Goal: Task Accomplishment & Management: Use online tool/utility

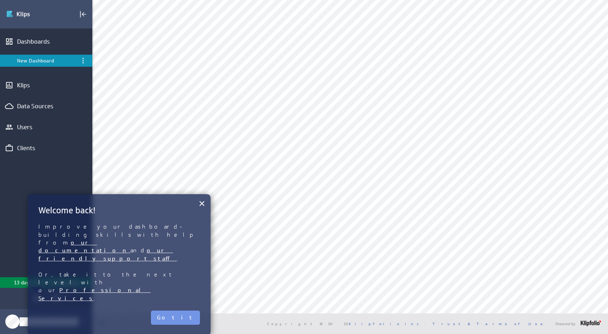
scroll to position [266, 0]
click at [200, 203] on button "×" at bounding box center [202, 203] width 7 height 14
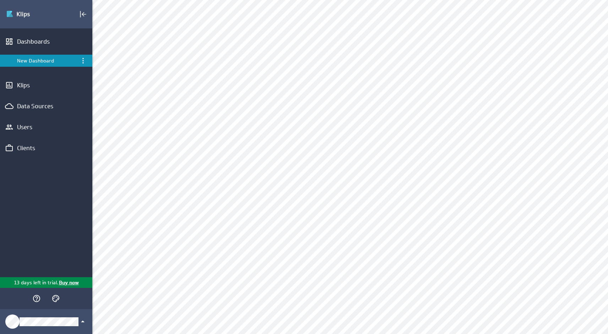
scroll to position [0, 0]
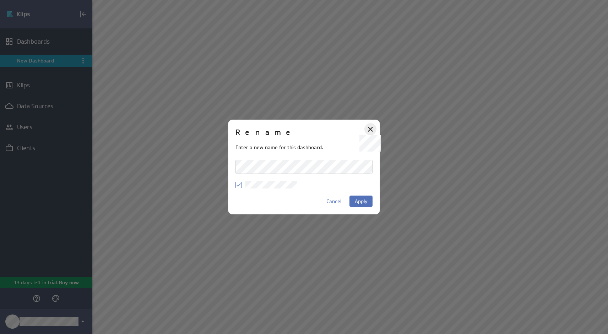
click at [370, 131] on icon at bounding box center [370, 129] width 9 height 9
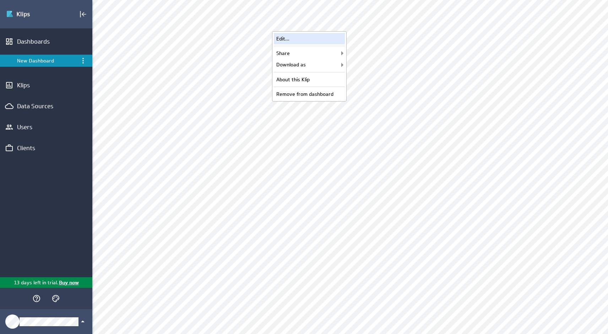
click at [319, 38] on div "Edit..." at bounding box center [309, 38] width 71 height 11
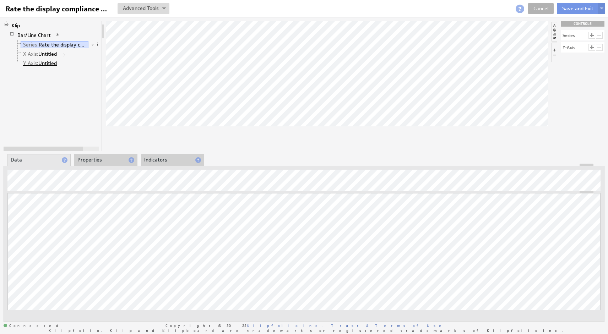
click at [51, 63] on link "Y Axis: Untitled" at bounding box center [40, 63] width 39 height 7
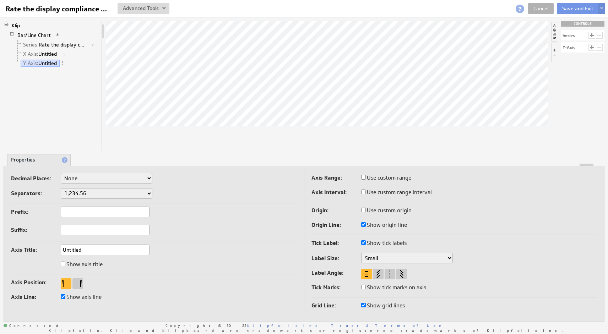
click at [85, 249] on input "Untitled" at bounding box center [105, 250] width 89 height 11
type input "Visits"
click at [85, 82] on div "Klip Bar/Line Chart Series: Rate the display compliance X Axis: Untitled Y Axis…" at bounding box center [53, 86] width 99 height 130
click at [52, 56] on link "X Axis: Untitled" at bounding box center [40, 53] width 39 height 7
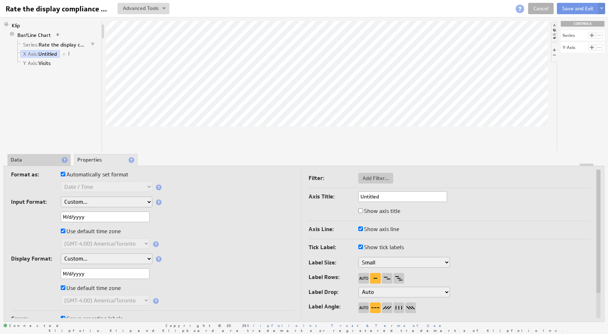
click at [372, 199] on input "Untitled" at bounding box center [402, 196] width 89 height 11
click at [283, 223] on div "Format as: Automatically set format Text Number Currency Percentage Date / Time…" at bounding box center [152, 240] width 283 height 141
click at [51, 103] on div "Klip Bar/Line Chart Series: Rate the display compliance X Axis: Untitled Y Axis…" at bounding box center [53, 86] width 99 height 130
click at [31, 161] on li "Data" at bounding box center [38, 160] width 63 height 12
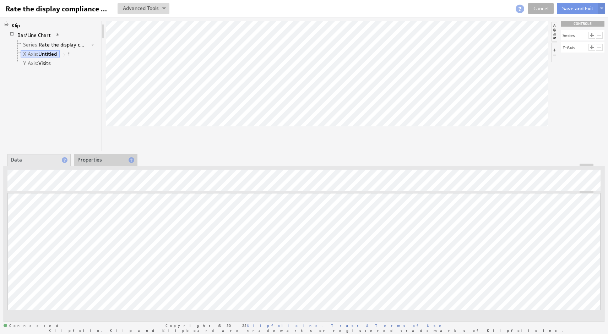
click at [93, 161] on li "Properties" at bounding box center [105, 160] width 63 height 12
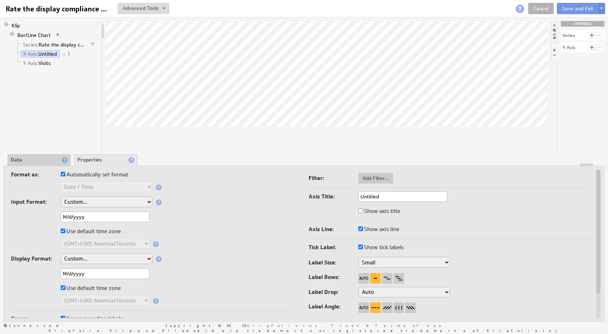
click at [37, 158] on li "Data" at bounding box center [38, 160] width 63 height 12
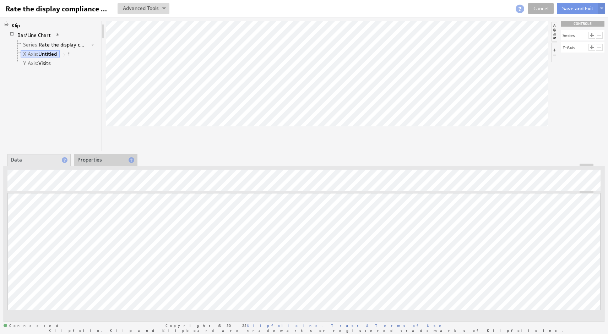
click at [115, 161] on li "Properties" at bounding box center [105, 160] width 63 height 12
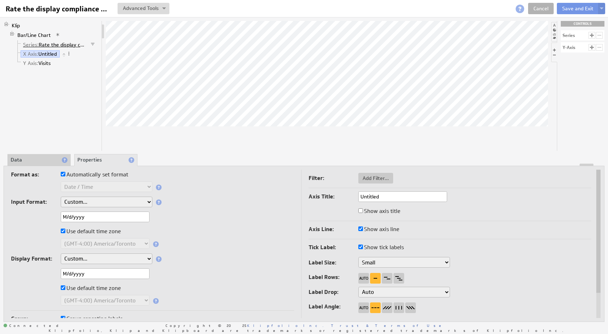
click at [49, 45] on link "Series: Rate the display compliance" at bounding box center [55, 44] width 68 height 7
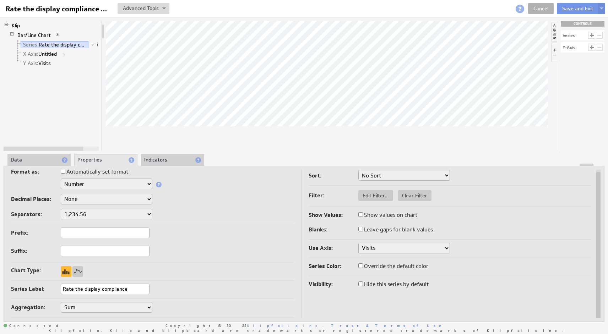
click at [361, 218] on label "Show values on chart" at bounding box center [387, 215] width 59 height 10
click at [361, 217] on input "Show values on chart" at bounding box center [360, 214] width 5 height 5
checkbox input "true"
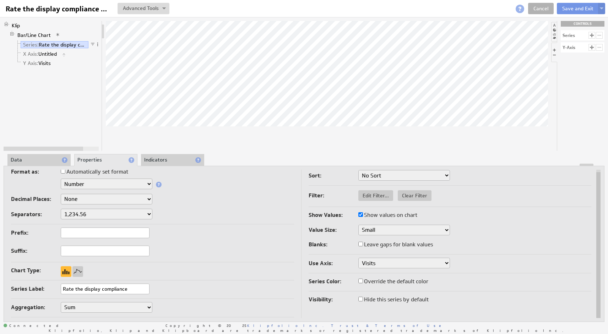
click at [361, 245] on input "Leave gaps for blank values" at bounding box center [360, 244] width 5 height 5
checkbox input "true"
click at [274, 237] on div "Prefix:" at bounding box center [152, 234] width 283 height 12
click at [362, 245] on input "Leave gaps for blank values" at bounding box center [360, 244] width 5 height 5
checkbox input "false"
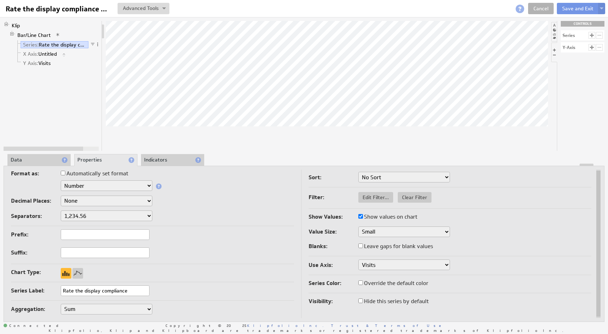
click at [176, 161] on li "Indicators" at bounding box center [172, 160] width 63 height 12
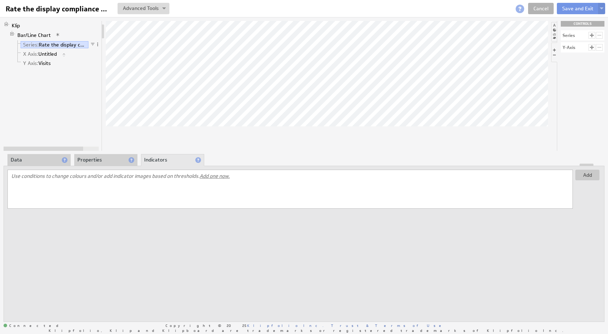
click at [114, 160] on li "Properties" at bounding box center [105, 160] width 63 height 12
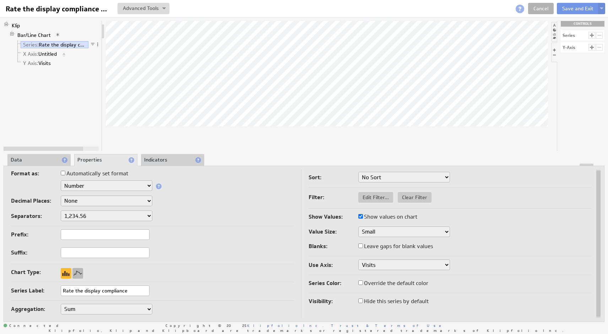
click at [78, 272] on div at bounding box center [77, 273] width 11 height 11
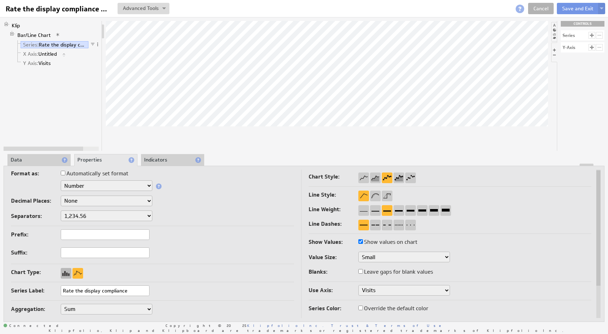
click at [64, 274] on div at bounding box center [66, 273] width 11 height 11
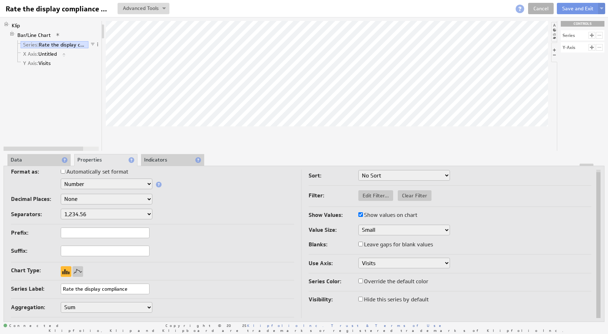
click at [78, 289] on input "Rate the display compliance" at bounding box center [105, 289] width 89 height 11
click at [209, 265] on td "Format as: Automatically set format Text Number Currency Percentage Date / Time…" at bounding box center [156, 243] width 290 height 152
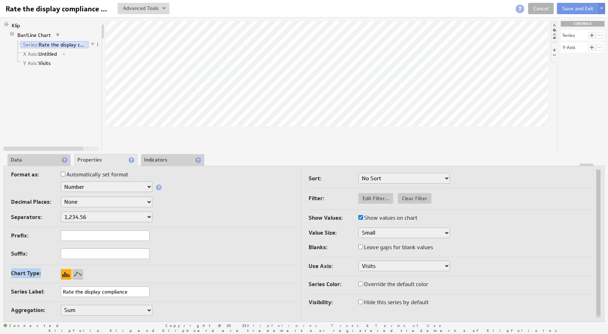
click at [62, 274] on div at bounding box center [66, 274] width 11 height 11
click at [65, 274] on div at bounding box center [66, 274] width 11 height 11
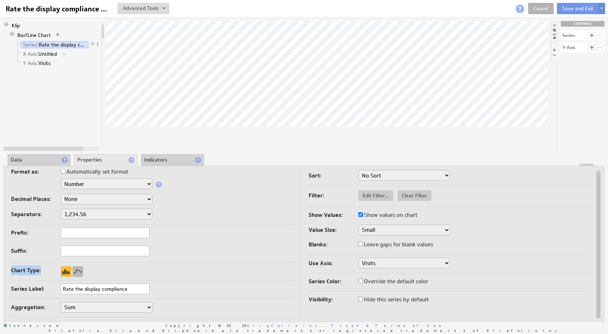
click at [77, 271] on div at bounding box center [77, 271] width 11 height 11
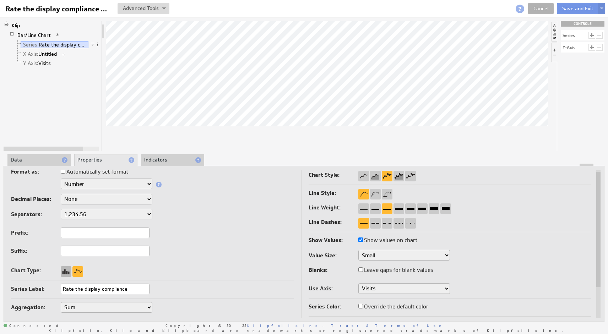
click at [65, 271] on div at bounding box center [66, 271] width 11 height 11
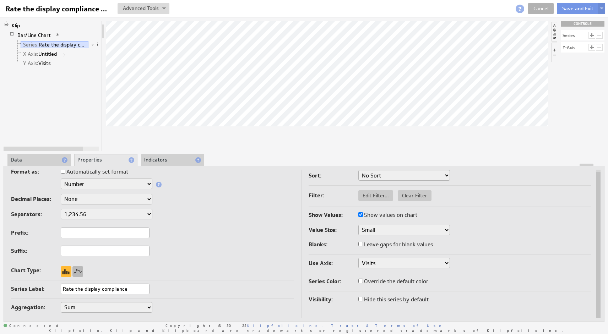
click at [80, 271] on div at bounding box center [77, 271] width 11 height 11
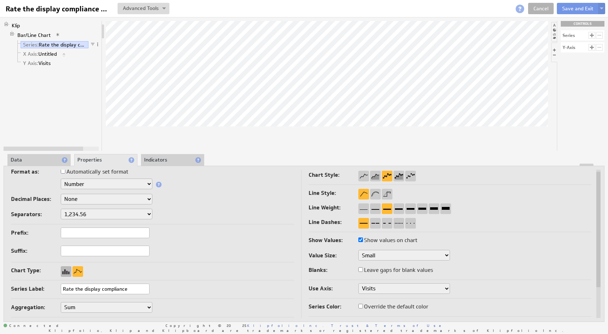
click at [69, 269] on div at bounding box center [66, 271] width 11 height 11
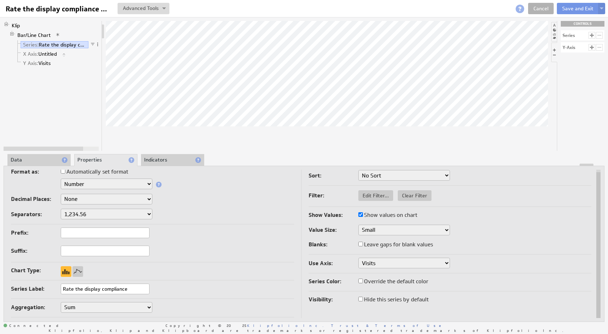
click at [573, 36] on div "Series" at bounding box center [569, 35] width 12 height 4
click at [66, 273] on div at bounding box center [66, 271] width 11 height 11
click at [43, 165] on div at bounding box center [304, 165] width 600 height 2
click at [42, 161] on li "Data" at bounding box center [38, 160] width 63 height 12
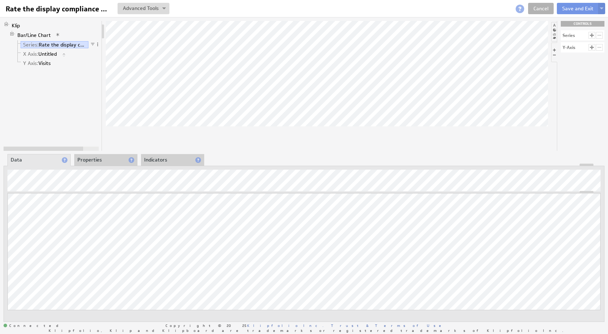
click at [163, 158] on li "Indicators" at bounding box center [172, 160] width 63 height 12
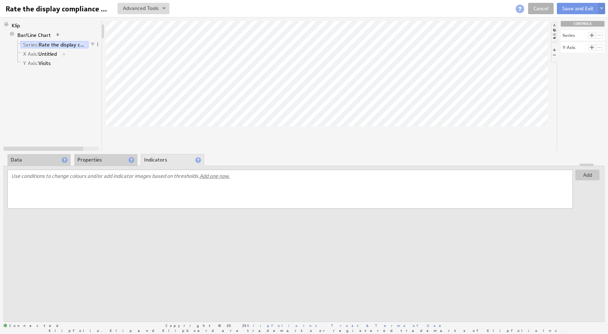
click at [112, 158] on li "Properties" at bounding box center [105, 160] width 63 height 12
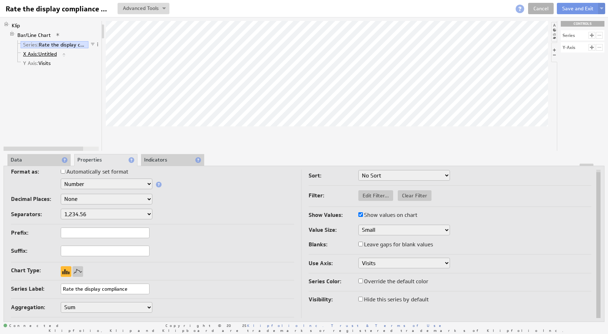
click at [35, 55] on span "X Axis:" at bounding box center [30, 54] width 15 height 6
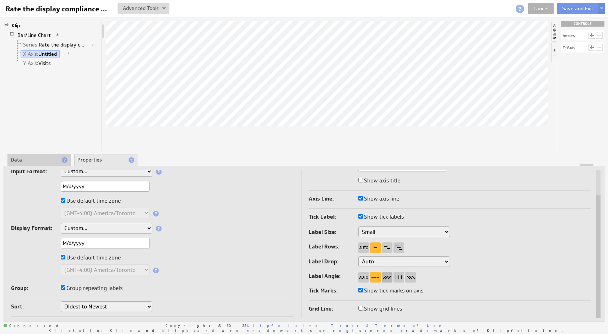
click at [387, 277] on div at bounding box center [387, 277] width 11 height 11
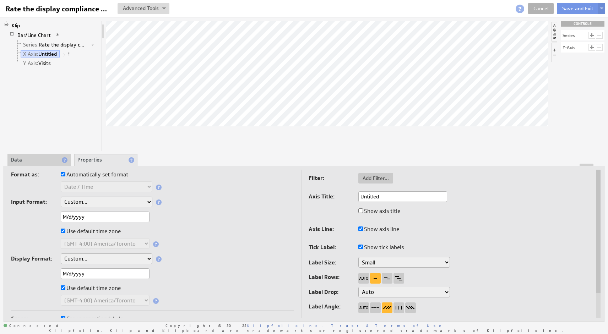
click at [35, 160] on li "Data" at bounding box center [38, 160] width 63 height 12
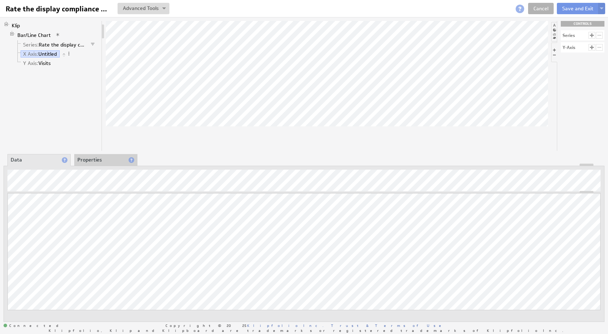
click at [97, 160] on li "Properties" at bounding box center [105, 160] width 63 height 12
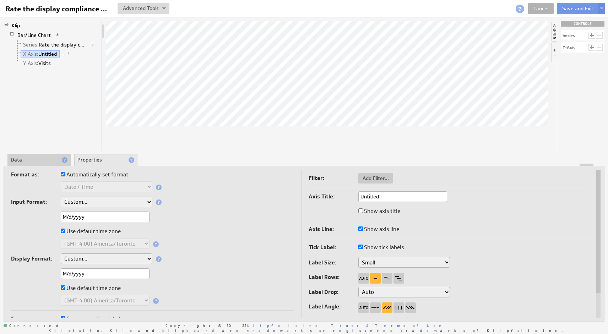
click at [41, 161] on li "Data" at bounding box center [38, 160] width 63 height 12
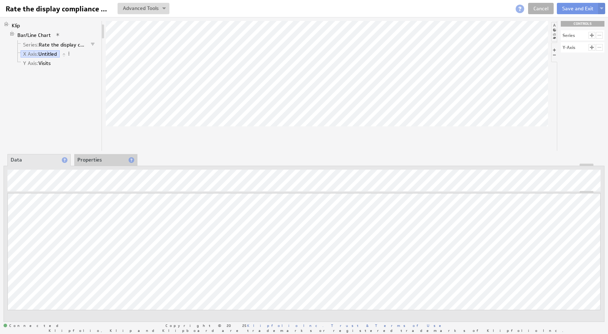
click at [98, 162] on li "Properties" at bounding box center [105, 160] width 63 height 12
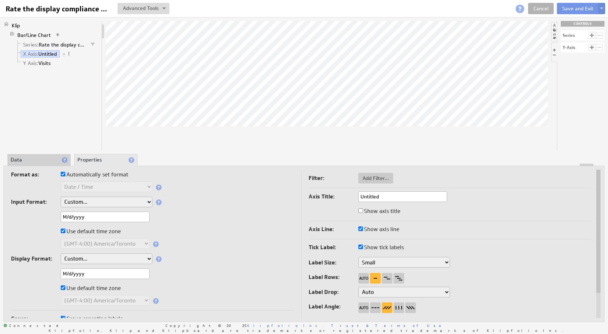
click at [38, 159] on li "Data" at bounding box center [38, 160] width 63 height 12
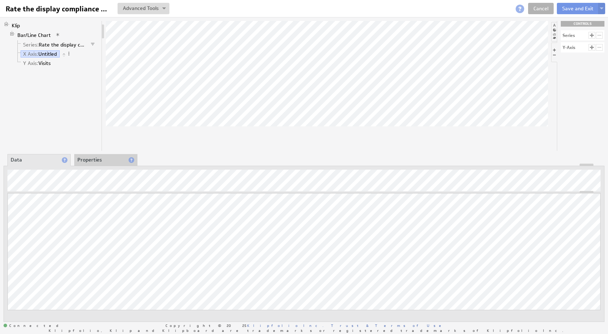
click at [97, 159] on li "Properties" at bounding box center [105, 160] width 63 height 12
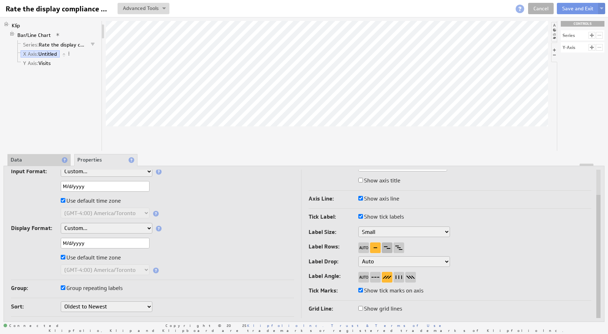
click at [388, 248] on div at bounding box center [387, 248] width 11 height 11
click at [373, 248] on div at bounding box center [375, 248] width 11 height 11
click at [364, 247] on div at bounding box center [363, 248] width 11 height 11
click at [362, 309] on input "Show grid lines" at bounding box center [360, 308] width 5 height 5
checkbox input "true"
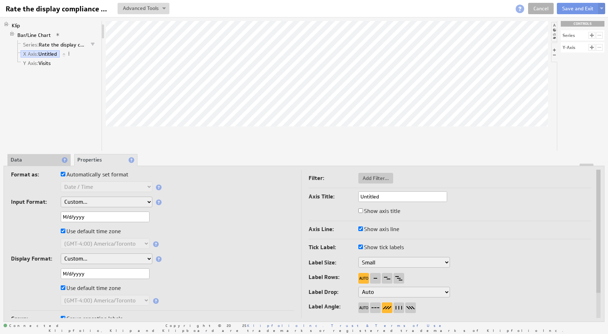
click at [40, 161] on li "Data" at bounding box center [38, 160] width 63 height 12
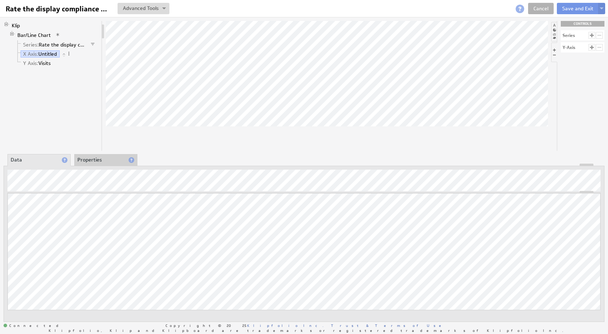
click at [101, 160] on li "Properties" at bounding box center [105, 160] width 63 height 12
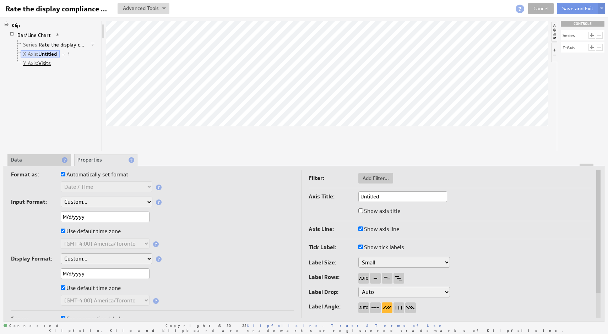
click at [47, 63] on link "Y Axis: Visits" at bounding box center [37, 63] width 33 height 7
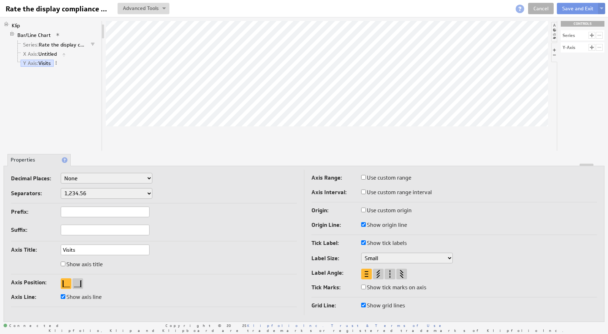
click at [363, 287] on input "Show tick marks on axis" at bounding box center [363, 287] width 5 height 5
checkbox input "true"
click at [363, 288] on input "Show tick marks on axis" at bounding box center [363, 287] width 5 height 5
checkbox input "false"
click at [363, 288] on input "Show tick marks on axis" at bounding box center [363, 287] width 5 height 5
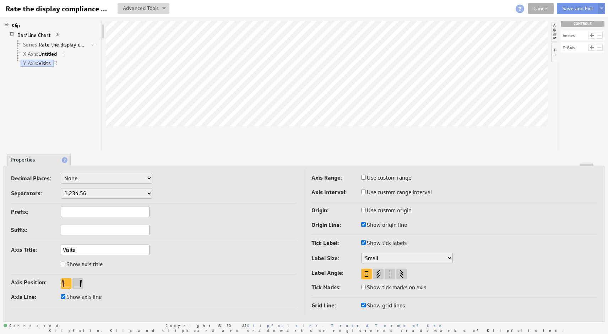
checkbox input "true"
click at [363, 288] on input "Show tick marks on axis" at bounding box center [363, 287] width 5 height 5
checkbox input "false"
click at [363, 288] on input "Show tick marks on axis" at bounding box center [363, 287] width 5 height 5
checkbox input "true"
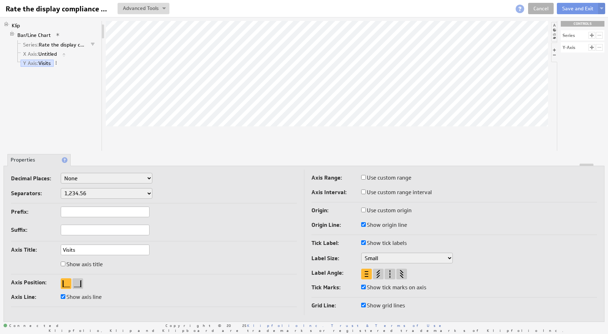
click at [94, 264] on label "Show axis title" at bounding box center [82, 265] width 42 height 10
click at [65, 264] on input "Show axis title" at bounding box center [63, 264] width 5 height 5
checkbox input "true"
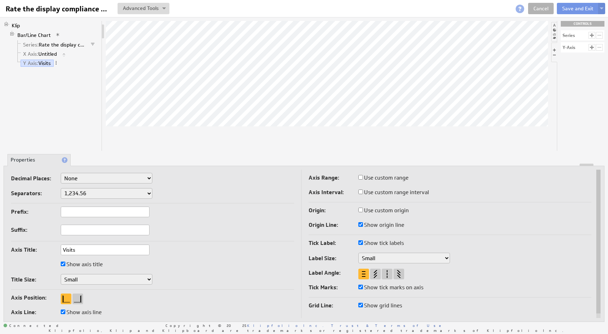
click at [95, 264] on label "Show axis title" at bounding box center [82, 265] width 42 height 10
click at [65, 264] on input "Show axis title" at bounding box center [63, 264] width 5 height 5
checkbox input "false"
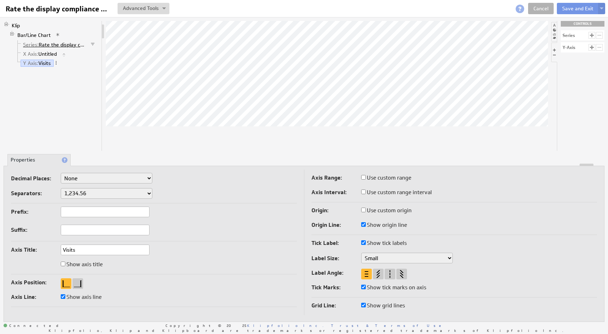
click at [56, 45] on link "Series: Rate the display compliance" at bounding box center [55, 44] width 68 height 7
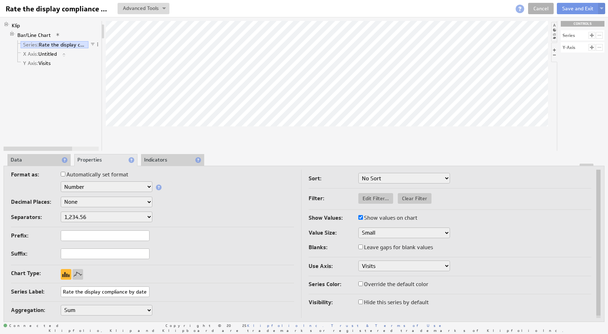
type input "Rate the display compliance by date"
click at [203, 301] on td "Format as: Automatically set format Text Number Currency Percentage Date / Time…" at bounding box center [156, 246] width 290 height 152
click at [34, 37] on link "Bar/Line Chart" at bounding box center [34, 35] width 39 height 7
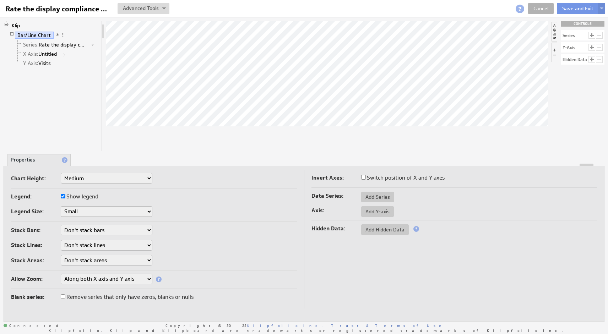
click at [56, 44] on link "Series: Rate the display compliance by date" at bounding box center [55, 44] width 68 height 7
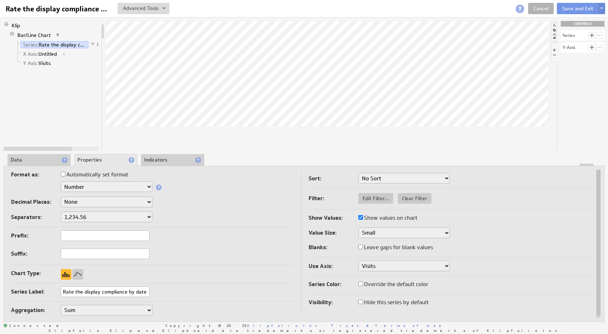
click at [212, 218] on div "Separators: 1,234.56 1.234,56 1'234.56 1,234/56 1 234,56 1 234-56 1 234.56 1234…" at bounding box center [152, 218] width 283 height 12
click at [44, 36] on link "Bar/Line Chart" at bounding box center [34, 35] width 39 height 7
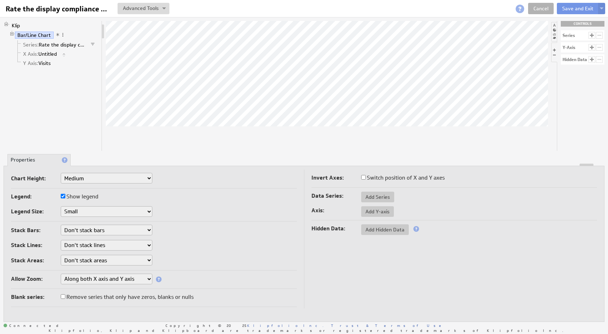
click at [194, 257] on div "Stack Areas: Don't stack areas Stack all areas Stack all areas by percentage" at bounding box center [154, 261] width 286 height 12
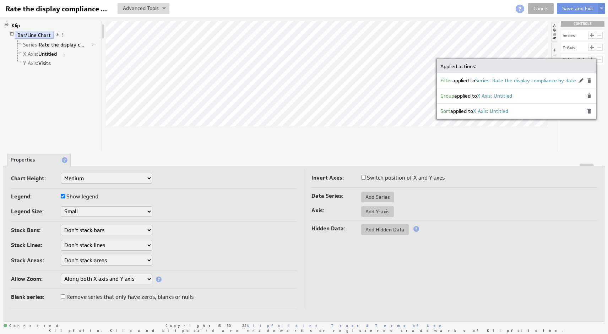
click at [464, 96] on div "Group applied to X Axis: Untitled" at bounding box center [477, 95] width 72 height 5
click at [448, 97] on span "Group" at bounding box center [448, 96] width 14 height 6
click at [503, 97] on span "X Axis: Untitled" at bounding box center [494, 96] width 35 height 6
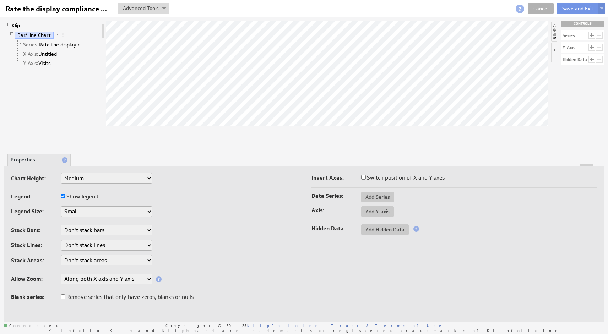
click at [56, 34] on span at bounding box center [57, 34] width 5 height 5
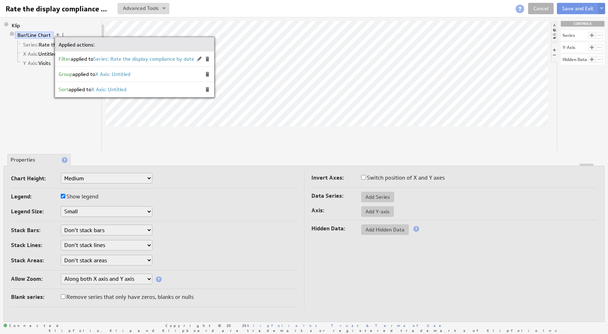
click at [66, 74] on span "Group" at bounding box center [66, 74] width 14 height 6
click at [81, 27] on li "Klip Bar/Line Chart Series: Rate the display compliance by date X Axis: Untitle…" at bounding box center [51, 45] width 95 height 49
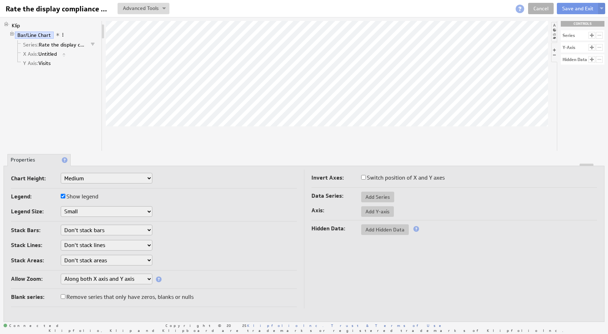
click at [64, 36] on span at bounding box center [62, 34] width 5 height 5
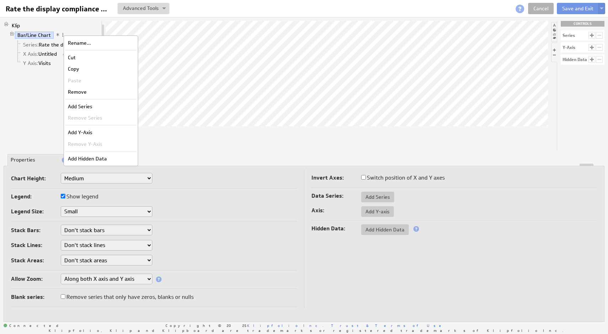
click at [44, 107] on div "Klip Bar/Line Chart Series: Rate the display compliance by date X Axis: Untitle…" at bounding box center [53, 86] width 99 height 130
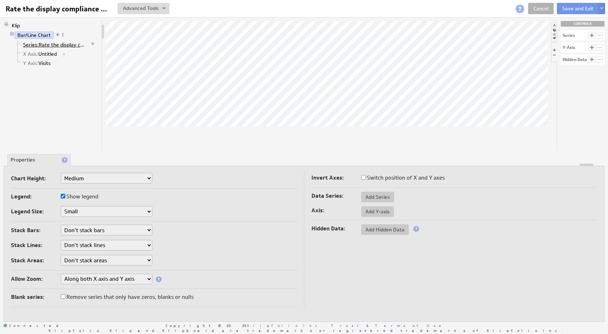
click at [31, 46] on span "Series:" at bounding box center [31, 45] width 16 height 6
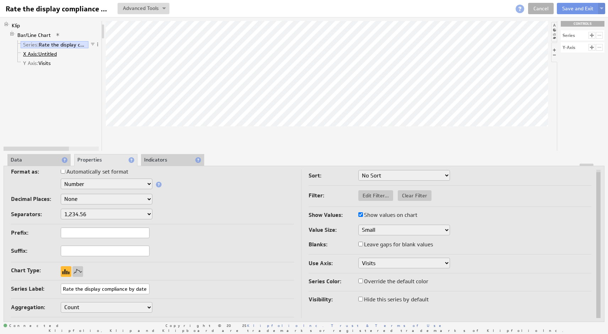
click at [34, 56] on span "X Axis:" at bounding box center [30, 54] width 15 height 6
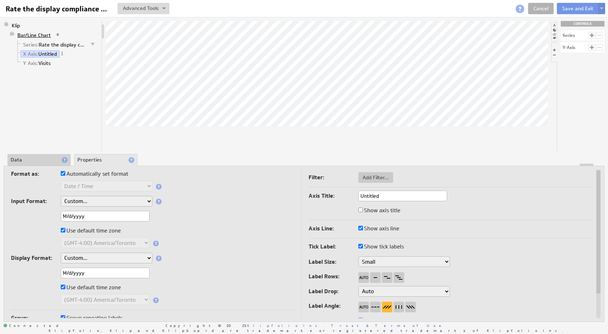
click at [32, 34] on link "Bar/Line Chart" at bounding box center [34, 35] width 39 height 7
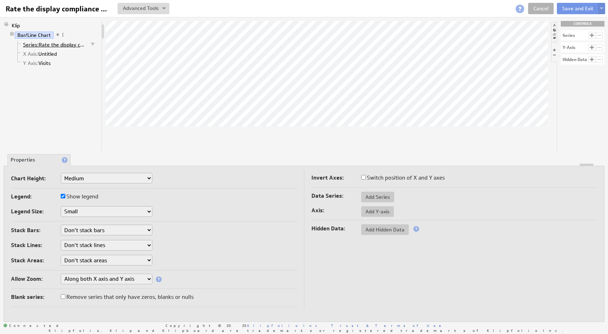
click at [30, 45] on span "Series:" at bounding box center [31, 45] width 16 height 6
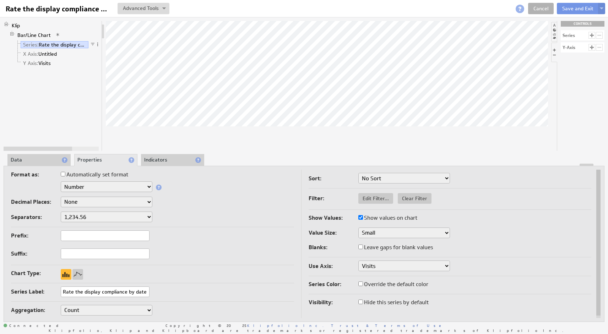
click at [30, 157] on li "Data" at bounding box center [38, 160] width 63 height 12
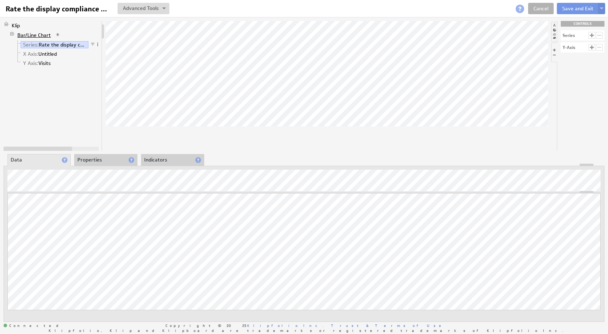
click at [41, 35] on link "Bar/Line Chart" at bounding box center [34, 35] width 39 height 7
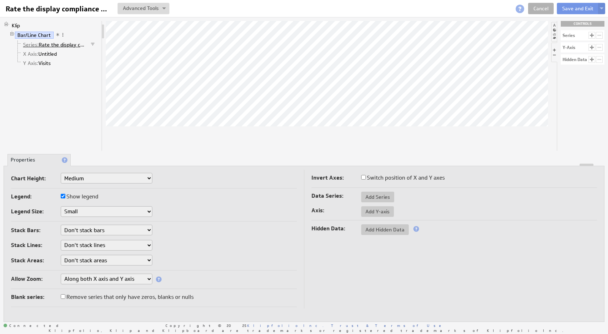
click at [55, 45] on link "Series: Rate the display compliance by date" at bounding box center [55, 44] width 68 height 7
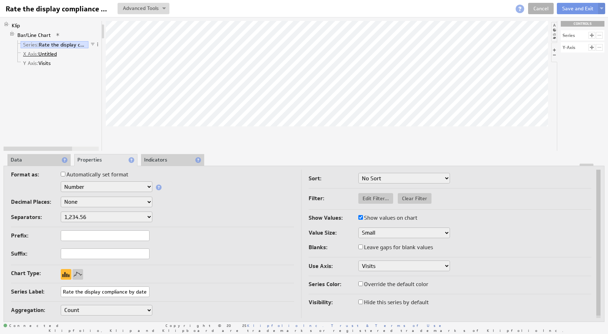
click at [49, 53] on link "X Axis: Untitled" at bounding box center [40, 53] width 39 height 7
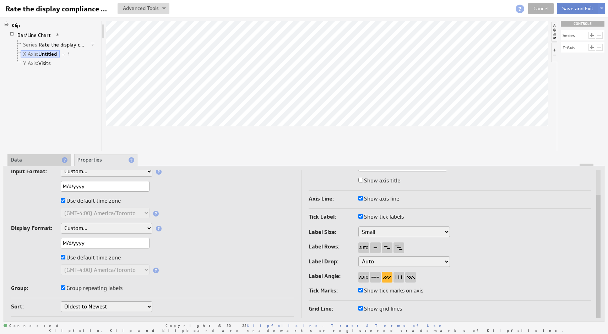
click at [588, 7] on button "Save and Exit" at bounding box center [578, 8] width 42 height 11
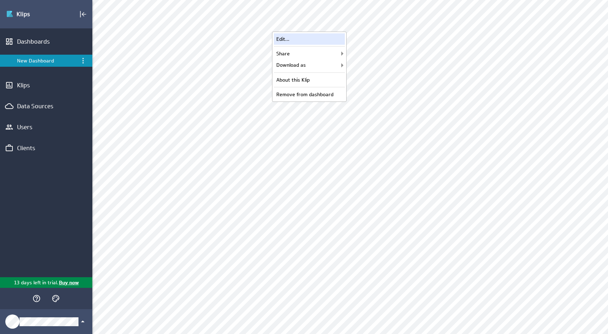
click at [314, 39] on div "Edit..." at bounding box center [309, 38] width 71 height 11
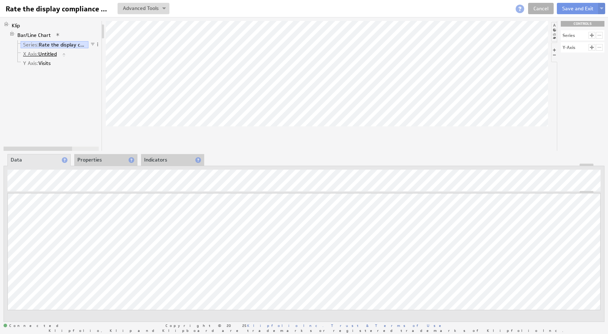
click at [44, 54] on link "X Axis: Untitled" at bounding box center [40, 53] width 39 height 7
click at [95, 162] on li "Properties" at bounding box center [105, 160] width 63 height 12
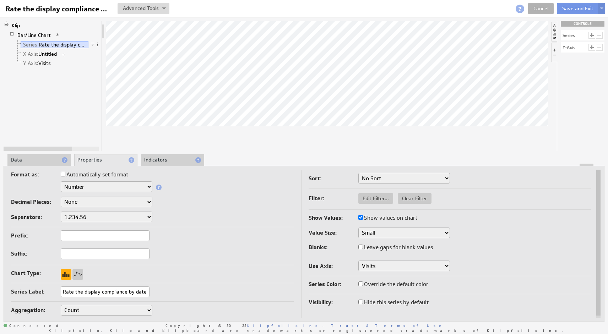
click at [66, 275] on div at bounding box center [66, 274] width 11 height 11
click at [77, 275] on div at bounding box center [77, 274] width 11 height 11
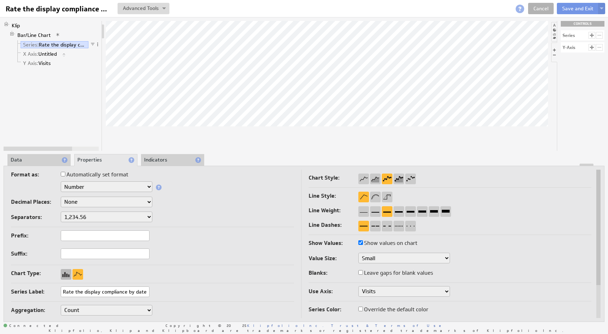
click at [64, 273] on div at bounding box center [66, 274] width 11 height 11
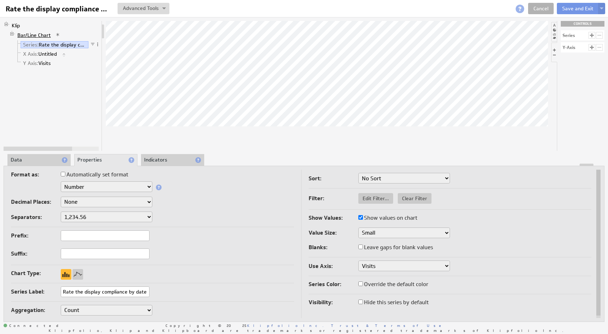
click at [42, 36] on link "Bar/Line Chart" at bounding box center [34, 35] width 39 height 7
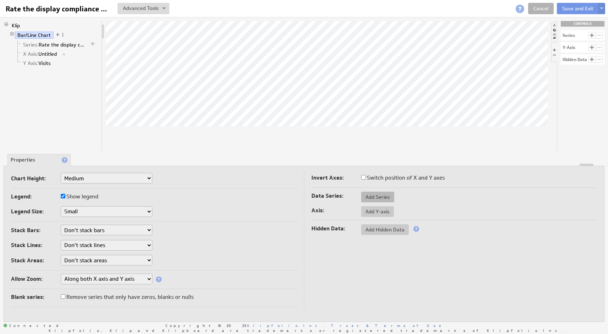
click at [368, 196] on span "Add Series" at bounding box center [377, 197] width 33 height 6
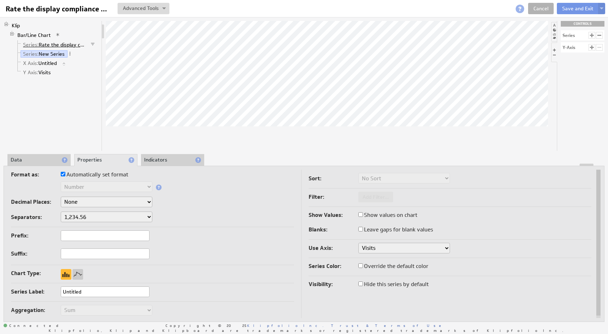
click at [83, 47] on link "Series: Rate the display compliance by date" at bounding box center [55, 44] width 68 height 7
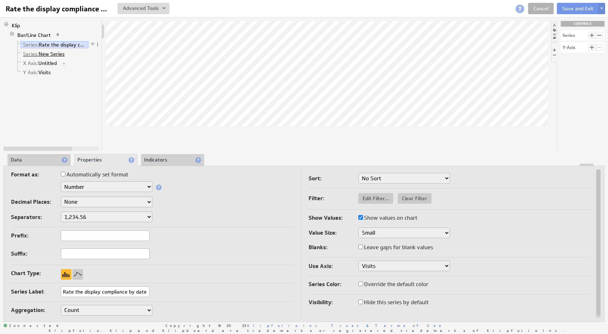
click at [60, 54] on link "Series: New Series" at bounding box center [44, 53] width 47 height 7
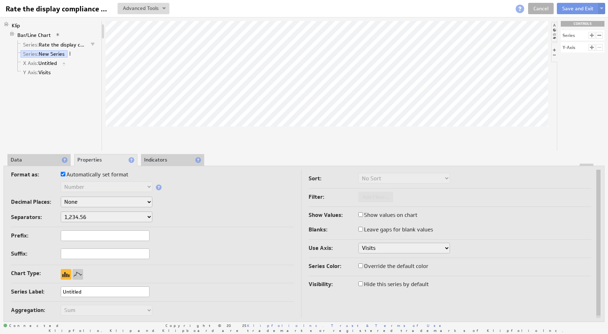
click at [70, 53] on span at bounding box center [70, 53] width 5 height 5
click at [82, 61] on div "Rename..." at bounding box center [106, 60] width 71 height 11
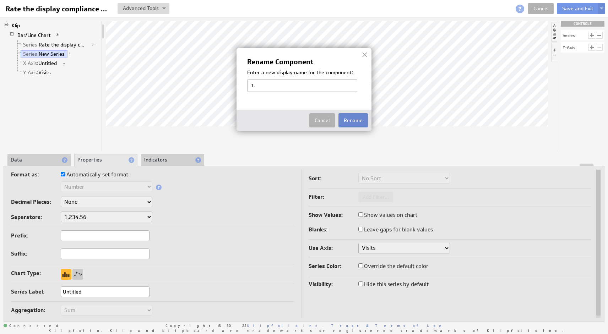
type input "1."
click at [354, 121] on button "Rename" at bounding box center [353, 120] width 29 height 14
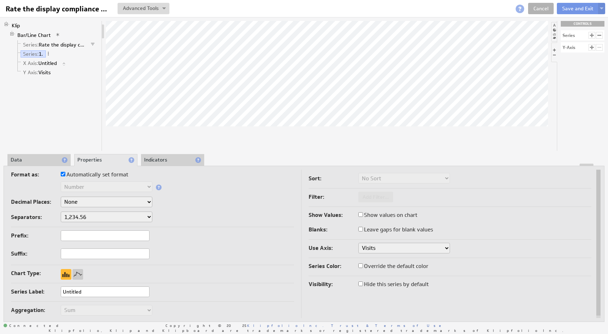
click at [256, 227] on td "Format as: Automatically set format Text Number Currency Percentage Date / Time…" at bounding box center [156, 246] width 290 height 152
click at [215, 233] on div "Prefix:" at bounding box center [152, 237] width 283 height 12
click at [40, 156] on li "Data" at bounding box center [38, 160] width 63 height 12
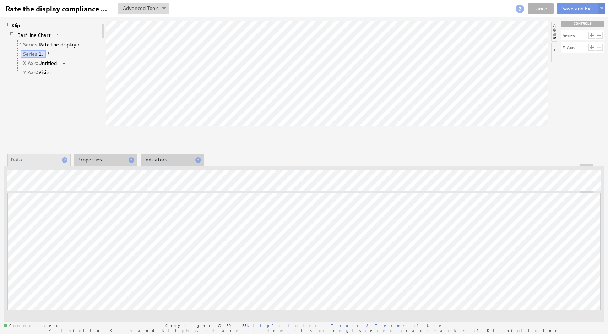
click at [112, 158] on li "Properties" at bounding box center [105, 160] width 63 height 12
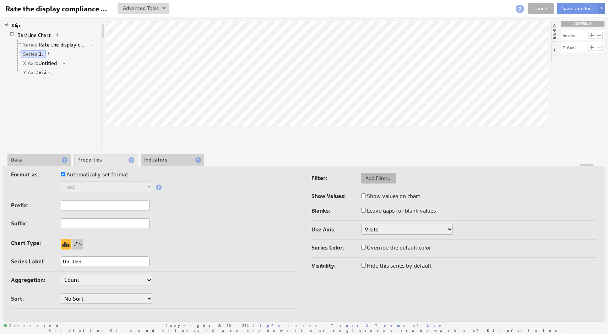
click at [372, 180] on span "Add Filter..." at bounding box center [378, 178] width 35 height 6
type input "1"
type input "28"
checkbox input "true"
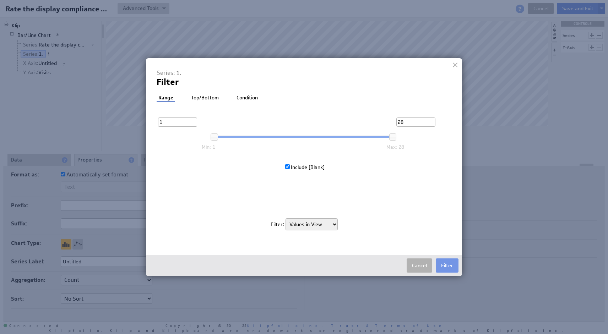
click at [245, 99] on li "Condition" at bounding box center [247, 98] width 25 height 7
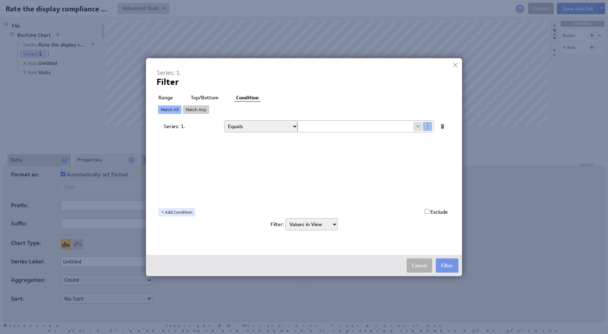
click at [207, 97] on li "Top/Bottom" at bounding box center [204, 98] width 31 height 7
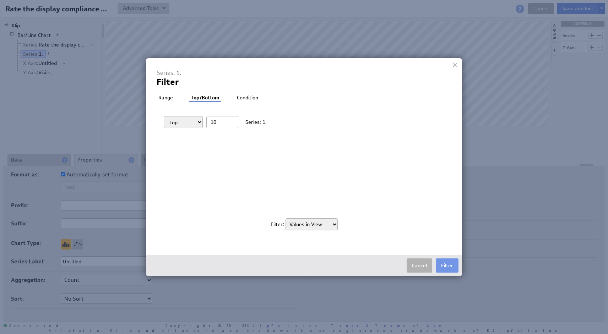
click at [169, 98] on li "Range" at bounding box center [166, 98] width 18 height 7
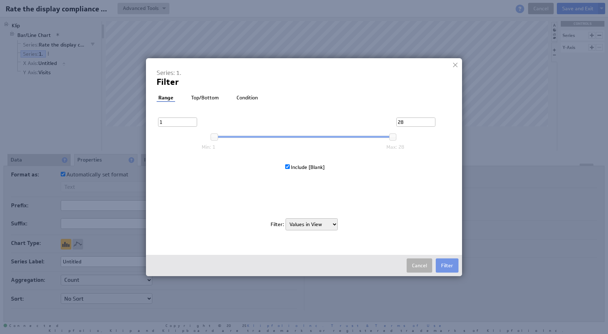
click at [242, 98] on li "Condition" at bounding box center [247, 98] width 25 height 7
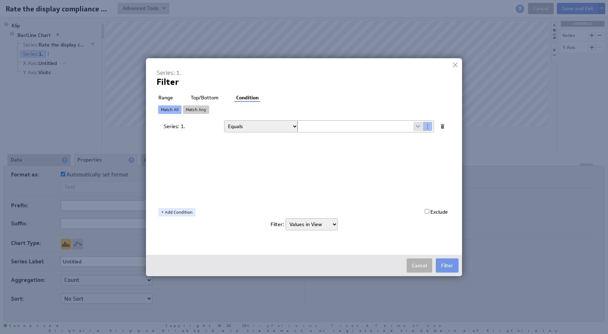
click at [171, 97] on li "Range" at bounding box center [166, 98] width 18 height 7
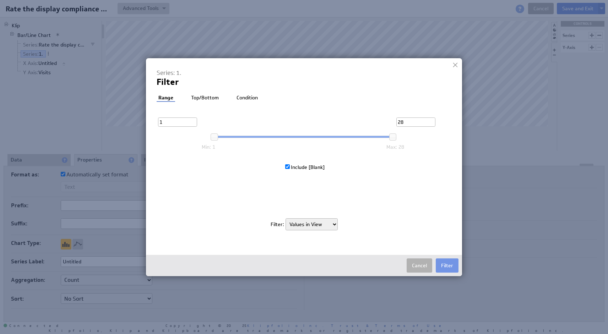
select select "source"
checkbox input "true"
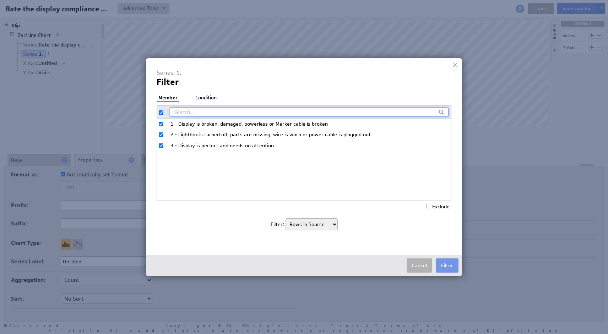
click at [160, 134] on input "2 - Lightbox is turned off, parts are missing, wire is worn or power cable is p…" at bounding box center [161, 135] width 5 height 5
checkbox input "false"
click at [160, 144] on input "3 - Display is perfect and needs no attention" at bounding box center [161, 146] width 5 height 5
checkbox input "false"
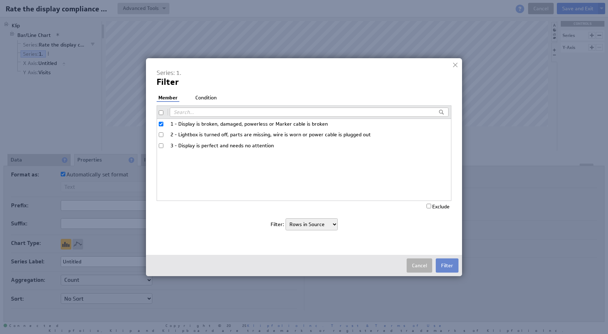
click at [445, 266] on button "Filter" at bounding box center [447, 266] width 23 height 14
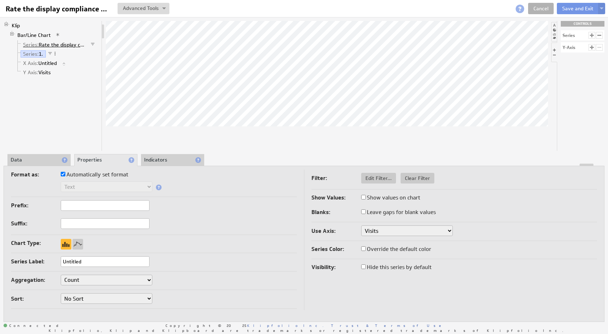
click at [69, 47] on link "Series: Rate the display compliance by date" at bounding box center [55, 44] width 68 height 7
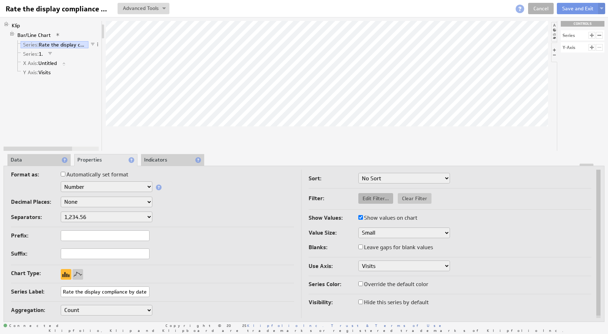
click at [371, 199] on span "Edit Filter..." at bounding box center [375, 198] width 35 height 6
select select "source"
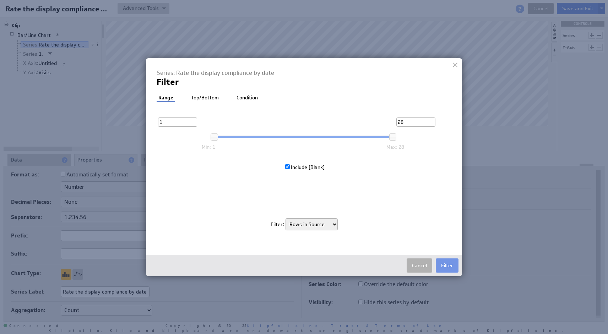
type input "3"
select select "source"
click at [209, 98] on li "Top/Bottom" at bounding box center [204, 98] width 31 height 7
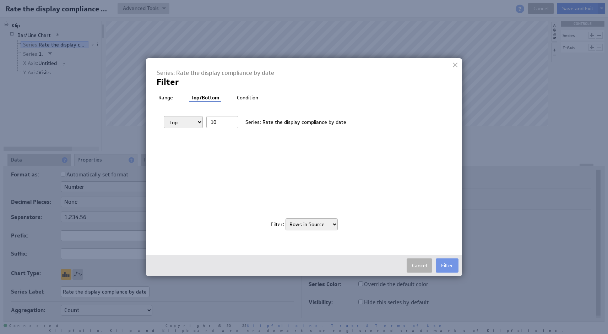
click at [252, 96] on li "Condition" at bounding box center [247, 98] width 25 height 7
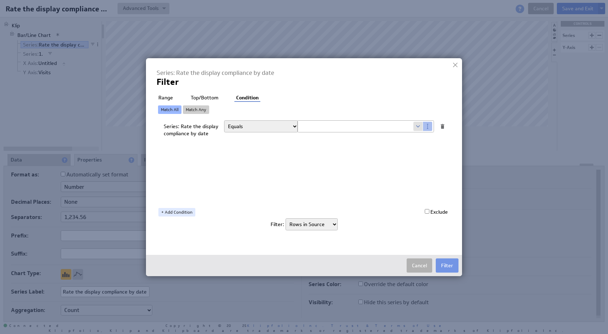
click at [162, 98] on li "Range" at bounding box center [166, 98] width 18 height 7
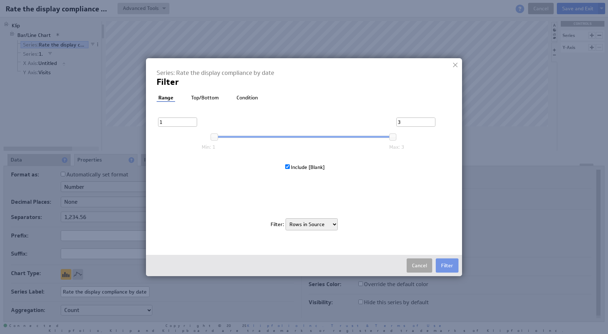
click at [417, 266] on button "Cancel" at bounding box center [420, 266] width 26 height 14
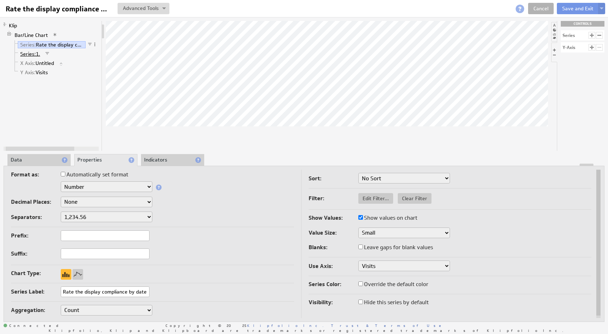
click at [32, 55] on span "Series:" at bounding box center [28, 54] width 16 height 6
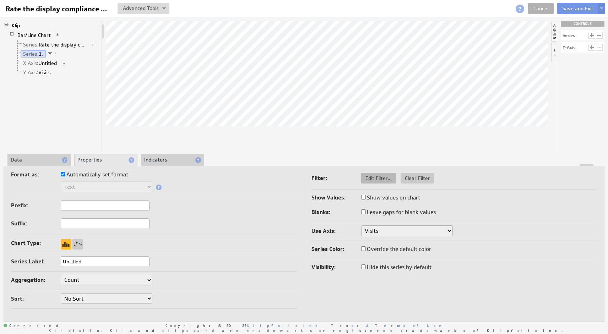
click at [383, 179] on span "Edit Filter..." at bounding box center [378, 178] width 35 height 6
select select "source"
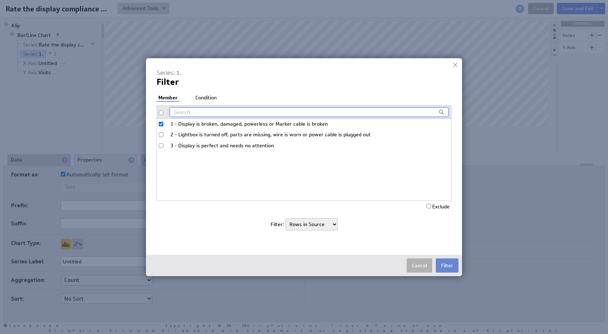
click at [442, 264] on button "Filter" at bounding box center [447, 266] width 23 height 14
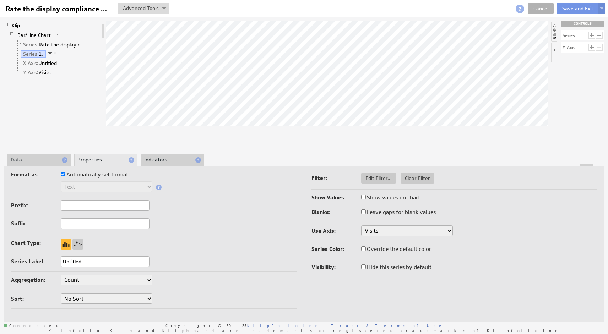
click at [127, 260] on input "Untitled" at bounding box center [105, 262] width 89 height 11
type input "1."
click at [187, 263] on div "Series Label: 1." at bounding box center [154, 263] width 286 height 12
click at [33, 34] on link "Bar/Line Chart" at bounding box center [34, 35] width 39 height 7
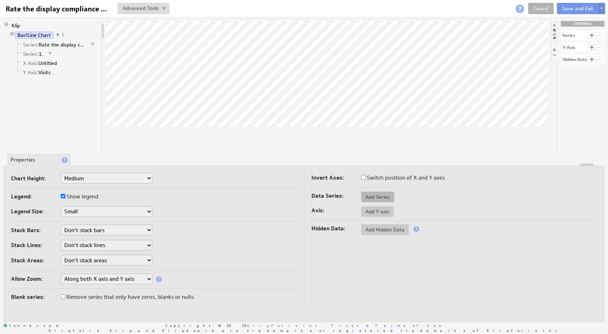
click at [371, 194] on span "Add Series" at bounding box center [377, 197] width 33 height 6
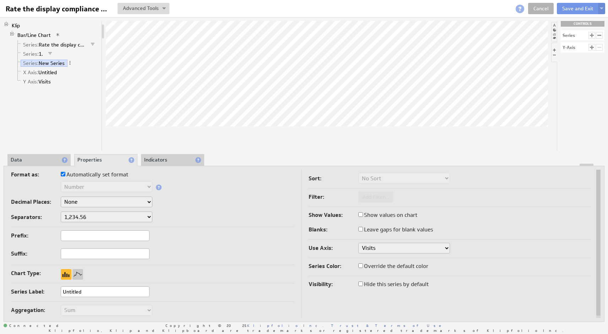
click at [85, 293] on input "Untitled" at bounding box center [105, 292] width 89 height 11
type input "2."
click at [48, 159] on li "Data" at bounding box center [38, 160] width 63 height 12
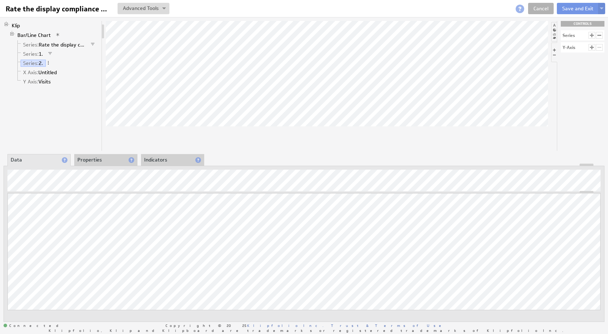
click at [98, 160] on li "Properties" at bounding box center [105, 160] width 63 height 12
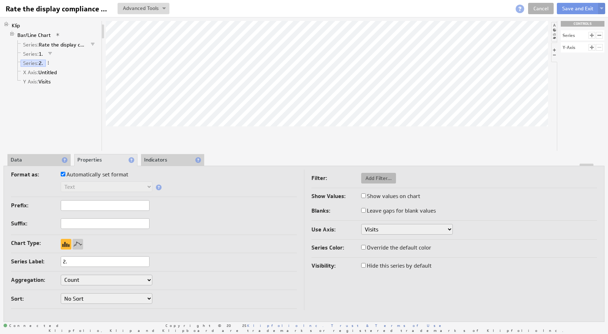
click at [376, 179] on span "Add Filter..." at bounding box center [378, 178] width 35 height 6
select select "view"
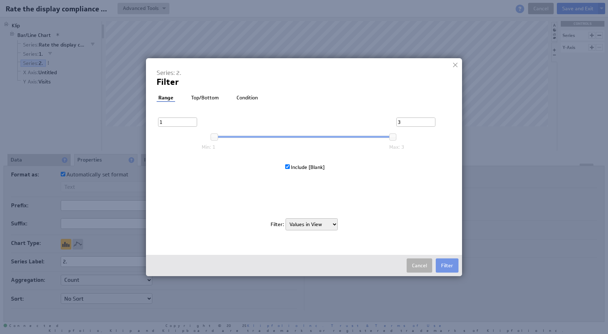
select select "source"
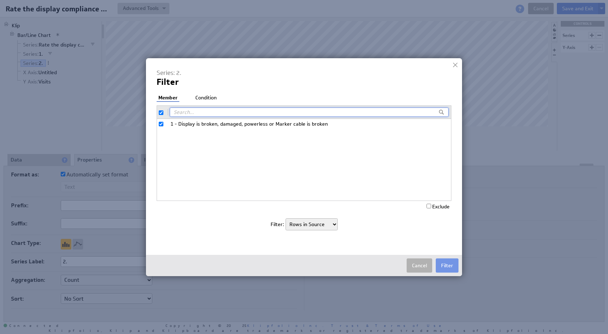
click at [159, 114] on input "checkbox" at bounding box center [161, 112] width 5 height 5
checkbox input "false"
click at [162, 124] on input "1 - Display is broken, damaged, powerless or Marker cable is broken" at bounding box center [161, 124] width 5 height 5
checkbox input "true"
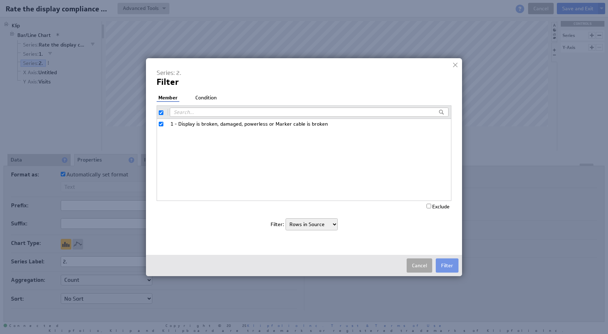
click at [418, 266] on button "Cancel" at bounding box center [420, 266] width 26 height 14
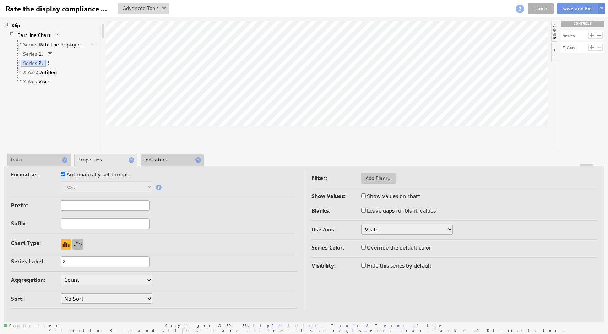
click at [76, 244] on div at bounding box center [77, 244] width 11 height 11
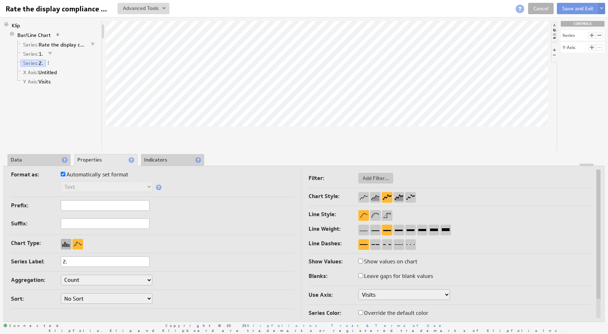
click at [62, 243] on div at bounding box center [66, 244] width 11 height 11
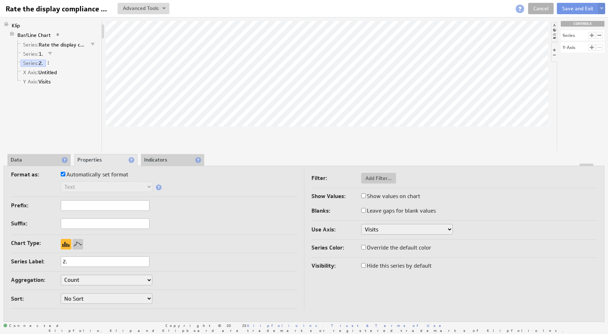
click at [37, 158] on li "Data" at bounding box center [38, 160] width 63 height 12
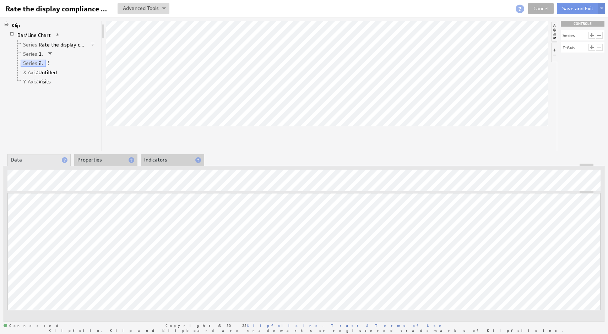
click at [99, 157] on li "Properties" at bounding box center [105, 160] width 63 height 12
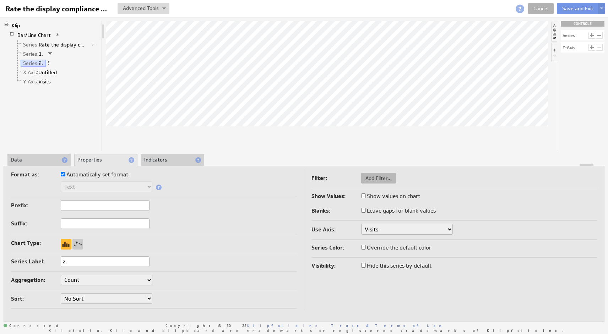
click at [369, 179] on span "Add Filter..." at bounding box center [378, 178] width 35 height 6
select select "view"
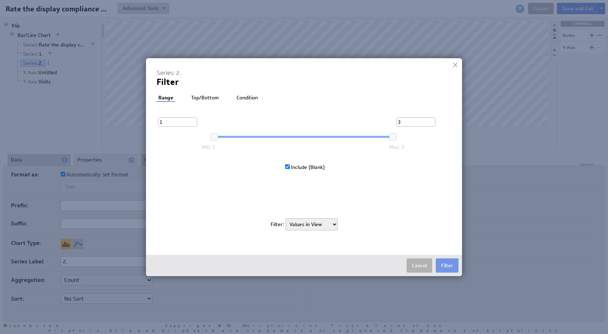
select select "source"
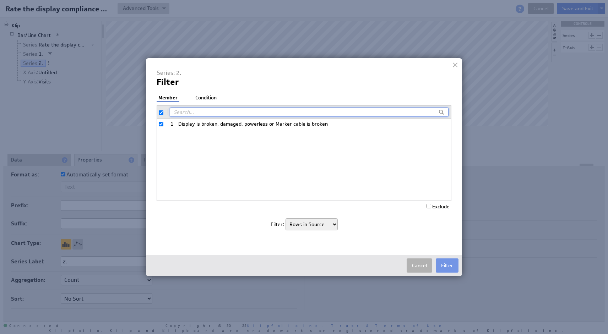
click at [210, 93] on div "Series: 2. Filter Filter: Member Condition 1 - Display is broken, damaged, powe…" at bounding box center [304, 153] width 295 height 168
click at [210, 97] on li "Condition" at bounding box center [206, 98] width 25 height 7
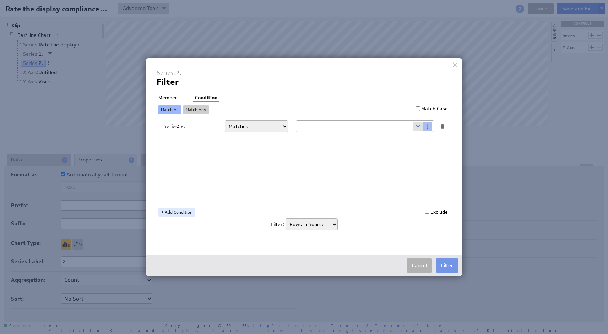
click at [172, 97] on li "Member" at bounding box center [168, 98] width 22 height 7
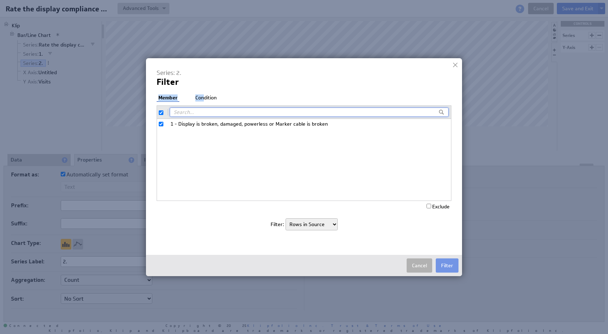
click at [205, 94] on div "Series: 2. Filter Filter: Member Condition 1 - Display is broken, damaged, powe…" at bounding box center [304, 153] width 295 height 168
click at [206, 97] on li "Condition" at bounding box center [206, 98] width 25 height 7
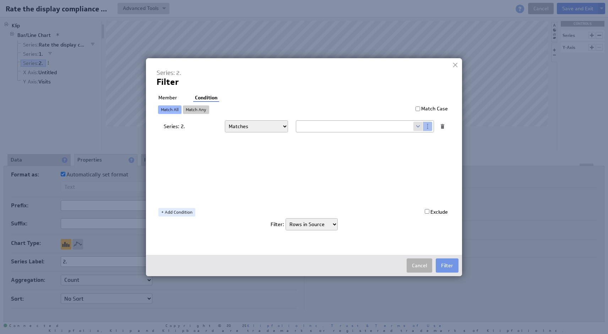
select select "f:contains"
click at [311, 128] on input "text" at bounding box center [354, 126] width 117 height 11
type input "2"
click at [444, 266] on button "Filter" at bounding box center [447, 266] width 23 height 14
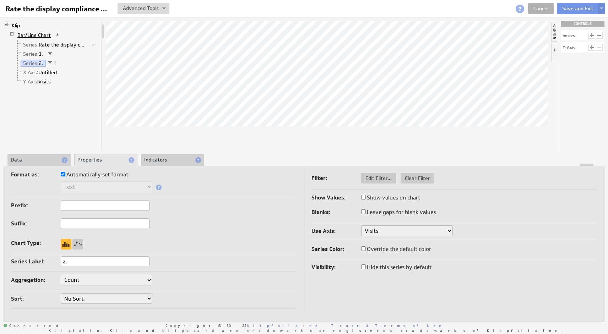
click at [30, 35] on link "Bar/Line Chart" at bounding box center [34, 35] width 39 height 7
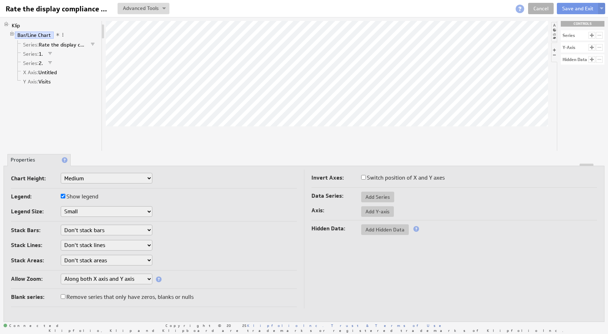
click at [36, 45] on span "Series:" at bounding box center [31, 45] width 16 height 6
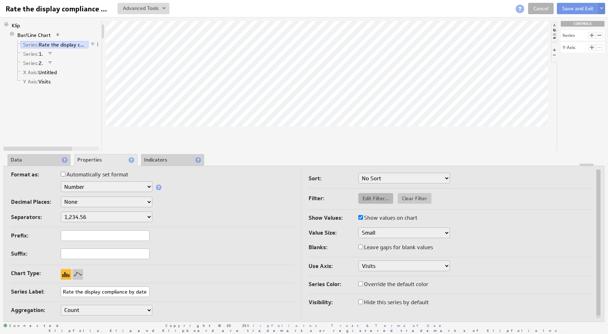
click at [376, 198] on span "Edit Filter..." at bounding box center [375, 198] width 35 height 6
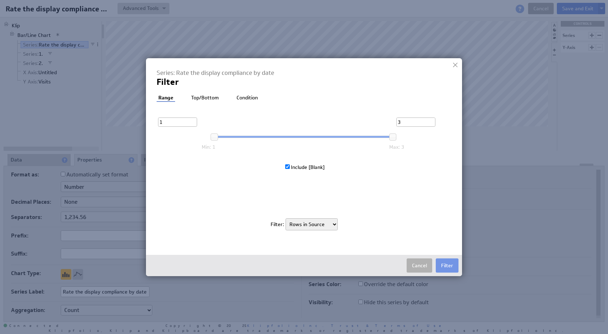
select select "view"
click at [415, 262] on button "Cancel" at bounding box center [420, 266] width 26 height 14
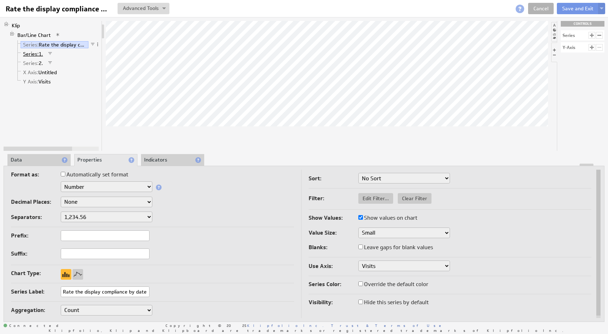
click at [38, 54] on span "Series:" at bounding box center [31, 54] width 16 height 6
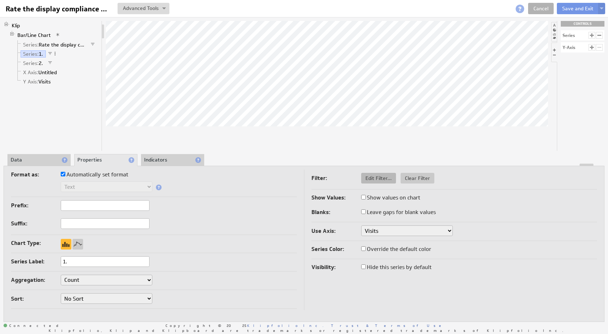
click at [380, 179] on span "Edit Filter..." at bounding box center [378, 178] width 35 height 6
select select "source"
checkbox input "false"
select select "source"
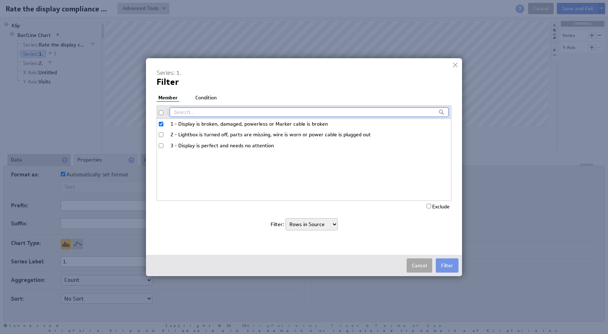
click at [424, 266] on button "Cancel" at bounding box center [420, 266] width 26 height 14
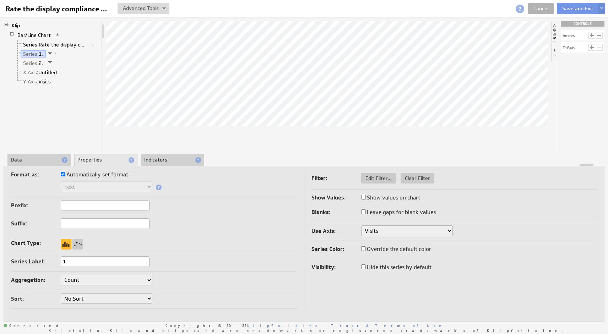
click at [32, 43] on span "Series:" at bounding box center [31, 45] width 16 height 6
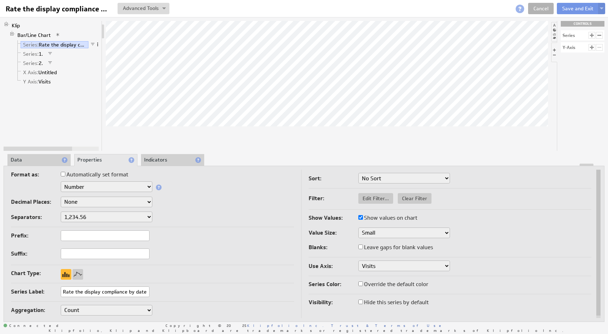
click at [98, 44] on span at bounding box center [97, 44] width 5 height 5
click at [118, 68] on div "Remove" at bounding box center [135, 65] width 71 height 11
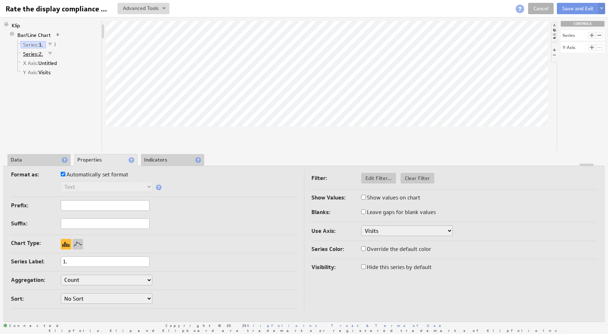
click at [34, 53] on span "Series:" at bounding box center [31, 54] width 16 height 6
click at [49, 36] on link "Bar/Line Chart" at bounding box center [34, 35] width 39 height 7
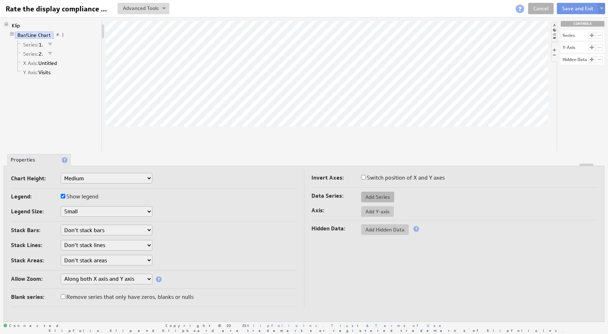
click at [369, 195] on span "Add Series" at bounding box center [377, 197] width 33 height 6
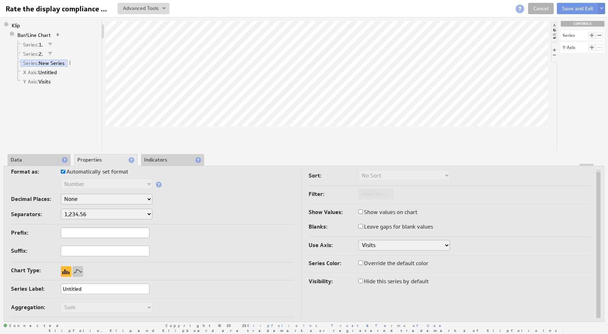
click at [101, 289] on input "Untitled" at bounding box center [105, 289] width 89 height 11
type input "3."
click at [205, 259] on div "Prefix: Suffix:" at bounding box center [152, 245] width 283 height 35
click at [38, 161] on li "Data" at bounding box center [38, 160] width 63 height 12
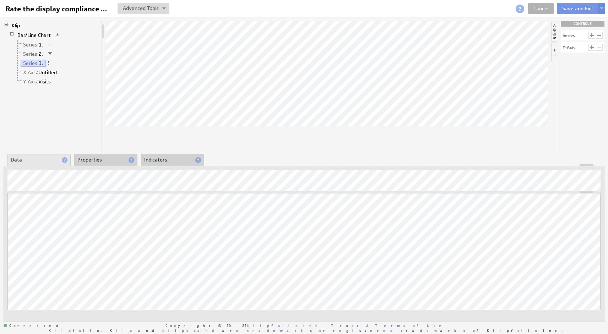
click at [96, 160] on li "Properties" at bounding box center [105, 160] width 63 height 12
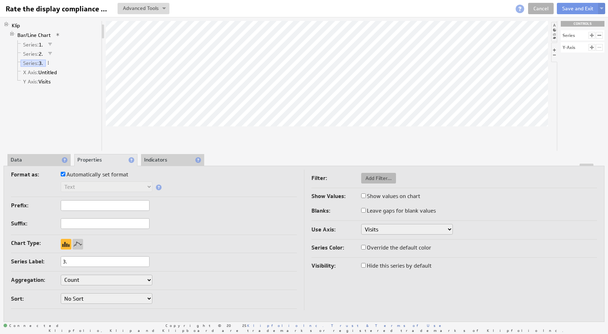
click at [383, 179] on span "Add Filter..." at bounding box center [378, 178] width 35 height 6
select select "view"
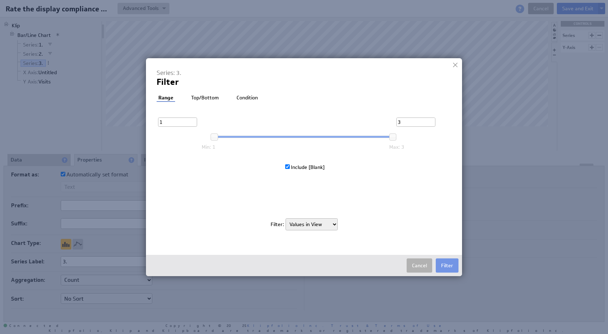
select select "source"
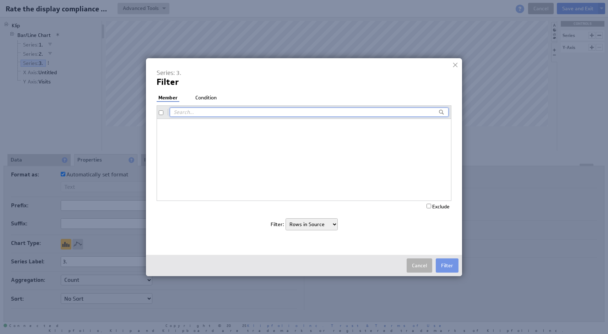
click at [210, 96] on li "Condition" at bounding box center [206, 98] width 25 height 7
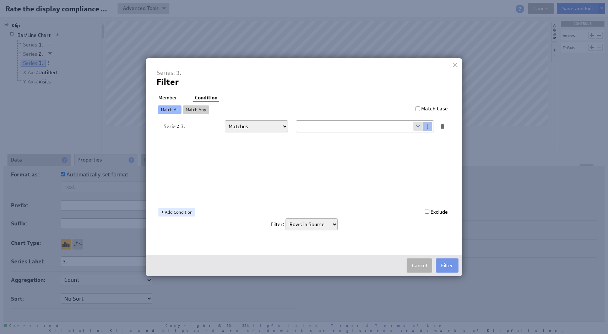
select select "f:contains"
click at [307, 127] on input "text" at bounding box center [354, 126] width 117 height 11
type input "3"
click at [450, 266] on button "Filter" at bounding box center [447, 266] width 23 height 14
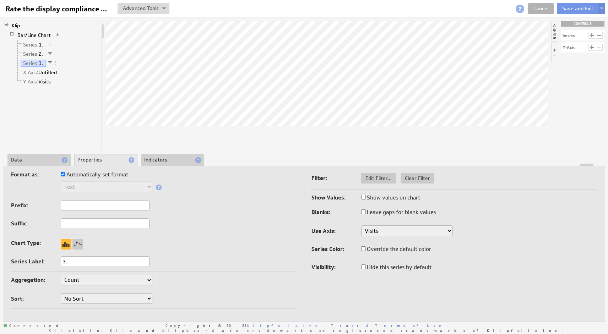
click at [39, 160] on li "Data" at bounding box center [38, 160] width 63 height 12
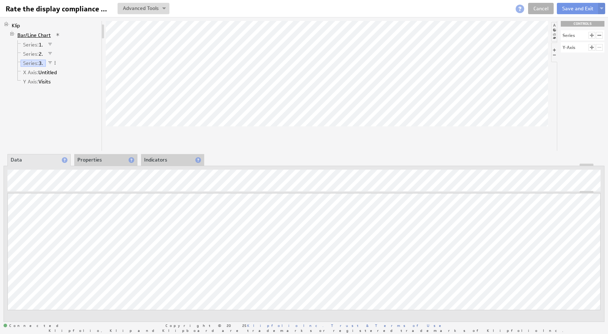
click at [38, 34] on link "Bar/Line Chart" at bounding box center [34, 35] width 39 height 7
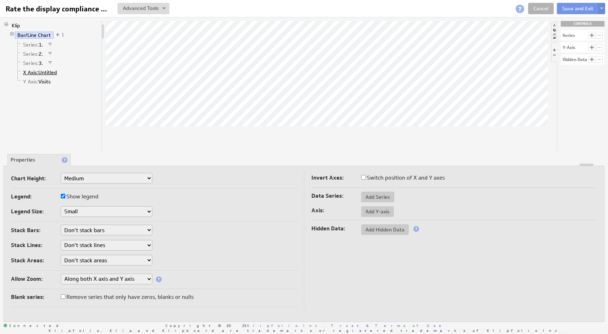
click at [36, 69] on span "X Axis:" at bounding box center [30, 72] width 15 height 6
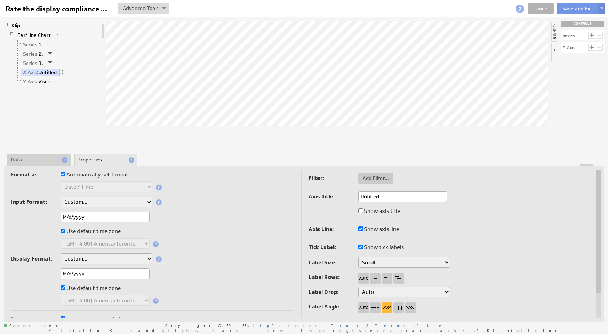
click at [35, 161] on li "Data" at bounding box center [38, 160] width 63 height 12
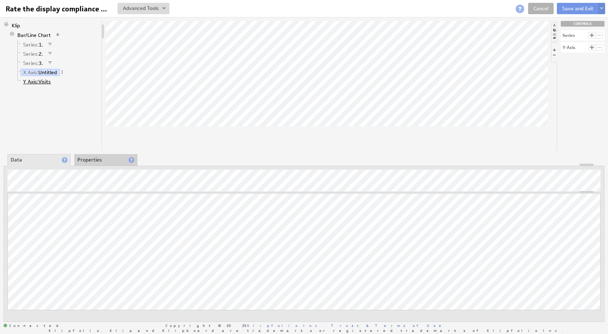
click at [33, 82] on span "Y Axis:" at bounding box center [30, 82] width 15 height 6
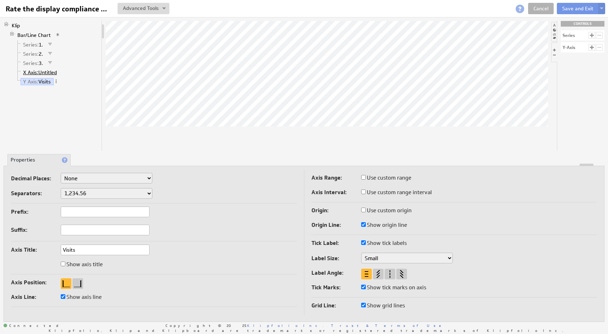
click at [31, 74] on span "X Axis:" at bounding box center [30, 72] width 15 height 6
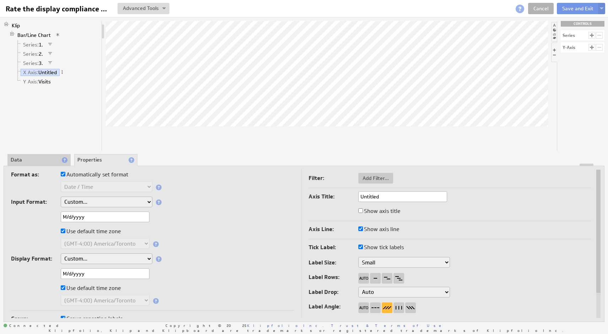
click at [41, 160] on li "Data" at bounding box center [38, 160] width 63 height 12
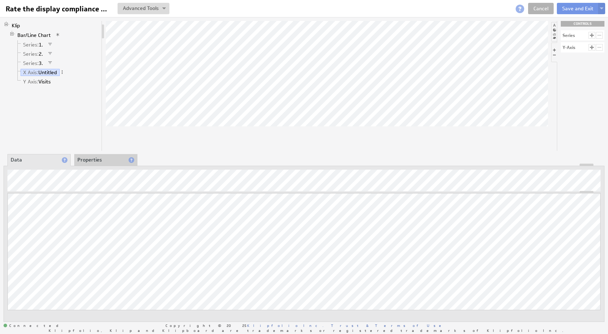
click at [95, 163] on li "Properties" at bounding box center [105, 160] width 63 height 12
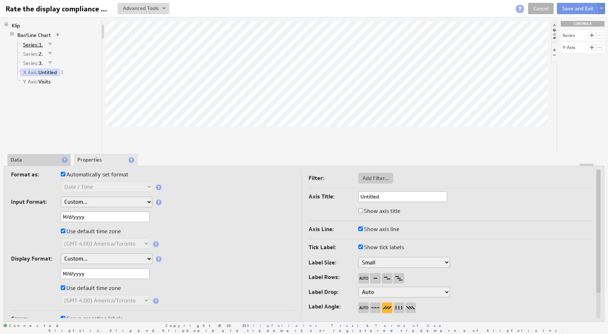
click at [30, 44] on span "Series:" at bounding box center [31, 45] width 16 height 6
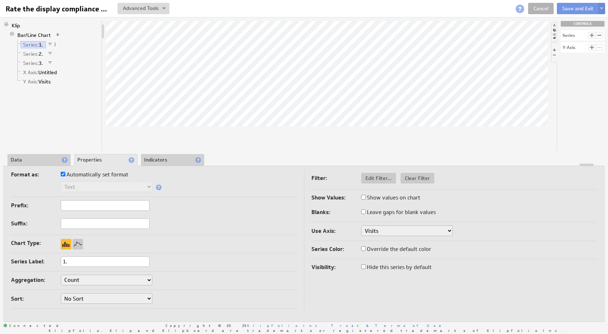
click at [26, 160] on li "Data" at bounding box center [38, 160] width 63 height 12
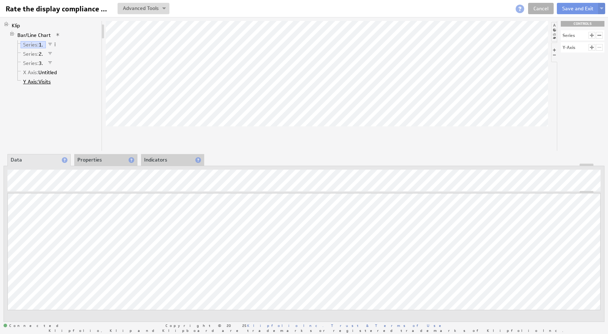
click at [35, 82] on span "Y Axis:" at bounding box center [30, 82] width 15 height 6
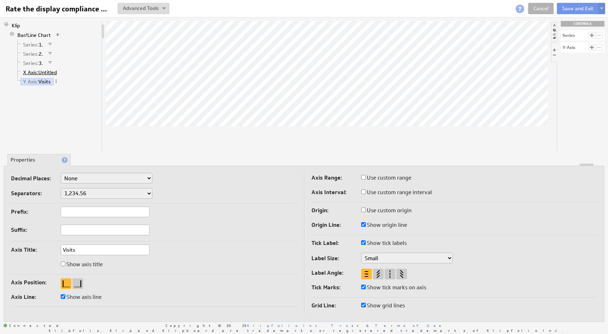
click at [33, 74] on span "X Axis:" at bounding box center [30, 72] width 15 height 6
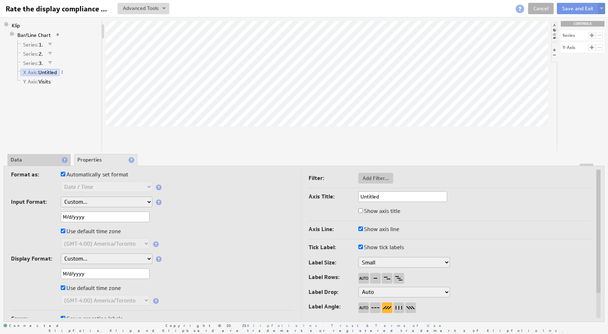
click at [37, 161] on li "Data" at bounding box center [38, 160] width 63 height 12
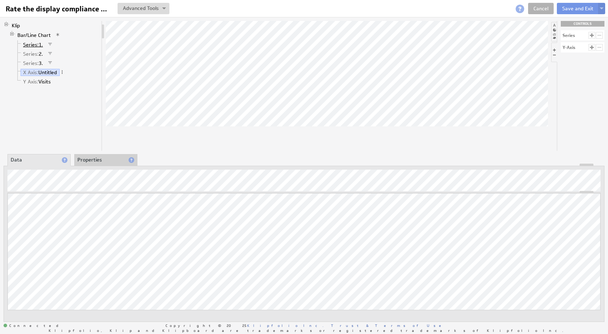
click at [36, 46] on span "Series:" at bounding box center [31, 45] width 16 height 6
click at [109, 160] on li "Properties" at bounding box center [105, 160] width 63 height 12
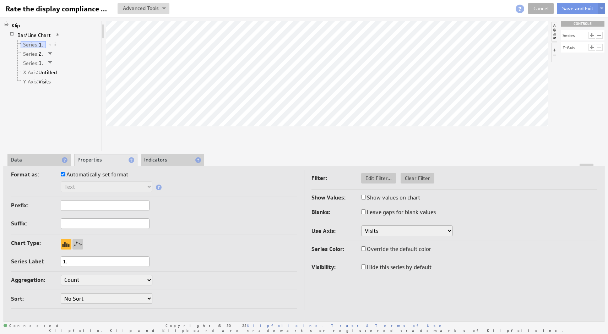
click at [24, 160] on li "Data" at bounding box center [38, 160] width 63 height 12
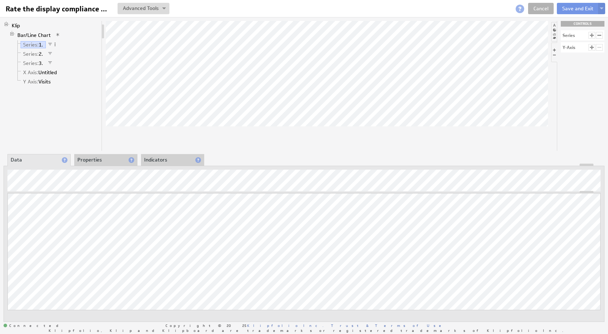
click at [90, 160] on li "Properties" at bounding box center [105, 160] width 63 height 12
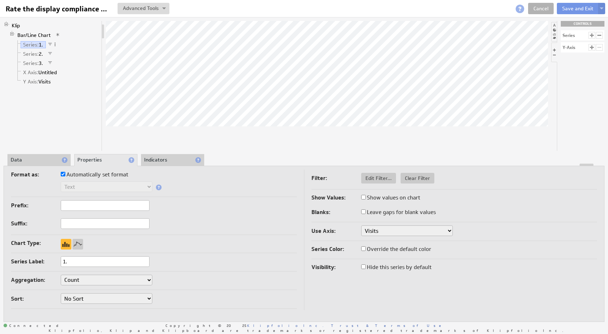
click at [365, 200] on input "Show values on chart" at bounding box center [363, 197] width 5 height 5
checkbox input "true"
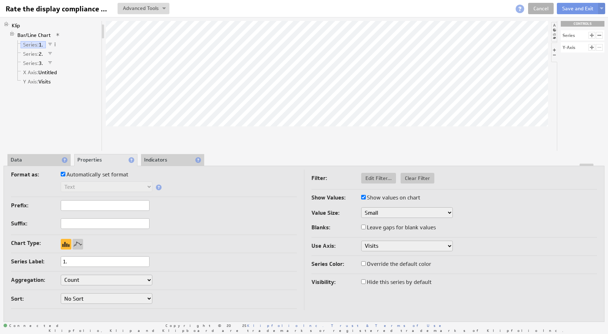
click at [365, 200] on input "Show values on chart" at bounding box center [363, 197] width 5 height 5
checkbox input "false"
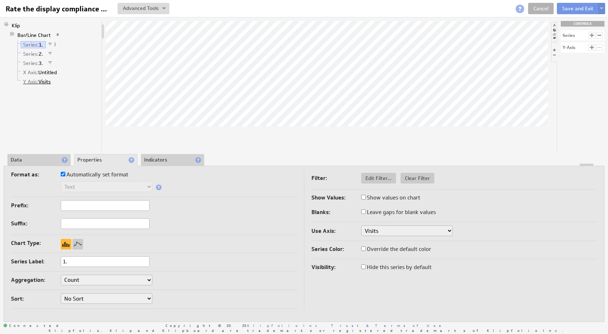
click at [40, 83] on link "Y Axis: Visits" at bounding box center [37, 81] width 33 height 7
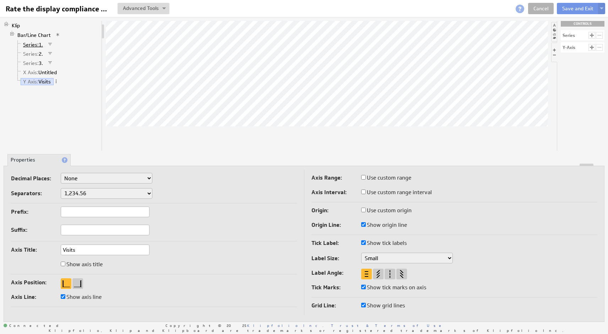
click at [33, 47] on span "Series:" at bounding box center [31, 45] width 16 height 6
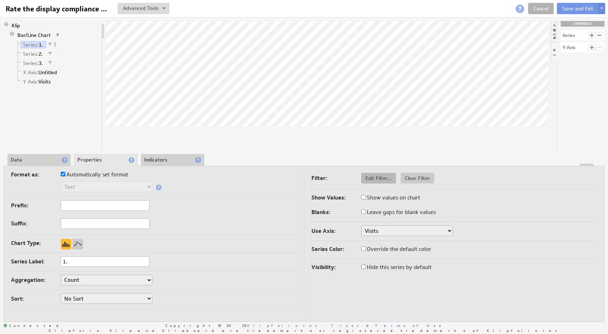
click at [373, 177] on span "Edit Filter..." at bounding box center [378, 178] width 35 height 6
select select "source"
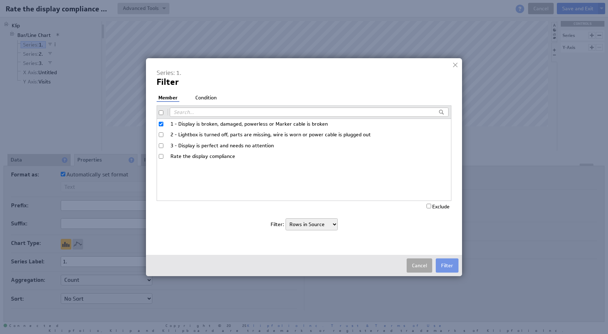
click at [417, 265] on button "Cancel" at bounding box center [420, 266] width 26 height 14
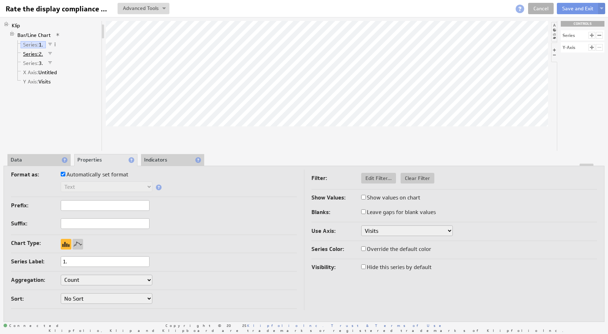
click at [34, 55] on span "Series:" at bounding box center [31, 54] width 16 height 6
click at [367, 178] on span "Edit Filter..." at bounding box center [378, 178] width 35 height 6
select select "f:contains"
select select "source"
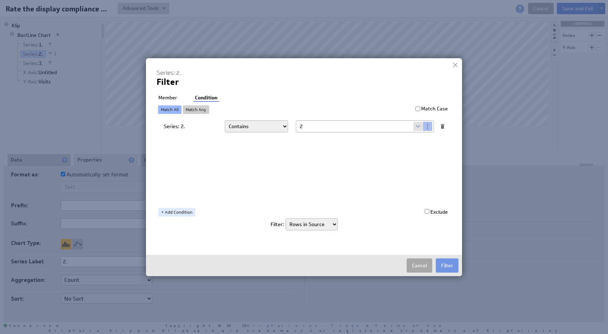
click at [414, 267] on button "Cancel" at bounding box center [420, 266] width 26 height 14
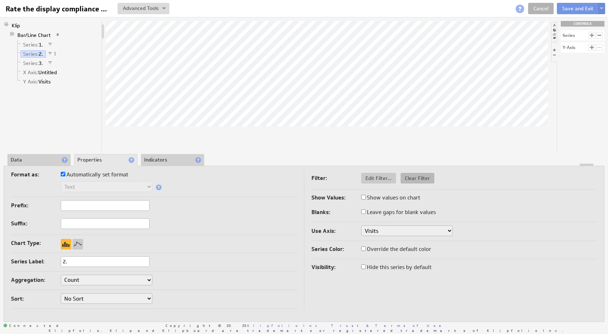
click at [414, 182] on button "Clear Filter" at bounding box center [418, 178] width 34 height 11
click at [377, 177] on span "Add Filter..." at bounding box center [378, 178] width 35 height 6
select select "view"
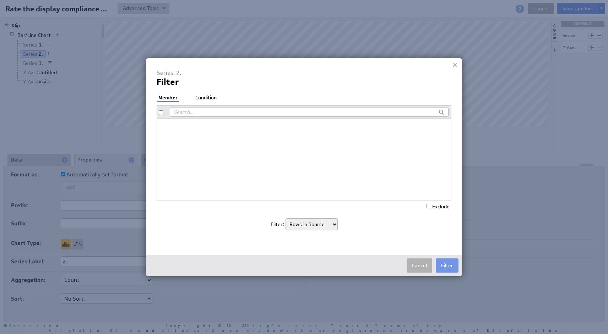
select select "view"
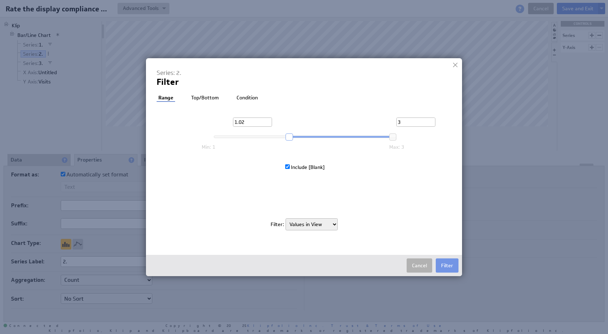
type input "1"
drag, startPoint x: 216, startPoint y: 137, endPoint x: 189, endPoint y: 140, distance: 27.5
click at [189, 140] on div "1 3 Min: 1 Max: 3 Include [Blank] .st0{fill:#7193E8;} .st1{fill:#FFFFFF;}" at bounding box center [297, 159] width 238 height 106
drag, startPoint x: 404, startPoint y: 120, endPoint x: 398, endPoint y: 120, distance: 6.8
click at [398, 120] on input "3" at bounding box center [415, 122] width 39 height 9
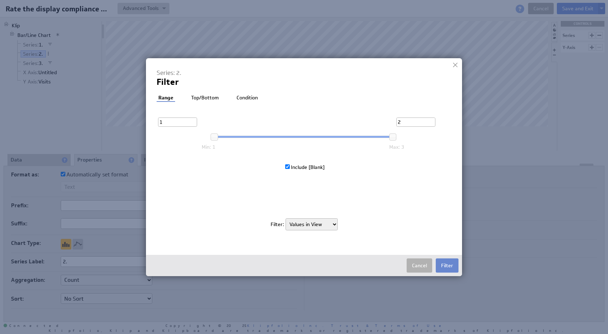
type input "2"
click at [446, 263] on button "Filter" at bounding box center [447, 266] width 23 height 14
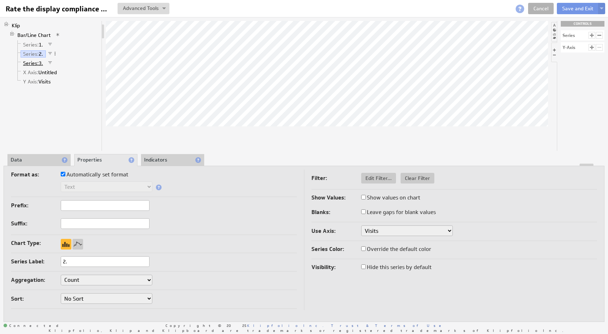
click at [37, 63] on span "Series:" at bounding box center [31, 63] width 16 height 6
click at [372, 180] on span "Edit Filter..." at bounding box center [378, 178] width 35 height 6
select select "source"
select select "f:contains"
select select "source"
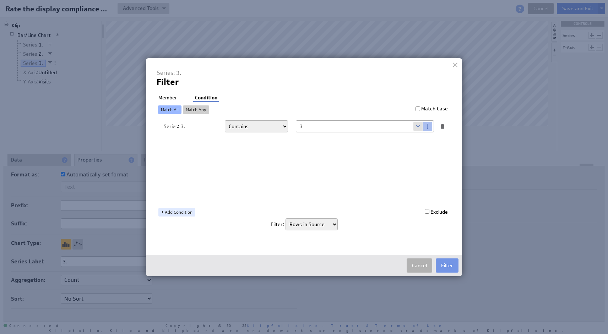
click at [199, 108] on link "Match Any" at bounding box center [196, 110] width 26 height 9
click at [419, 268] on button "Cancel" at bounding box center [420, 266] width 26 height 14
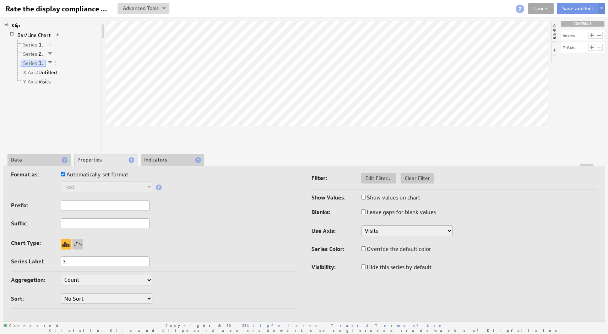
click at [544, 5] on link "Cancel" at bounding box center [541, 8] width 26 height 11
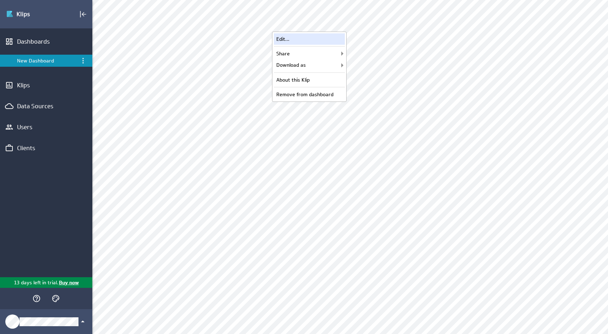
click at [305, 38] on div "Edit..." at bounding box center [309, 38] width 71 height 11
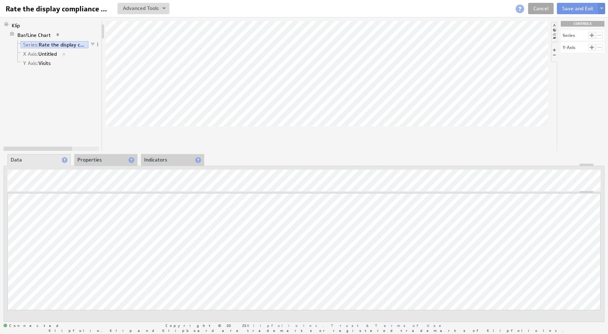
click at [544, 8] on link "Cancel" at bounding box center [541, 8] width 26 height 11
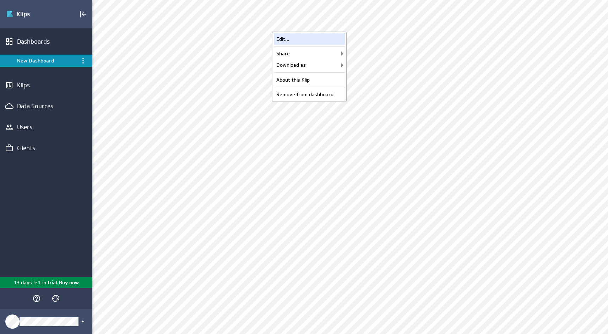
click at [310, 39] on div "Edit..." at bounding box center [309, 38] width 71 height 11
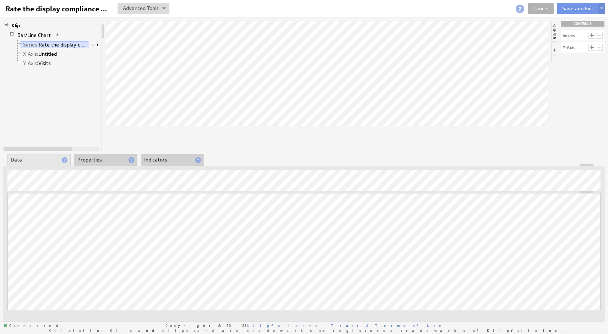
click at [97, 43] on span at bounding box center [97, 44] width 5 height 5
click at [123, 120] on div "Edit Filter..." at bounding box center [134, 120] width 71 height 11
select select "source"
type input "1"
type input "3"
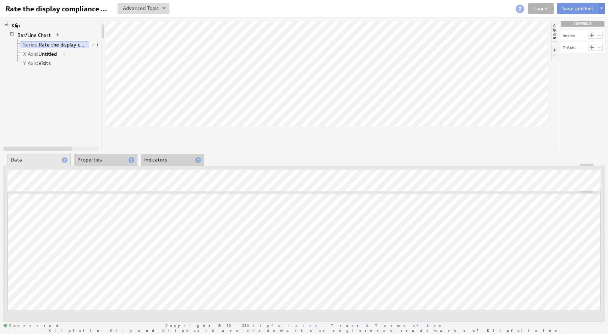
checkbox input "true"
select select "source"
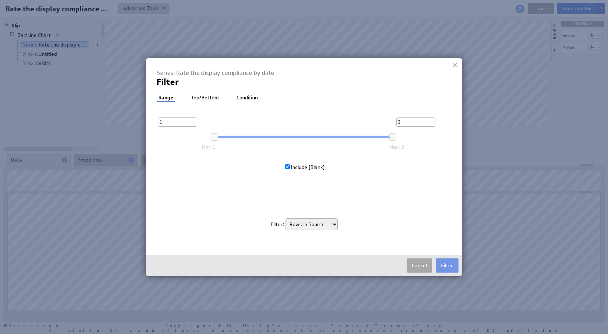
click at [414, 269] on button "Cancel" at bounding box center [420, 266] width 26 height 14
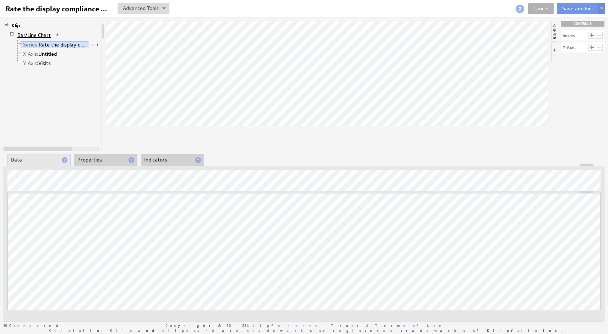
click at [32, 34] on link "Bar/Line Chart" at bounding box center [34, 35] width 39 height 7
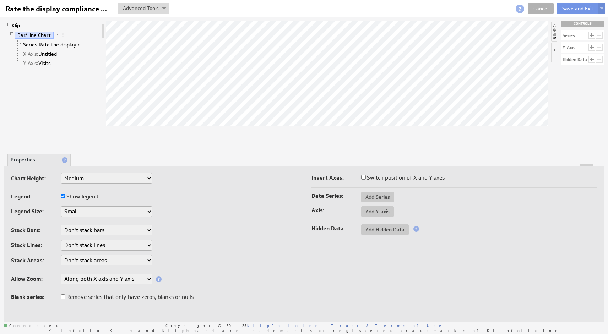
click at [31, 44] on span "Series:" at bounding box center [31, 45] width 16 height 6
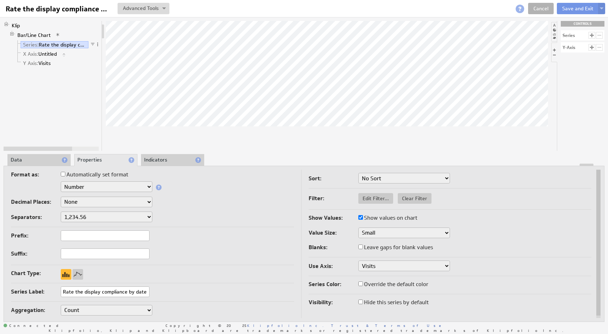
click at [34, 161] on li "Data" at bounding box center [38, 160] width 63 height 12
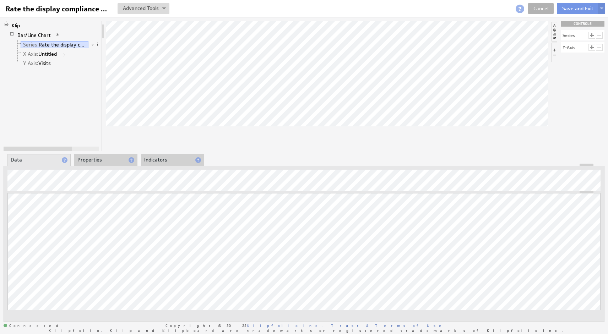
click at [100, 157] on li "Properties" at bounding box center [105, 160] width 63 height 12
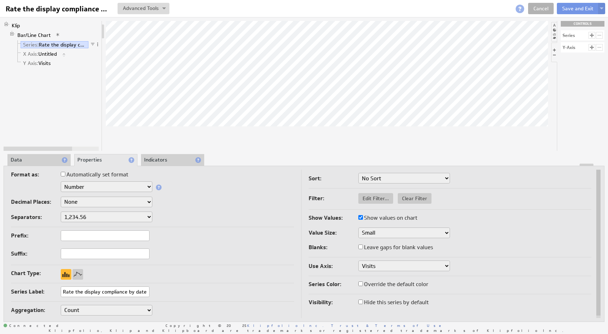
click at [87, 292] on input "Rate the display compliance by date" at bounding box center [105, 292] width 89 height 11
type input "Yes"
click at [204, 234] on div "Prefix:" at bounding box center [152, 237] width 283 height 12
click at [369, 197] on span "Edit Filter..." at bounding box center [375, 198] width 35 height 6
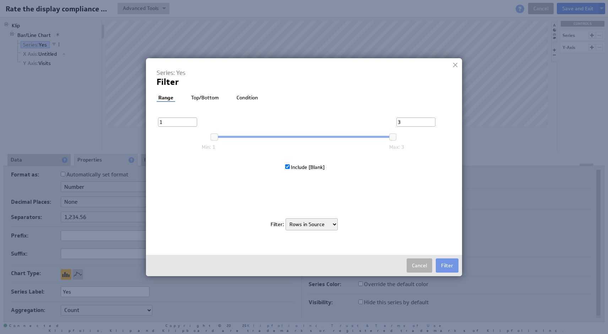
click at [207, 95] on li "Top/Bottom" at bounding box center [204, 98] width 31 height 7
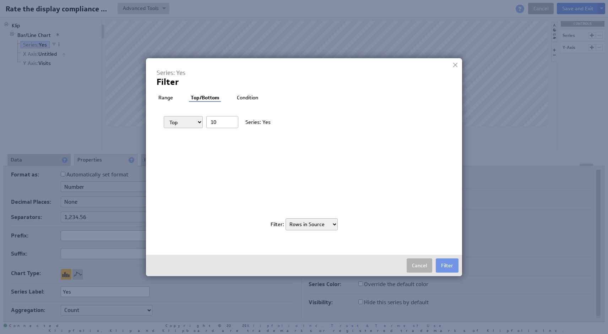
click at [248, 95] on li "Condition" at bounding box center [247, 98] width 25 height 7
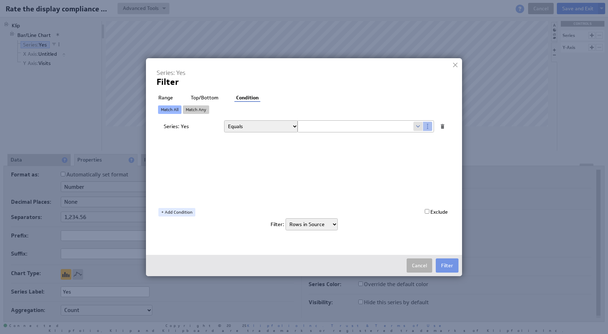
click at [198, 97] on li "Top/Bottom" at bounding box center [204, 98] width 31 height 7
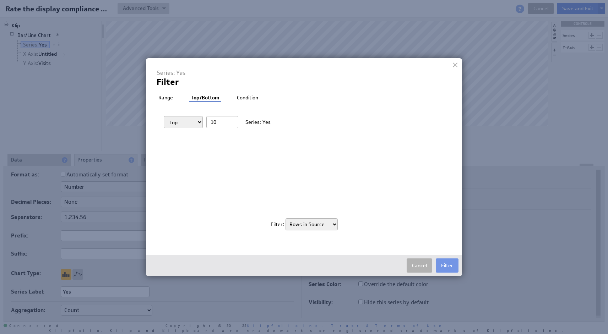
click at [167, 93] on div "Series: Yes Filter Filter: Range Top/Bottom Condition Exclude Top Bottom 10 Ser…" at bounding box center [304, 153] width 295 height 168
click at [168, 98] on li "Range" at bounding box center [166, 98] width 18 height 7
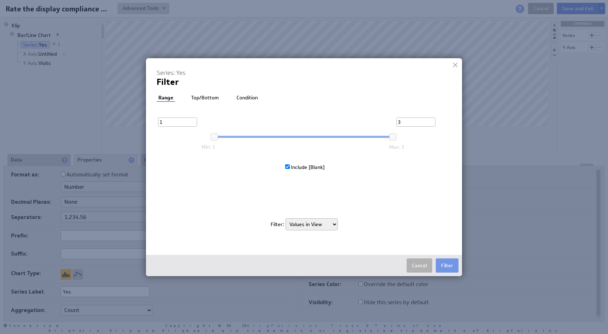
select select "source"
click at [421, 268] on button "Cancel" at bounding box center [420, 266] width 26 height 14
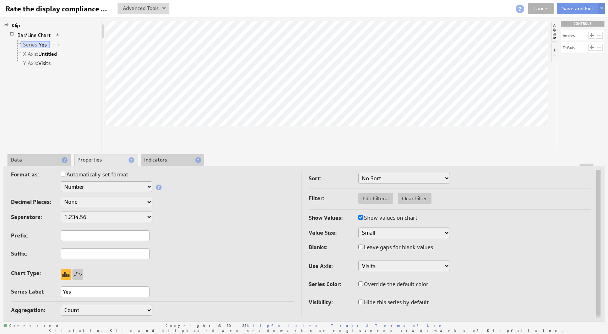
click at [30, 159] on li "Data" at bounding box center [38, 160] width 63 height 12
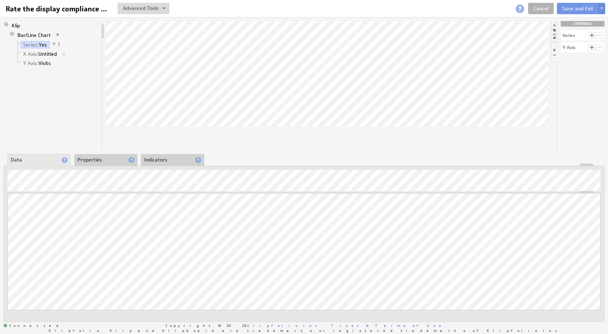
click at [161, 159] on li "Indicators" at bounding box center [172, 160] width 63 height 12
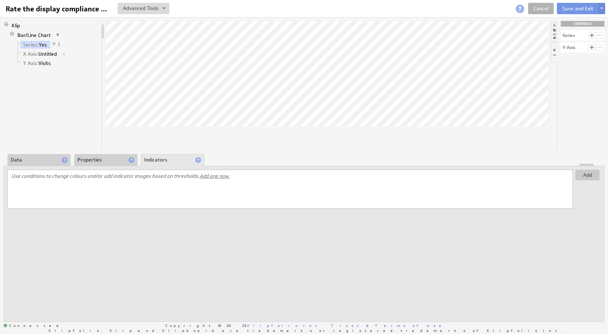
click at [91, 159] on li "Properties" at bounding box center [105, 160] width 63 height 12
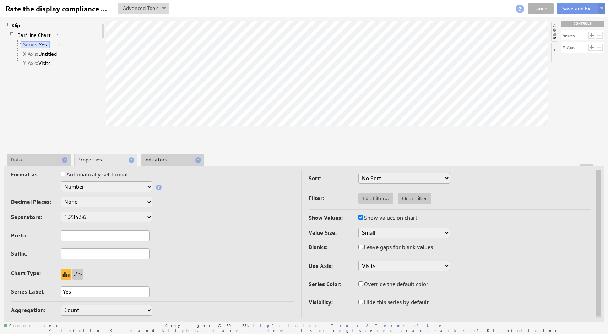
click at [63, 175] on input "Automatically set format" at bounding box center [63, 174] width 5 height 5
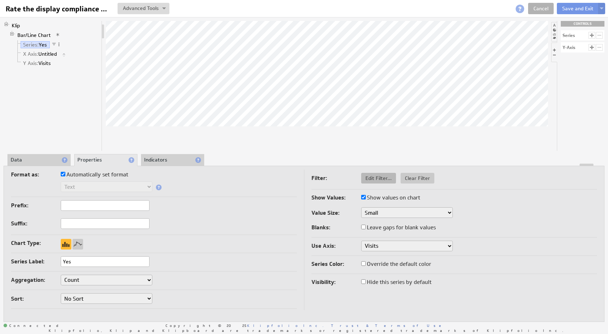
click at [375, 177] on span "Edit Filter..." at bounding box center [378, 178] width 35 height 6
checkbox input "true"
select select "source"
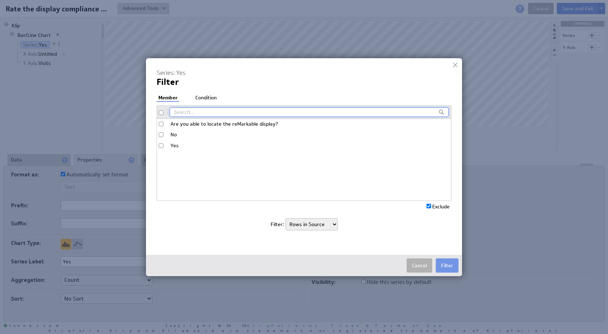
click at [162, 144] on input "Yes" at bounding box center [161, 146] width 5 height 5
checkbox input "true"
click at [449, 269] on button "Filter" at bounding box center [447, 266] width 23 height 14
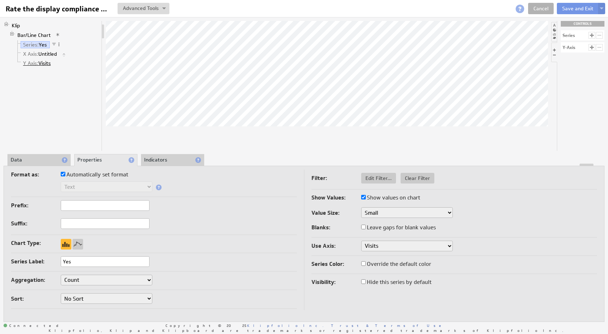
click at [43, 63] on link "Y Axis: Visits" at bounding box center [37, 63] width 33 height 7
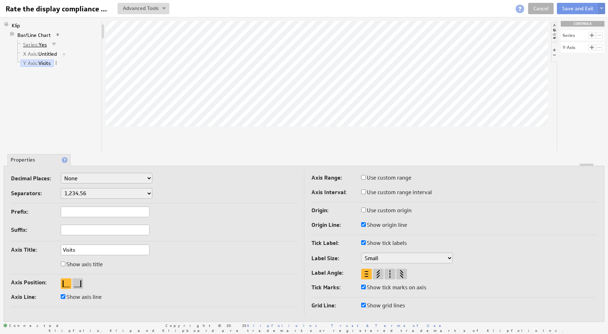
click at [42, 44] on link "Series: Yes" at bounding box center [35, 44] width 29 height 7
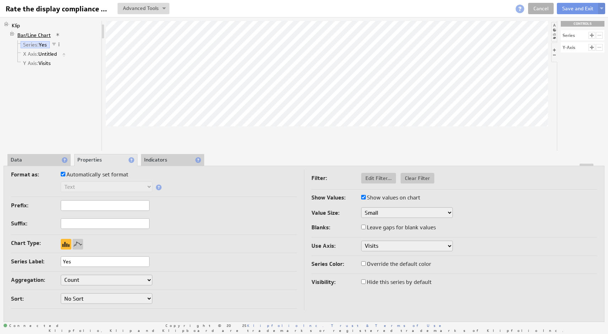
click at [38, 34] on link "Bar/Line Chart" at bounding box center [34, 35] width 39 height 7
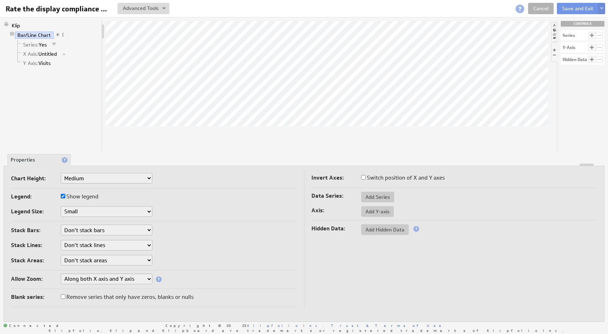
select select "1"
click at [33, 44] on span "Series:" at bounding box center [31, 45] width 16 height 6
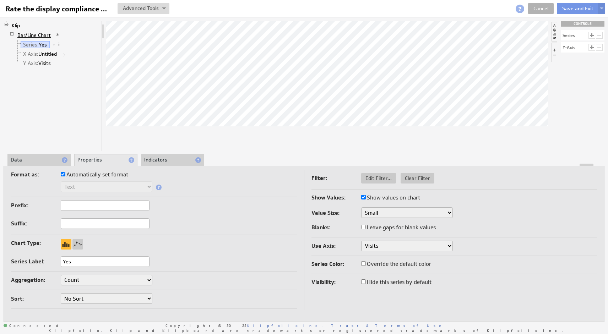
click at [42, 34] on link "Bar/Line Chart" at bounding box center [34, 35] width 39 height 7
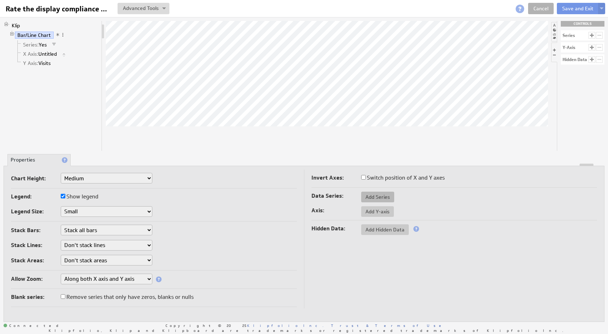
click at [377, 198] on span "Add Series" at bounding box center [377, 197] width 33 height 6
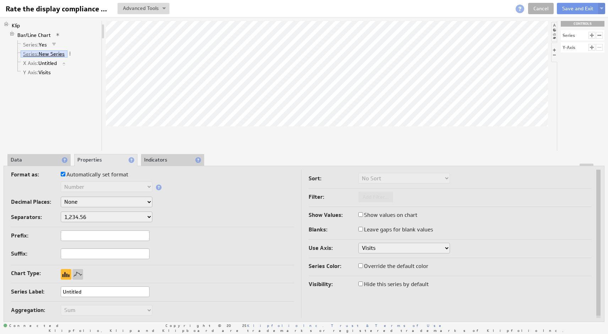
click at [60, 54] on link "Series: New Series" at bounding box center [44, 53] width 47 height 7
click at [105, 290] on input "Untitled" at bounding box center [105, 292] width 89 height 11
type input "No"
click at [207, 278] on div "Chart Type:" at bounding box center [152, 274] width 283 height 11
click at [41, 158] on li "Data" at bounding box center [38, 160] width 63 height 12
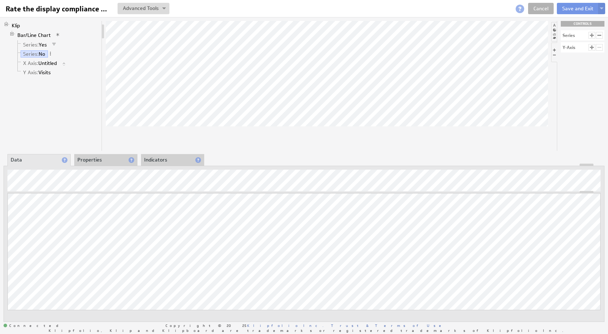
click at [97, 162] on li "Properties" at bounding box center [105, 160] width 63 height 12
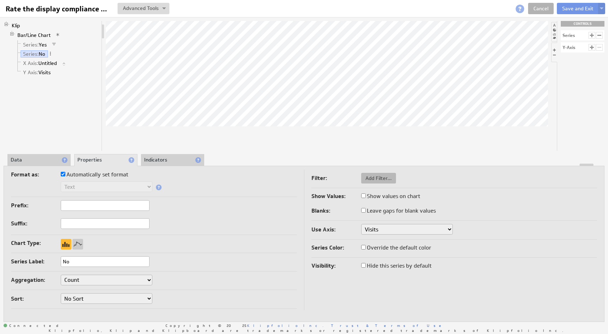
click at [371, 180] on span "Add Filter..." at bounding box center [378, 178] width 35 height 6
select select "view"
type input "1"
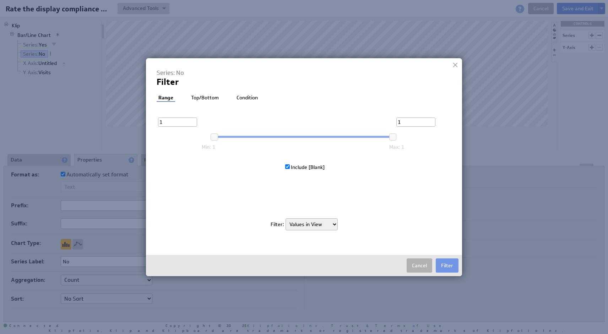
select select "source"
checkbox input "false"
checkbox input "true"
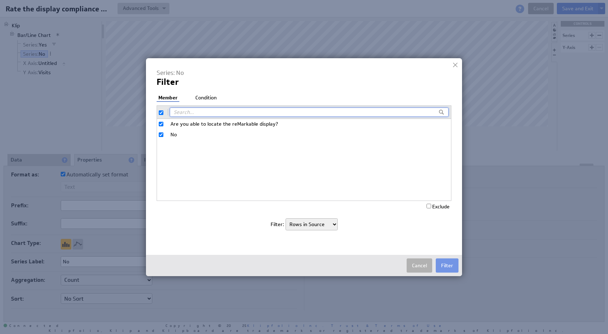
click at [161, 124] on input "Are you able to locate the reMarkable display?" at bounding box center [161, 124] width 5 height 5
checkbox input "false"
click at [448, 265] on button "Filter" at bounding box center [447, 266] width 23 height 14
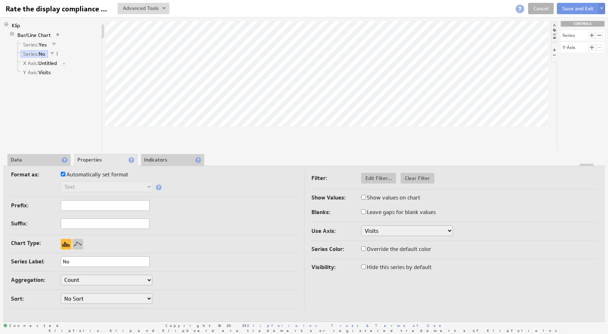
click at [39, 159] on li "Data" at bounding box center [38, 160] width 63 height 12
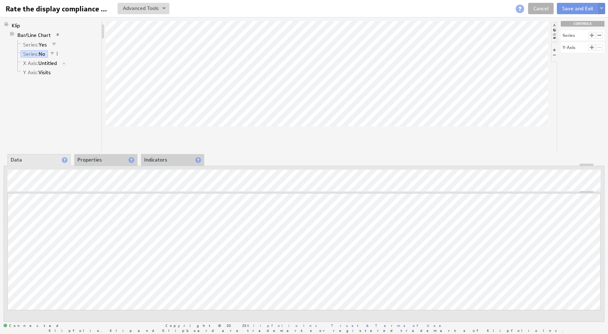
click at [95, 161] on li "Properties" at bounding box center [105, 160] width 63 height 12
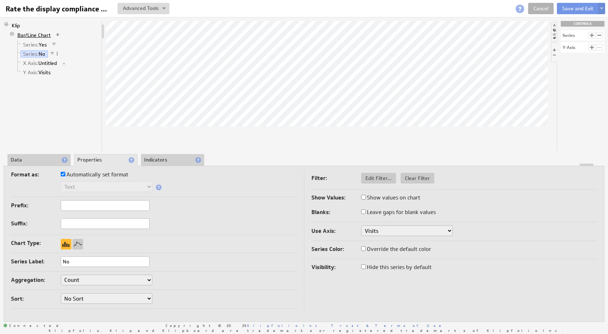
click at [31, 35] on link "Bar/Line Chart" at bounding box center [34, 35] width 39 height 7
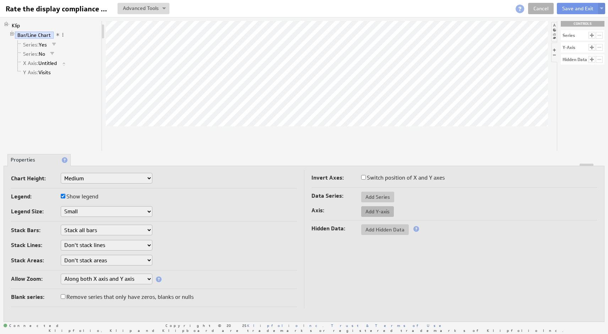
click at [370, 212] on span "Add Y-axis" at bounding box center [377, 212] width 33 height 6
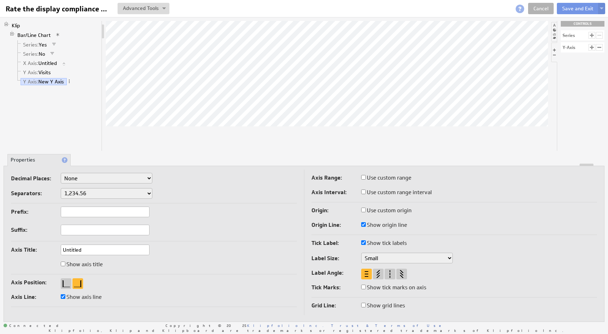
click at [67, 85] on span "Y Axis: New Y Axis" at bounding box center [46, 82] width 51 height 6
click at [69, 82] on span at bounding box center [69, 81] width 5 height 5
click at [81, 104] on div "Remove" at bounding box center [106, 103] width 71 height 11
click at [56, 63] on link "X Axis: Untitled" at bounding box center [40, 63] width 39 height 7
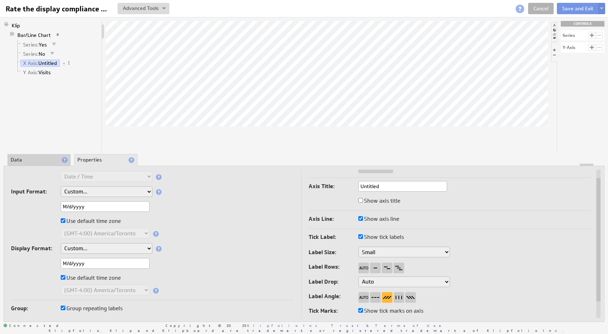
click at [53, 160] on li "Data" at bounding box center [38, 160] width 63 height 12
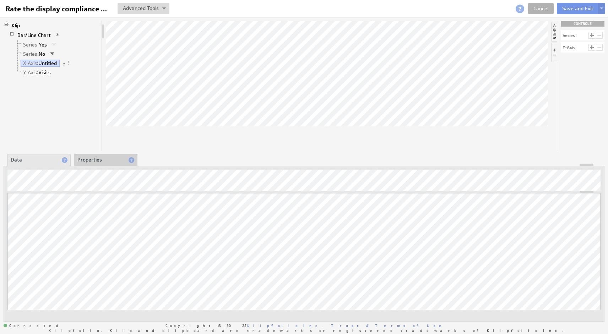
click at [92, 162] on li "Properties" at bounding box center [105, 160] width 63 height 12
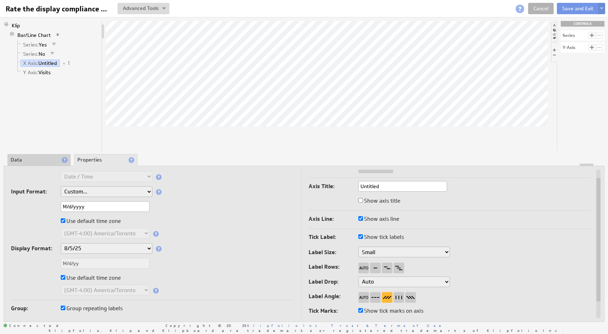
click at [41, 161] on li "Data" at bounding box center [38, 160] width 63 height 12
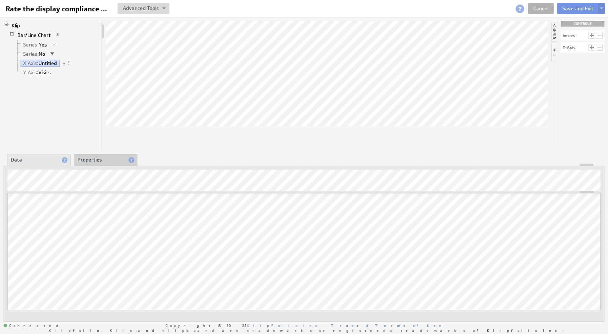
click at [90, 158] on li "Properties" at bounding box center [105, 160] width 63 height 12
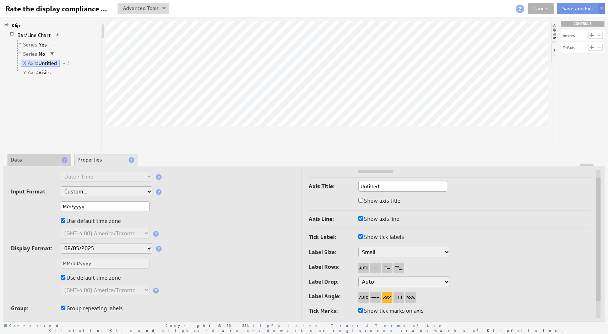
click at [64, 309] on input "Group repeating labels" at bounding box center [63, 308] width 5 height 5
click at [64, 308] on input "Group repeating labels" at bounding box center [63, 308] width 5 height 5
click at [385, 189] on input "Untitled" at bounding box center [402, 186] width 89 height 11
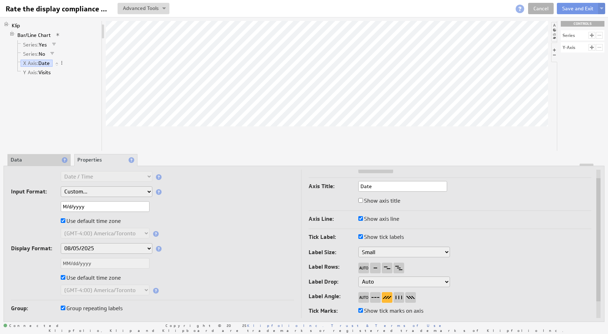
type input "Date"
click at [361, 202] on input "Show axis title" at bounding box center [360, 200] width 5 height 5
checkbox input "true"
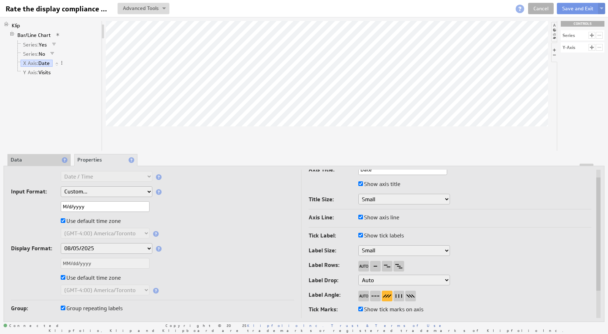
click at [361, 185] on input "Show axis title" at bounding box center [360, 184] width 5 height 5
checkbox input "false"
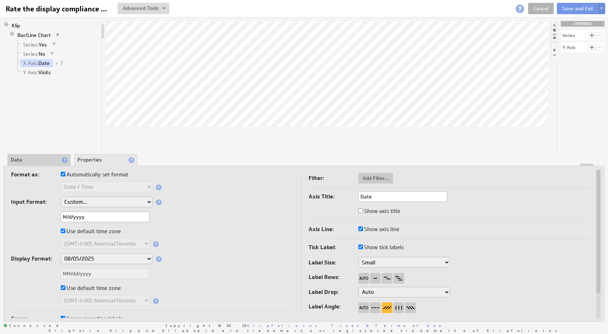
click at [40, 162] on li "Data" at bounding box center [38, 160] width 63 height 12
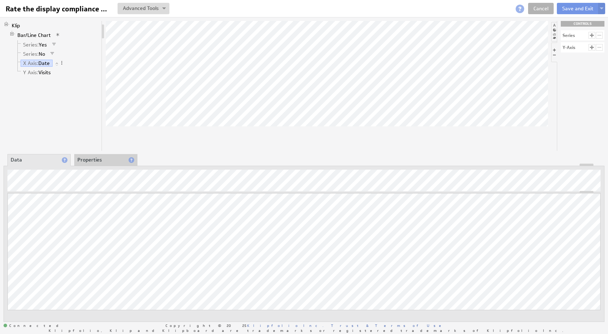
click at [98, 157] on li "Properties" at bounding box center [105, 160] width 63 height 12
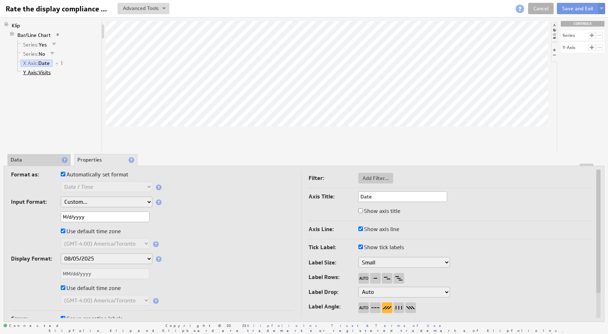
click at [33, 71] on span "Y Axis:" at bounding box center [30, 72] width 15 height 6
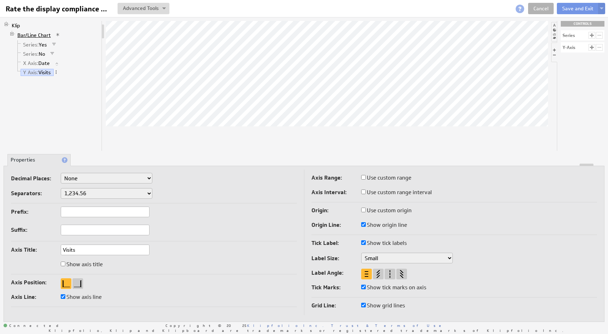
click at [32, 34] on link "Bar/Line Chart" at bounding box center [34, 35] width 39 height 7
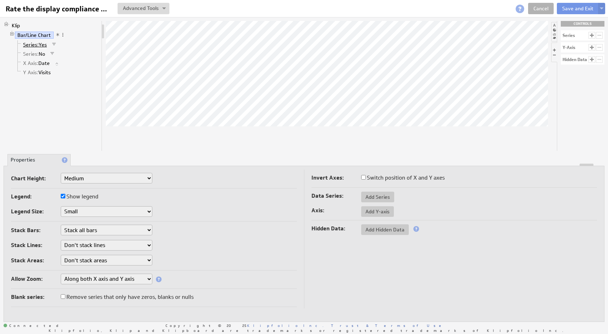
click at [29, 45] on span "Series:" at bounding box center [31, 45] width 16 height 6
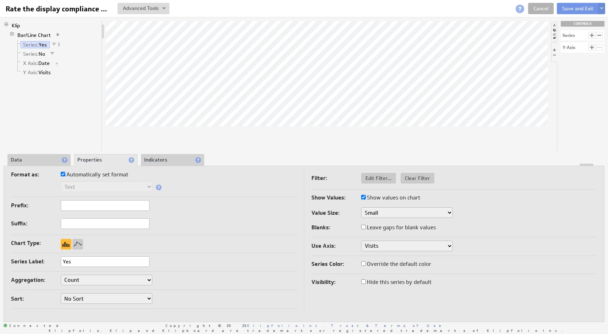
click at [41, 164] on div at bounding box center [304, 165] width 600 height 2
click at [40, 160] on li "Data" at bounding box center [38, 160] width 63 height 12
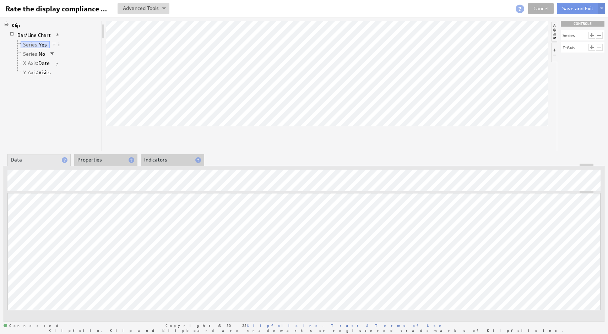
click at [97, 158] on li "Properties" at bounding box center [105, 160] width 63 height 12
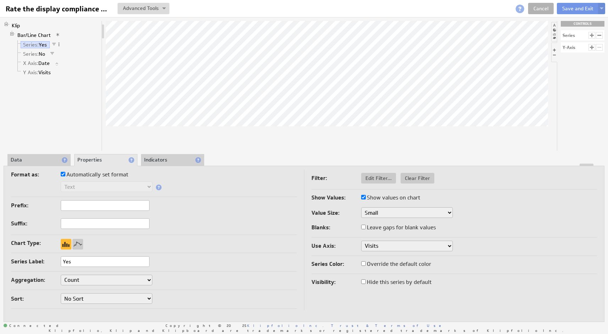
click at [149, 160] on li "Indicators" at bounding box center [172, 160] width 63 height 12
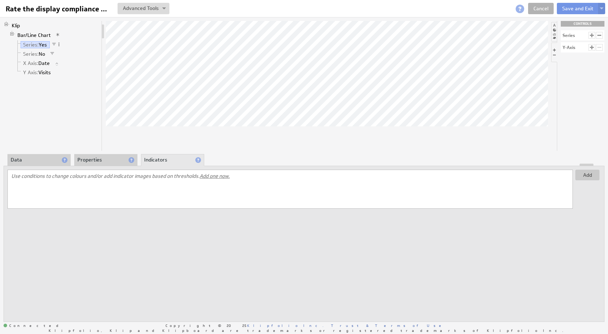
click at [91, 160] on li "Properties" at bounding box center [105, 160] width 63 height 12
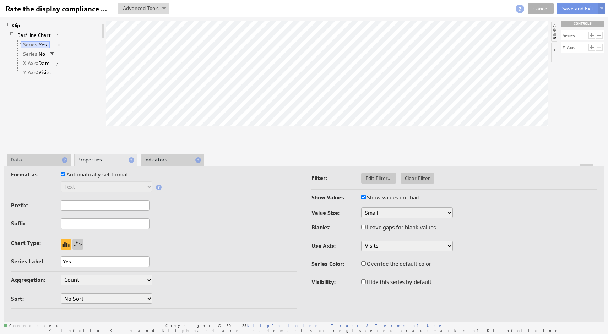
click at [599, 36] on div at bounding box center [599, 35] width 7 height 7
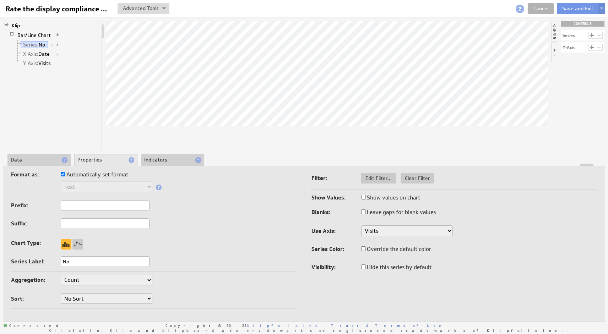
click at [599, 36] on div at bounding box center [599, 35] width 7 height 7
click at [588, 36] on div "Series" at bounding box center [583, 35] width 44 height 10
click at [592, 36] on div at bounding box center [592, 35] width 7 height 7
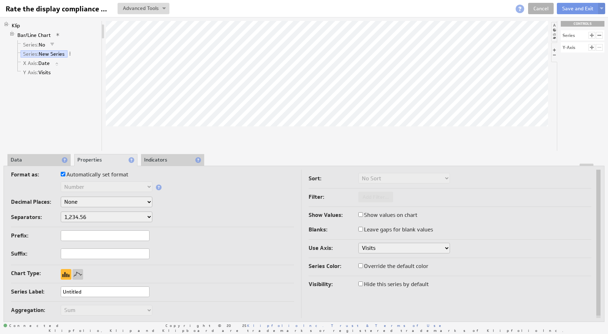
click at [592, 36] on div at bounding box center [592, 35] width 7 height 7
click at [601, 36] on div at bounding box center [599, 35] width 7 height 7
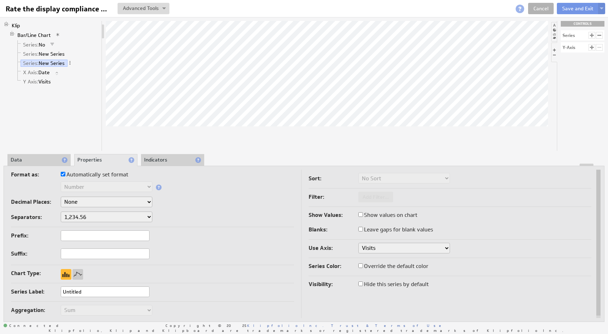
click at [601, 36] on div at bounding box center [599, 35] width 7 height 7
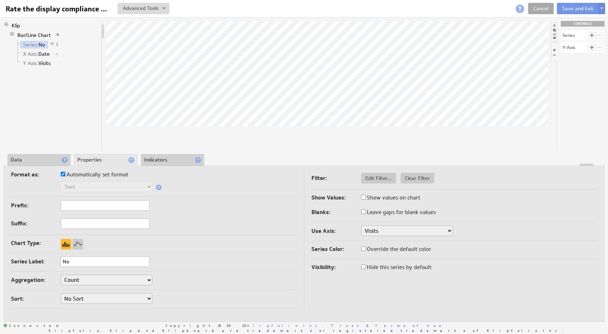
click at [538, 8] on link "Cancel" at bounding box center [541, 8] width 26 height 11
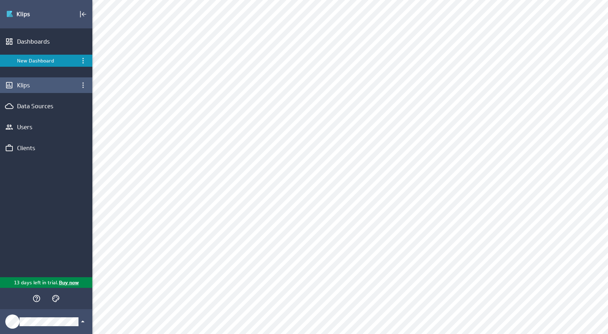
click at [22, 86] on div "Klips" at bounding box center [46, 85] width 58 height 8
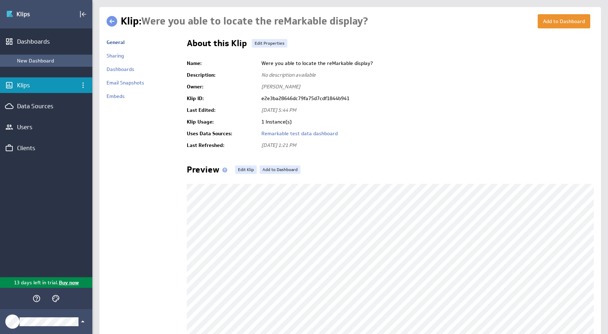
click at [32, 60] on div "New Dashboard" at bounding box center [53, 61] width 72 height 6
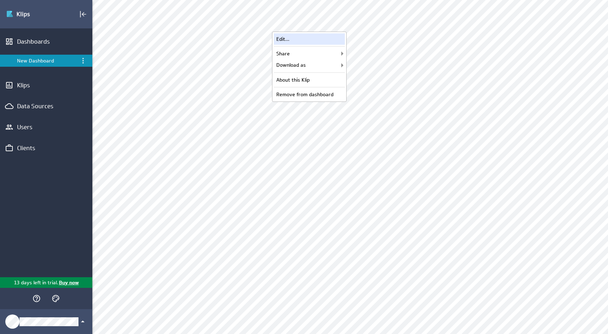
click at [316, 40] on div "Edit..." at bounding box center [309, 38] width 71 height 11
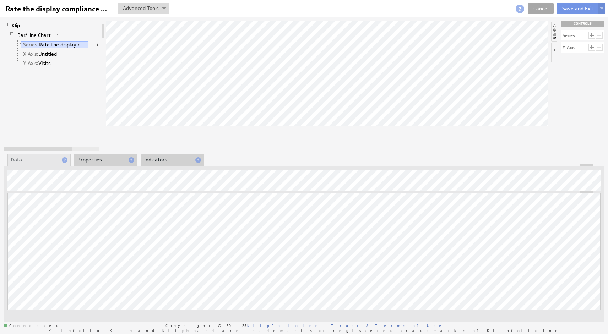
click at [543, 8] on link "Cancel" at bounding box center [541, 8] width 26 height 11
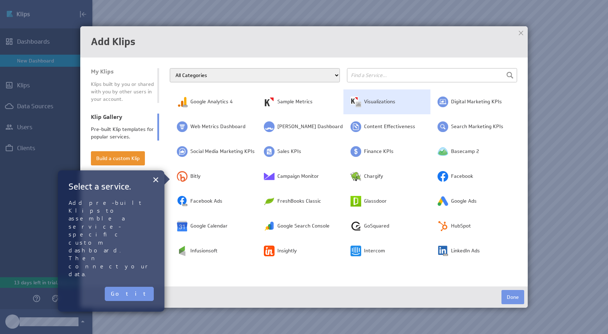
click at [356, 103] on img at bounding box center [356, 102] width 11 height 11
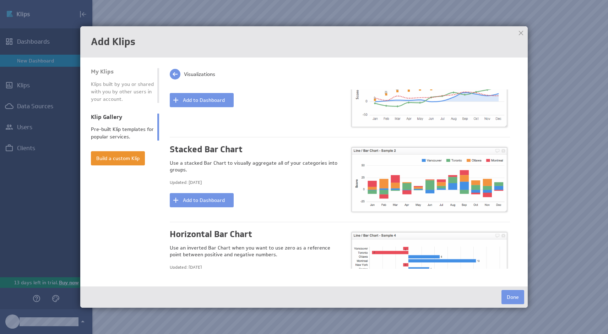
scroll to position [81, 0]
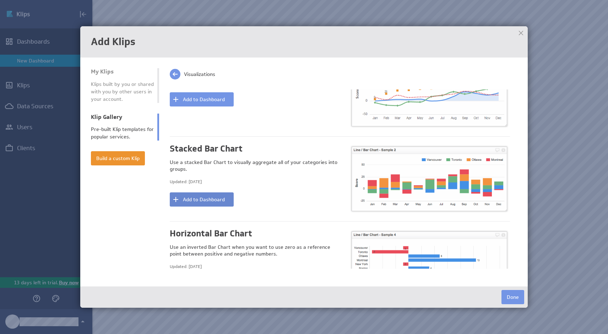
click at [203, 198] on button "Add to Dashboard" at bounding box center [202, 200] width 64 height 14
click at [515, 299] on button "Done" at bounding box center [513, 297] width 23 height 14
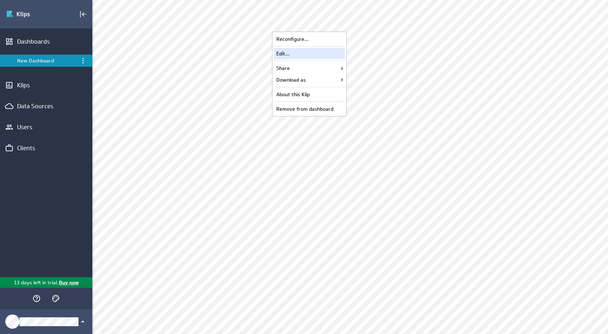
click at [314, 53] on div "Edit..." at bounding box center [309, 53] width 71 height 11
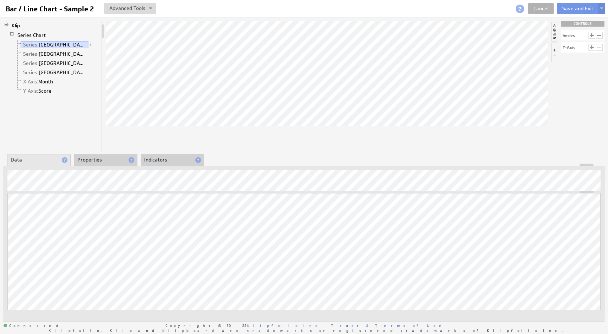
click at [38, 161] on li "Data" at bounding box center [38, 160] width 63 height 12
click at [111, 157] on li "Properties" at bounding box center [105, 160] width 63 height 12
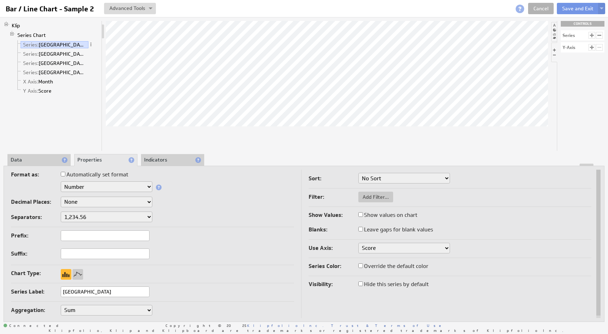
click at [168, 159] on li "Indicators" at bounding box center [172, 160] width 63 height 12
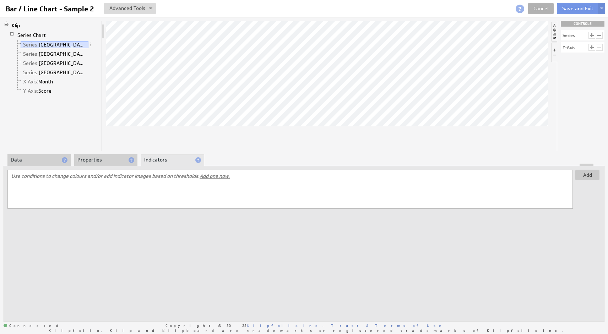
click at [43, 160] on li "Data" at bounding box center [38, 160] width 63 height 12
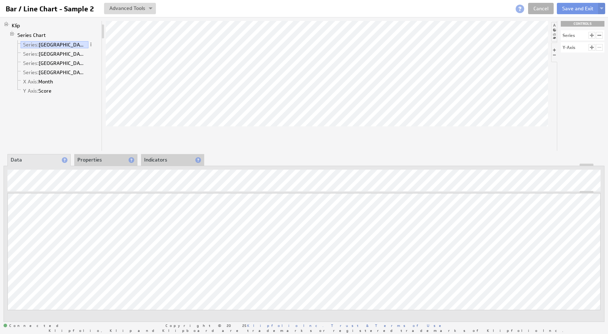
click at [600, 36] on div at bounding box center [599, 35] width 7 height 7
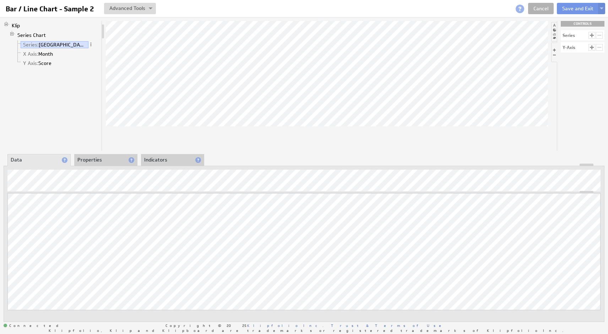
click at [600, 36] on div at bounding box center [599, 35] width 7 height 7
click at [40, 44] on link "Series: [GEOGRAPHIC_DATA]" at bounding box center [55, 44] width 68 height 7
click at [600, 35] on div at bounding box center [599, 35] width 7 height 7
click at [24, 44] on span "Series:" at bounding box center [31, 45] width 16 height 6
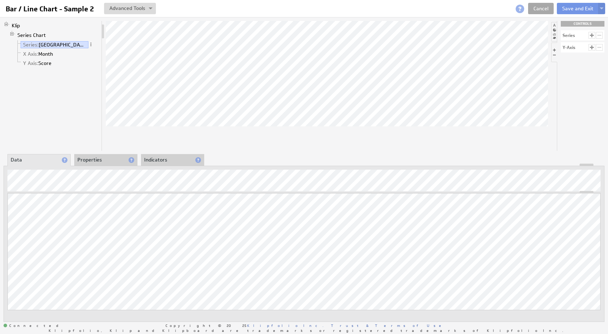
click at [544, 8] on link "Cancel" at bounding box center [541, 8] width 26 height 11
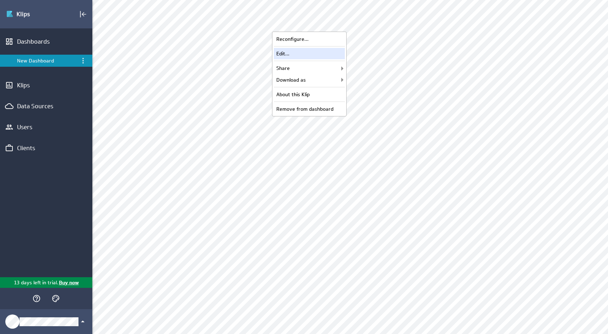
click at [308, 55] on div "Edit..." at bounding box center [309, 53] width 71 height 11
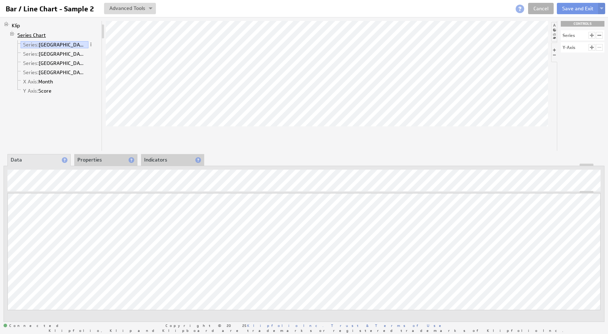
click at [35, 33] on link "Series Chart" at bounding box center [32, 35] width 34 height 7
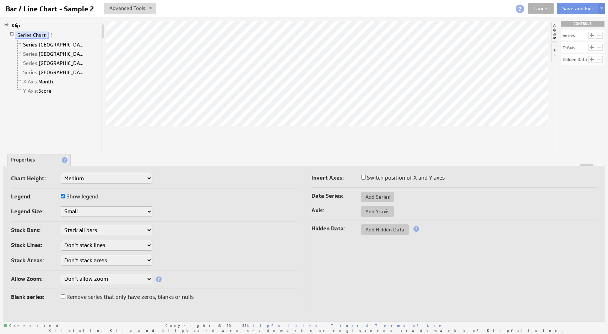
click at [26, 45] on span "Series:" at bounding box center [31, 45] width 16 height 6
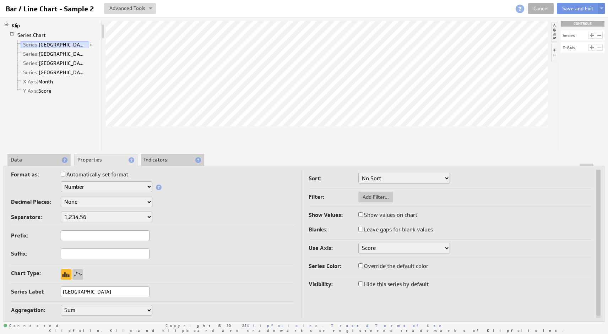
click at [40, 159] on li "Data" at bounding box center [38, 160] width 63 height 12
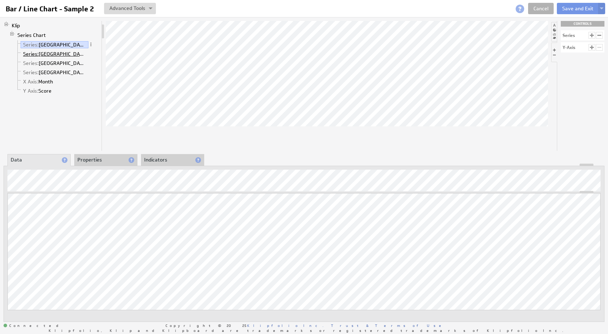
click at [34, 55] on span "Series:" at bounding box center [31, 54] width 16 height 6
click at [30, 64] on span "Series:" at bounding box center [31, 63] width 16 height 6
click at [29, 74] on span "Series:" at bounding box center [31, 72] width 16 height 6
click at [28, 85] on span "X Axis: Month" at bounding box center [38, 82] width 35 height 6
click at [28, 44] on span "Series:" at bounding box center [31, 45] width 16 height 6
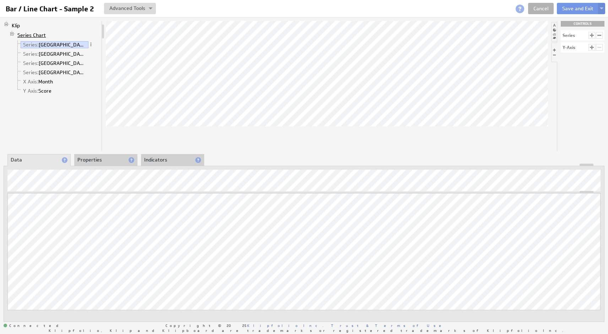
click at [28, 36] on link "Series Chart" at bounding box center [32, 35] width 34 height 7
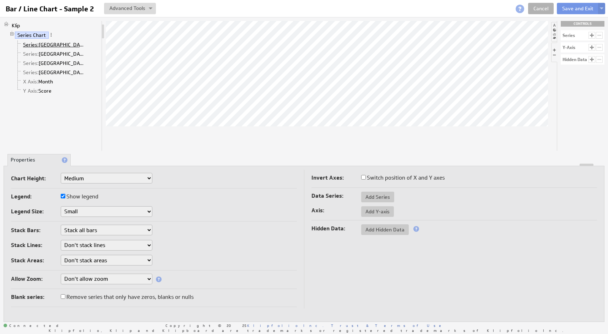
click at [26, 46] on span "Series:" at bounding box center [31, 45] width 16 height 6
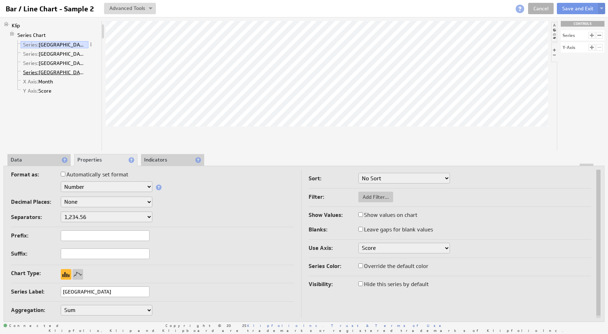
click at [27, 74] on span "Series:" at bounding box center [31, 72] width 16 height 6
click at [31, 159] on li "Data" at bounding box center [38, 160] width 63 height 12
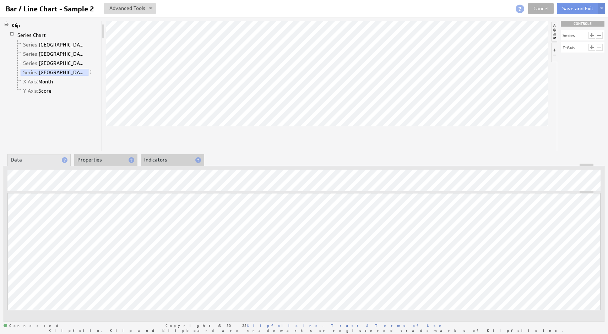
click at [89, 160] on li "Properties" at bounding box center [105, 160] width 63 height 12
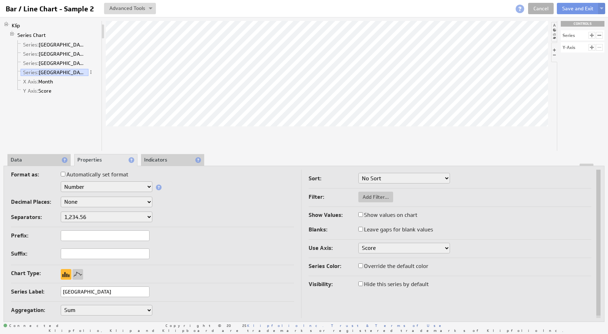
click at [38, 160] on li "Data" at bounding box center [38, 160] width 63 height 12
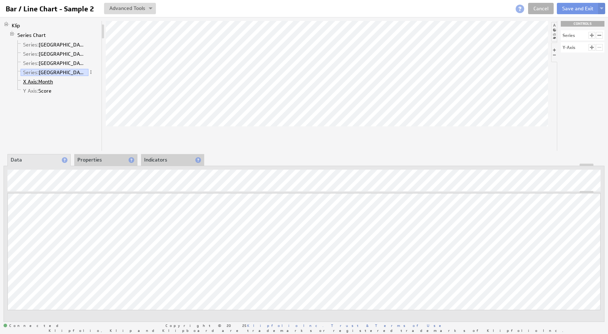
click at [26, 83] on span "X Axis:" at bounding box center [30, 82] width 15 height 6
click at [32, 91] on span "Y Axis:" at bounding box center [30, 91] width 15 height 6
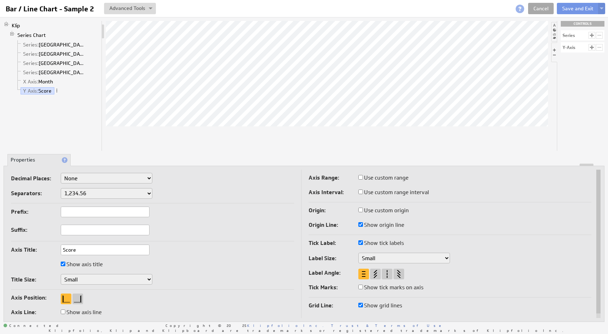
click at [542, 11] on link "Cancel" at bounding box center [541, 8] width 26 height 11
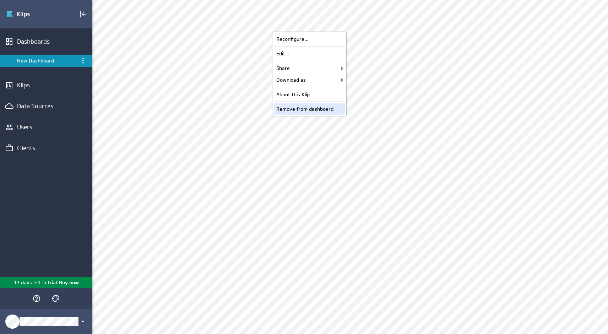
click at [301, 109] on div "Remove from dashboard" at bounding box center [309, 108] width 71 height 11
click at [324, 39] on div "Edit..." at bounding box center [309, 38] width 71 height 11
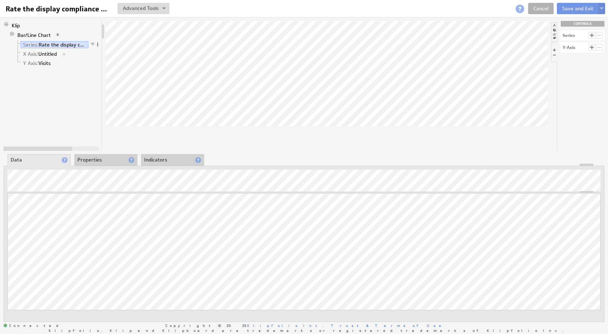
click at [97, 45] on span at bounding box center [97, 44] width 5 height 5
click at [72, 45] on link "Series: Rate the display compliance by date" at bounding box center [55, 44] width 68 height 7
click at [46, 44] on link "Series: Rate the display compliance by date" at bounding box center [55, 44] width 68 height 7
click at [95, 161] on li "Properties" at bounding box center [105, 160] width 63 height 12
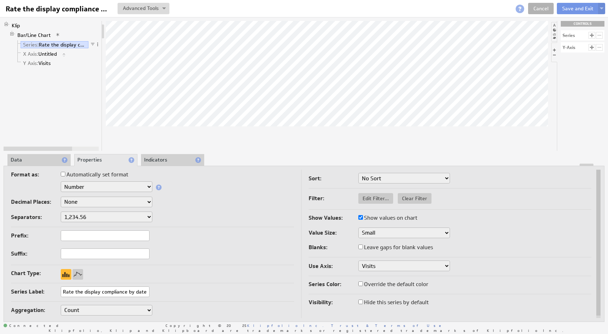
click at [43, 159] on li "Data" at bounding box center [38, 160] width 63 height 12
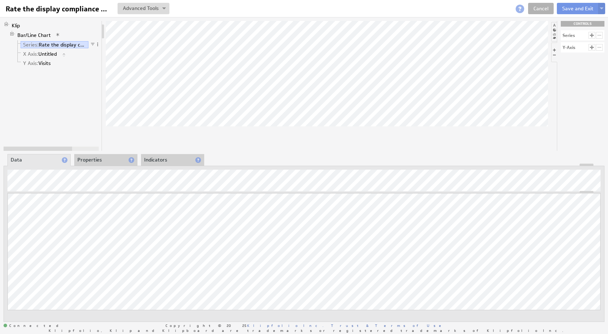
click at [102, 160] on li "Properties" at bounding box center [105, 160] width 63 height 12
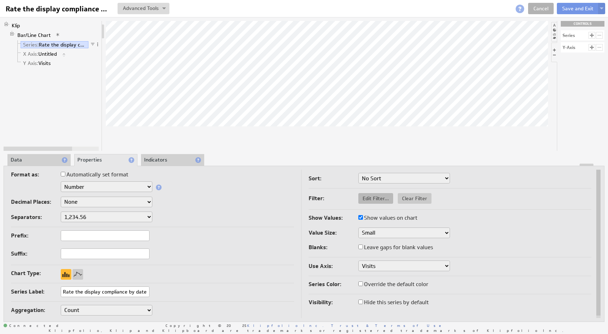
click at [370, 198] on span "Edit Filter..." at bounding box center [375, 198] width 35 height 6
select select "source"
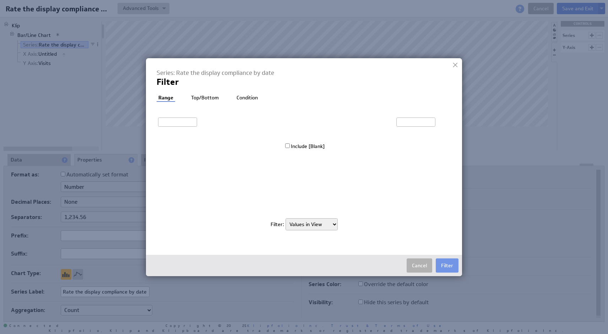
select select "source"
click at [417, 265] on button "Cancel" at bounding box center [420, 266] width 26 height 14
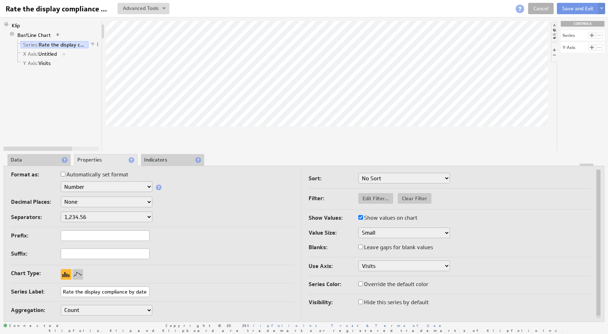
click at [49, 157] on li "Data" at bounding box center [38, 160] width 63 height 12
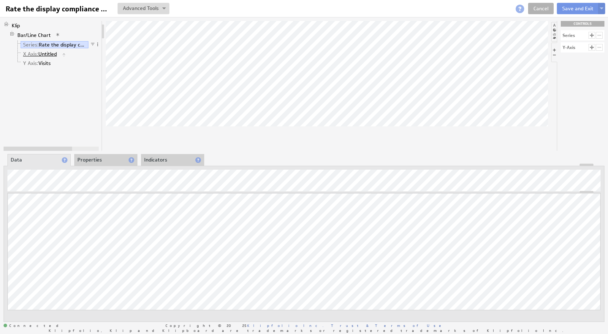
click at [49, 53] on link "X Axis: Untitled" at bounding box center [40, 53] width 39 height 7
click at [111, 156] on li "Properties" at bounding box center [105, 160] width 63 height 12
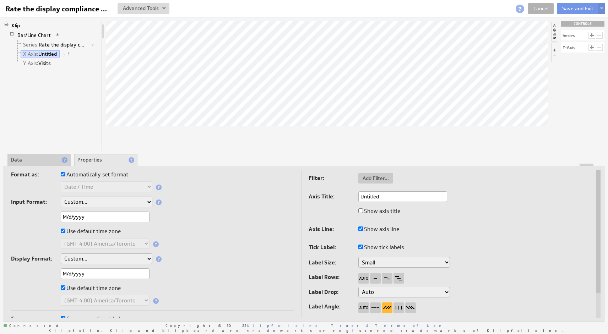
select select "2"
select select "1"
click at [38, 46] on span "Series:" at bounding box center [31, 45] width 16 height 6
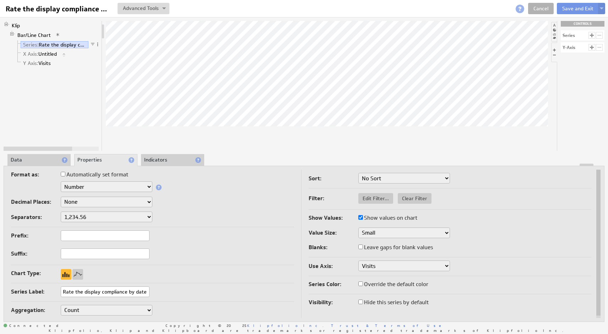
click at [32, 158] on li "Data" at bounding box center [38, 160] width 63 height 12
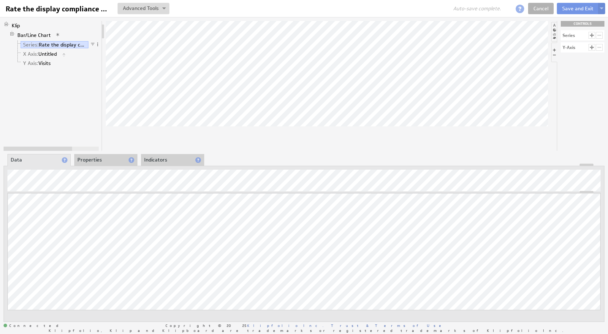
click at [41, 157] on li "Data" at bounding box center [38, 160] width 63 height 12
click at [102, 160] on li "Properties" at bounding box center [105, 160] width 63 height 12
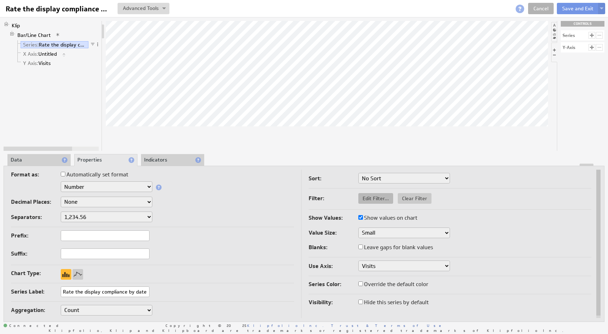
click at [378, 199] on span "Edit Filter..." at bounding box center [375, 198] width 35 height 6
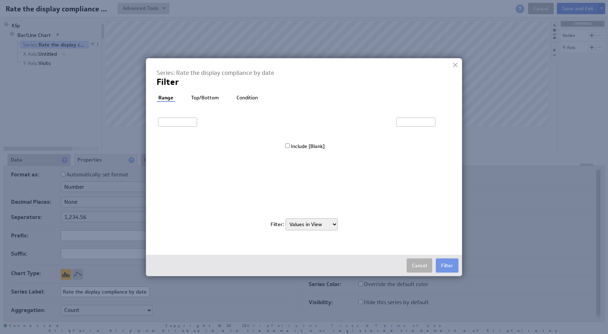
select select "source"
click at [211, 97] on li "Top/Bottom" at bounding box center [204, 98] width 31 height 7
click at [244, 96] on li "Condition" at bounding box center [247, 98] width 25 height 7
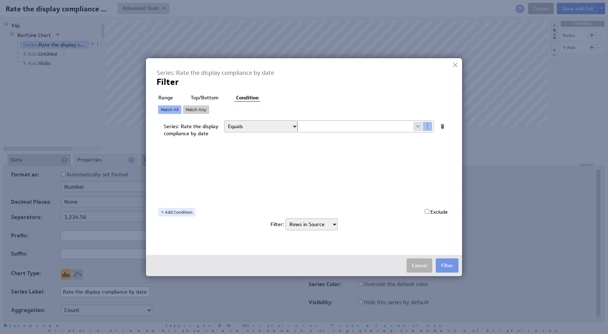
click at [167, 96] on li "Range" at bounding box center [166, 98] width 18 height 7
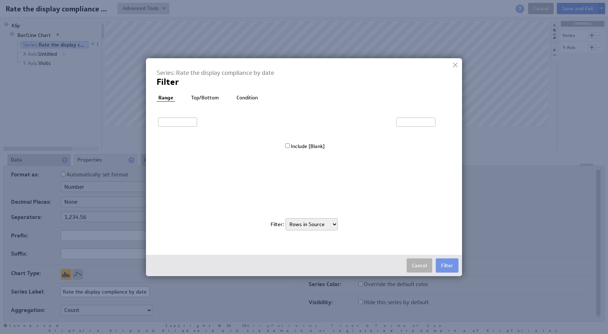
click at [245, 98] on li "Condition" at bounding box center [247, 98] width 25 height 7
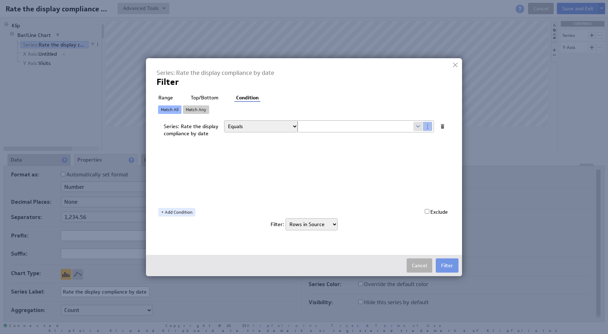
click at [168, 97] on li "Range" at bounding box center [166, 98] width 18 height 7
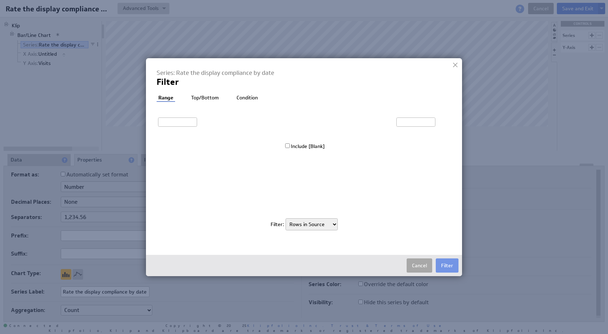
click at [416, 266] on button "Cancel" at bounding box center [420, 266] width 26 height 14
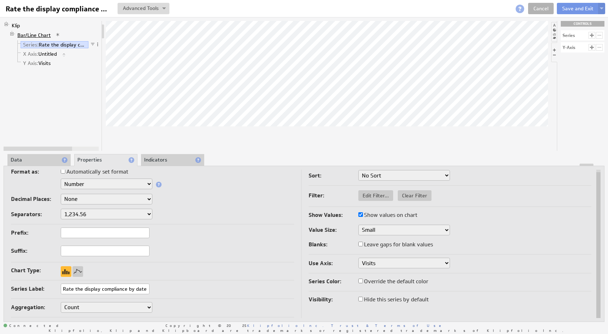
click at [43, 34] on link "Bar/Line Chart" at bounding box center [34, 35] width 39 height 7
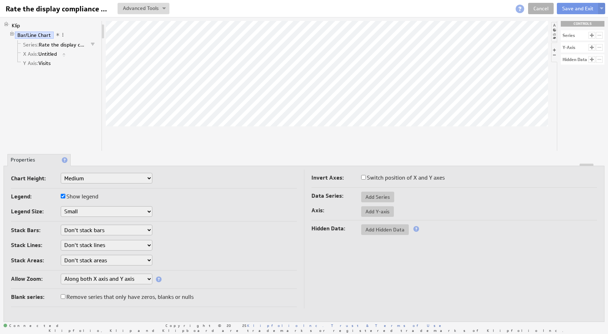
select select "1"
click at [29, 56] on span "X Axis:" at bounding box center [30, 54] width 15 height 6
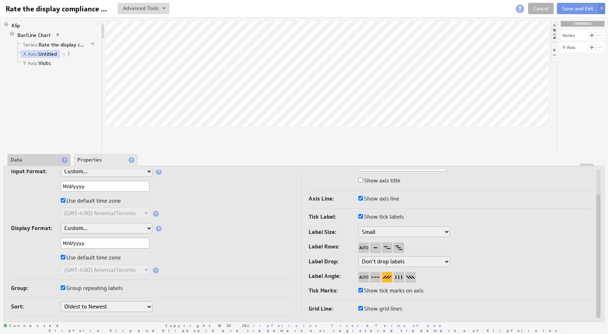
click at [110, 286] on label "Group repeating labels" at bounding box center [92, 289] width 62 height 10
click at [65, 286] on input "Group repeating labels" at bounding box center [63, 288] width 5 height 5
click at [110, 286] on label "Group repeating labels" at bounding box center [92, 289] width 62 height 10
click at [65, 286] on input "Group repeating labels" at bounding box center [63, 288] width 5 height 5
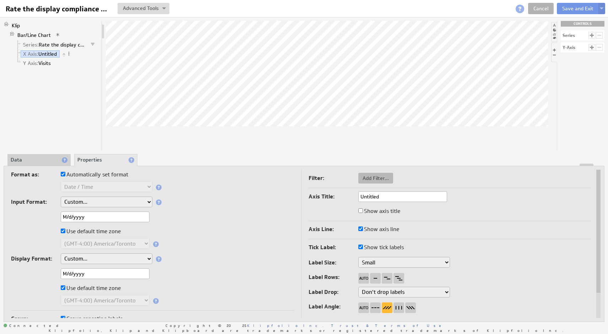
click at [368, 178] on span "Add Filter..." at bounding box center [375, 178] width 35 height 6
select select "view"
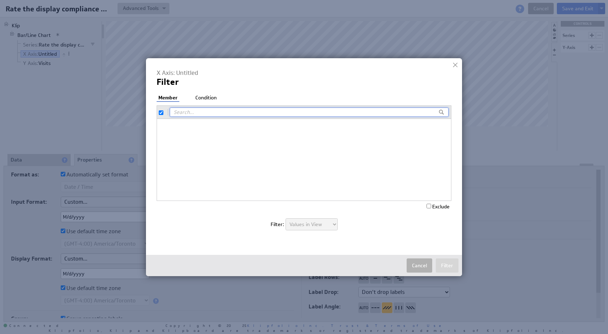
checkbox input "true"
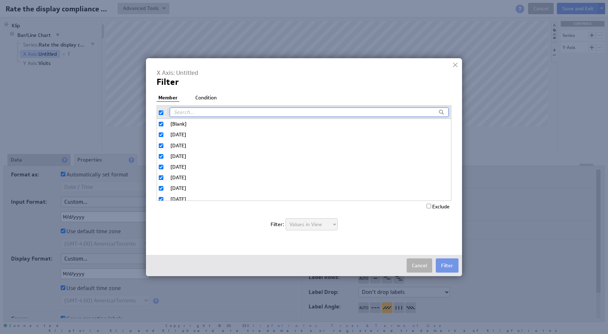
click at [162, 123] on input "[Blank]" at bounding box center [161, 124] width 5 height 5
checkbox input "false"
click at [447, 263] on button "Filter" at bounding box center [447, 266] width 23 height 14
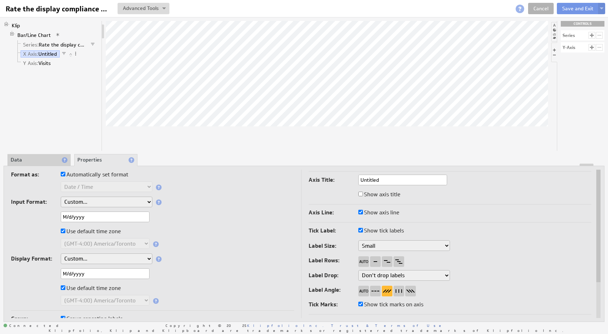
click at [32, 158] on li "Data" at bounding box center [38, 160] width 63 height 12
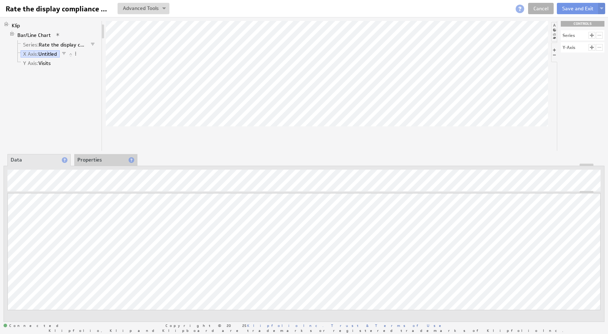
click at [102, 155] on li "Properties" at bounding box center [105, 160] width 63 height 12
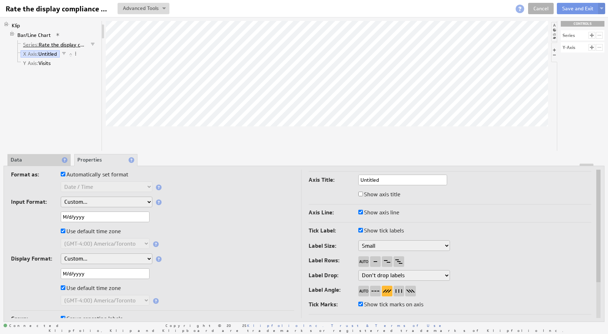
click at [47, 46] on link "Series: Rate the display compliance by date" at bounding box center [55, 44] width 68 height 7
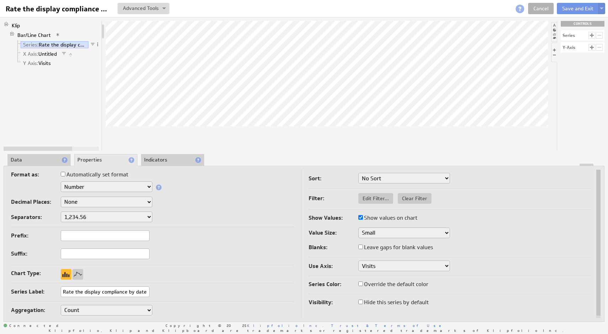
click at [43, 158] on li "Data" at bounding box center [38, 160] width 63 height 12
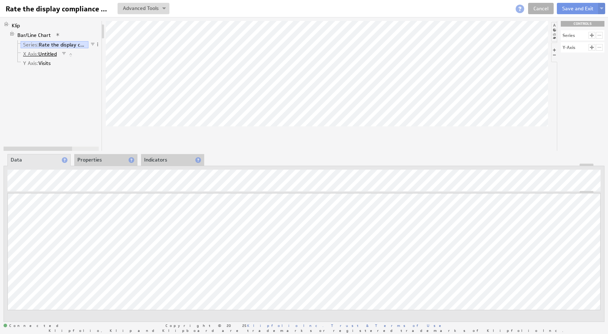
click at [45, 54] on link "X Axis: Untitled" at bounding box center [40, 53] width 39 height 7
click at [44, 44] on link "Series: Rate the display compliance by date" at bounding box center [55, 44] width 68 height 7
click at [97, 161] on li "Properties" at bounding box center [105, 160] width 63 height 12
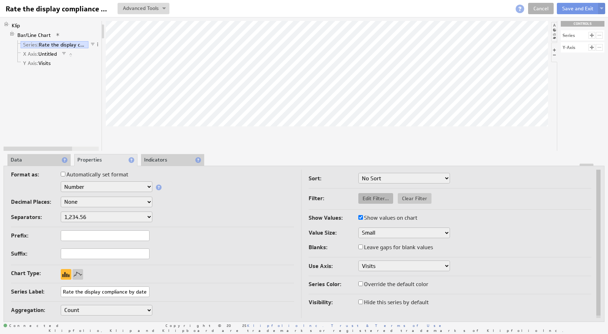
click at [373, 199] on span "Edit Filter..." at bounding box center [375, 198] width 35 height 6
select select "source"
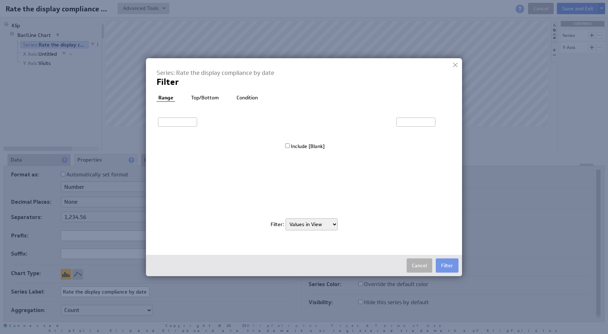
select select "source"
click at [422, 269] on button "Cancel" at bounding box center [420, 266] width 26 height 14
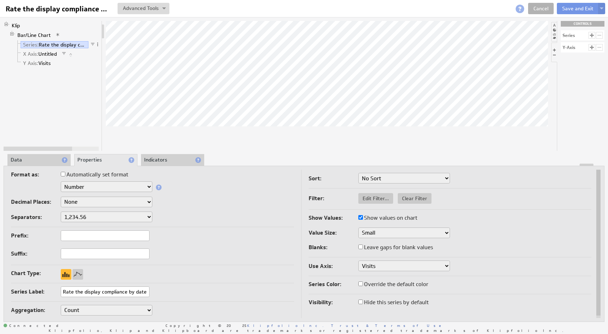
click at [41, 159] on li "Data" at bounding box center [38, 160] width 63 height 12
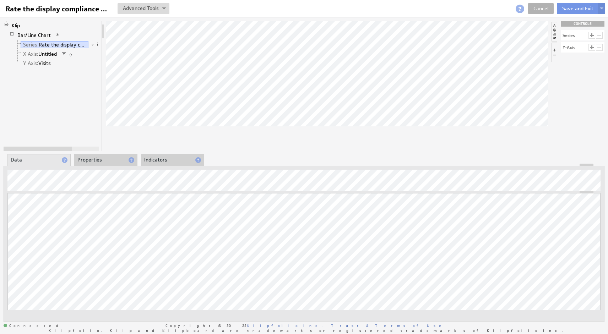
click at [98, 160] on li "Properties" at bounding box center [105, 160] width 63 height 12
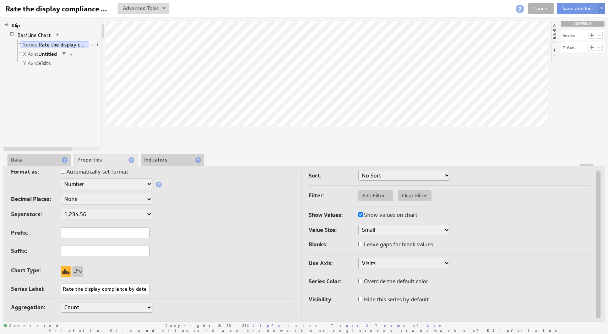
click at [63, 173] on input "Automatically set format" at bounding box center [63, 171] width 5 height 5
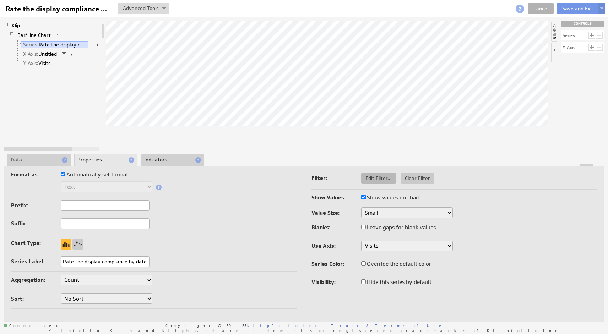
click at [377, 180] on span "Edit Filter..." at bounding box center [378, 178] width 35 height 6
checkbox input "true"
select select "source"
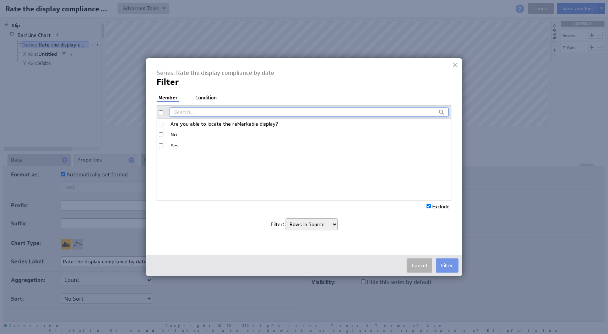
click at [162, 144] on input "Yes" at bounding box center [161, 146] width 5 height 5
checkbox input "true"
click at [449, 267] on button "Filter" at bounding box center [447, 266] width 23 height 14
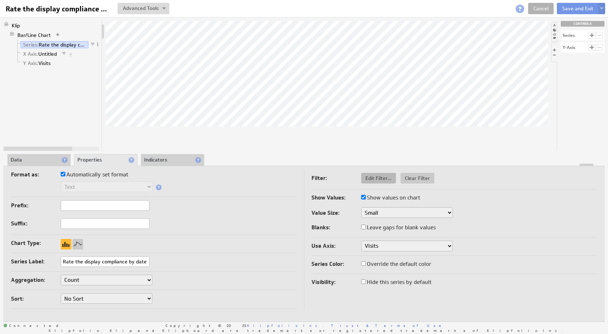
click at [381, 178] on span "Edit Filter..." at bounding box center [378, 178] width 35 height 6
select select "source"
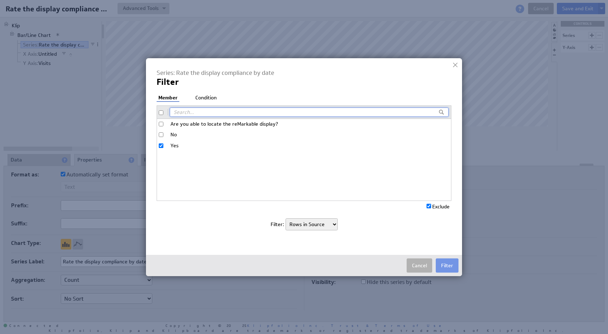
click at [427, 206] on input "Exclude" at bounding box center [429, 206] width 5 height 5
checkbox input "false"
click at [446, 264] on button "Filter" at bounding box center [447, 266] width 23 height 14
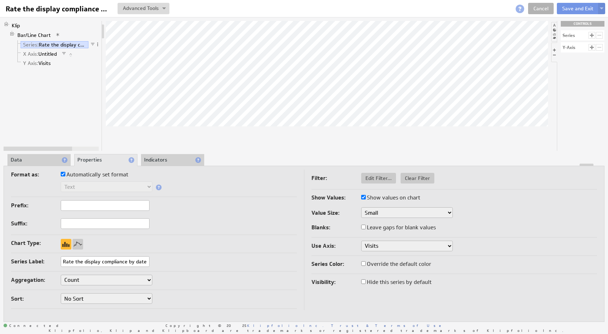
click at [82, 263] on input "Rate the display compliance by date" at bounding box center [105, 262] width 89 height 11
type input "Yes"
click at [192, 294] on div "Sort: No Sort Lowest to Highest Highest to Lowest" at bounding box center [154, 299] width 286 height 12
click at [26, 35] on link "Bar/Line Chart" at bounding box center [34, 35] width 39 height 7
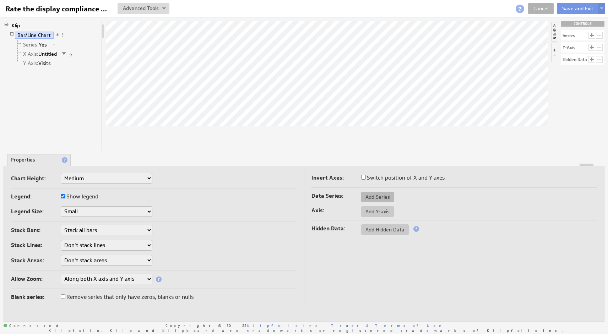
click at [379, 197] on span "Add Series" at bounding box center [377, 197] width 33 height 6
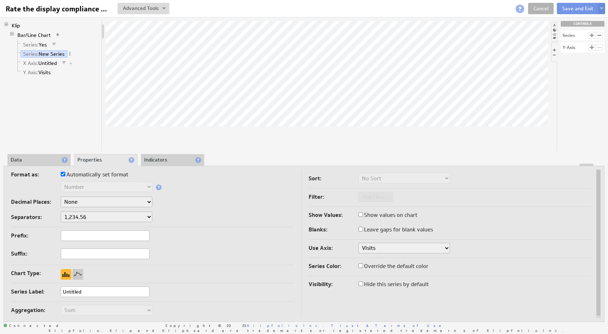
click at [86, 292] on input "Untitled" at bounding box center [105, 292] width 89 height 11
type input "No"
click at [32, 159] on li "Data" at bounding box center [38, 160] width 63 height 12
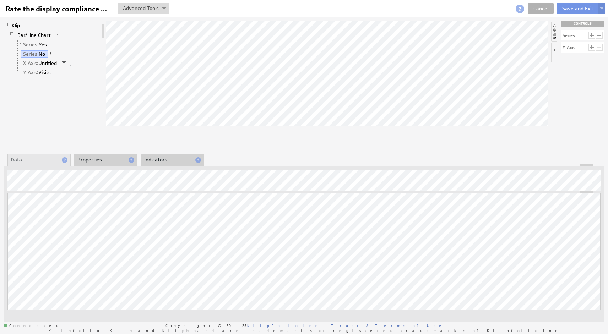
click at [107, 158] on li "Properties" at bounding box center [105, 160] width 63 height 12
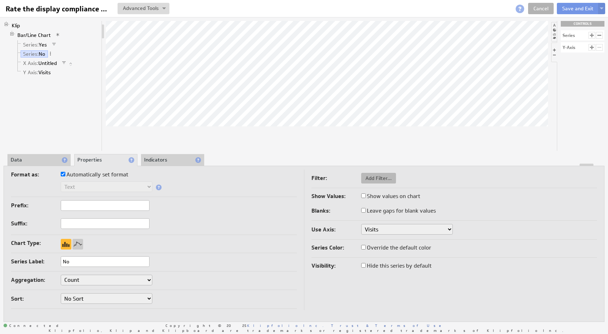
click at [375, 179] on span "Add Filter..." at bounding box center [378, 178] width 35 height 6
select select "view"
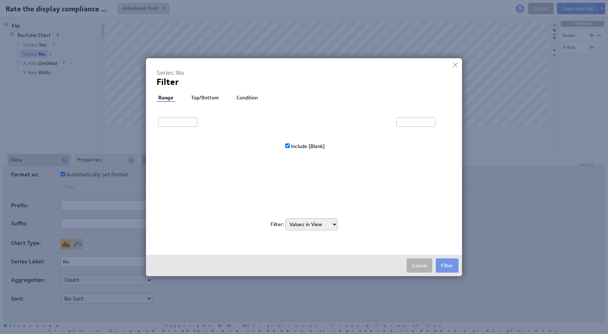
type input "1"
type input "27"
checkbox input "true"
select select "source"
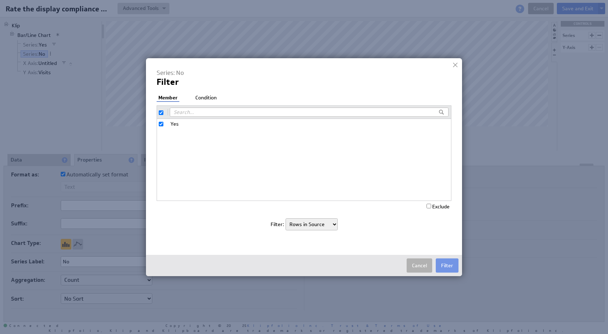
click at [161, 110] on label at bounding box center [163, 112] width 9 height 6
click at [161, 110] on input "checkbox" at bounding box center [161, 112] width 5 height 5
checkbox input "false"
click at [420, 264] on button "Cancel" at bounding box center [420, 266] width 26 height 14
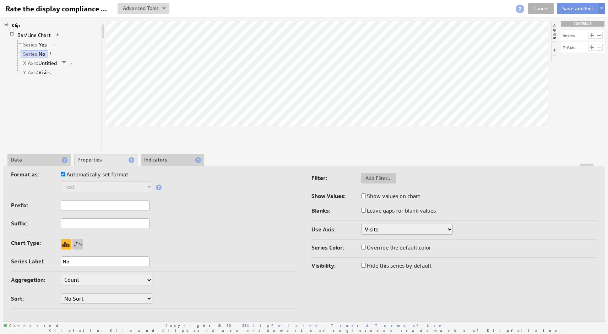
click at [367, 196] on label "Show values on chart" at bounding box center [390, 196] width 59 height 10
click at [366, 196] on input "Show values on chart" at bounding box center [363, 196] width 5 height 5
checkbox input "true"
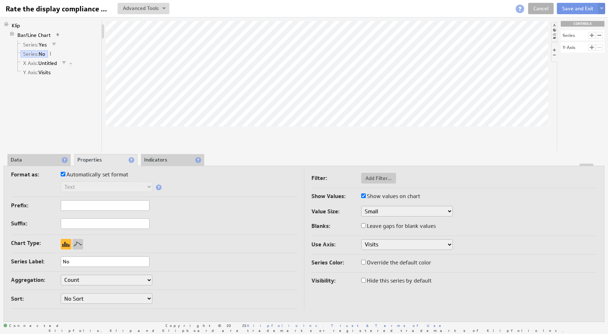
click at [272, 249] on div "Chart Type:" at bounding box center [154, 245] width 286 height 15
click at [374, 177] on span "Add Filter..." at bounding box center [378, 178] width 35 height 6
select select "view"
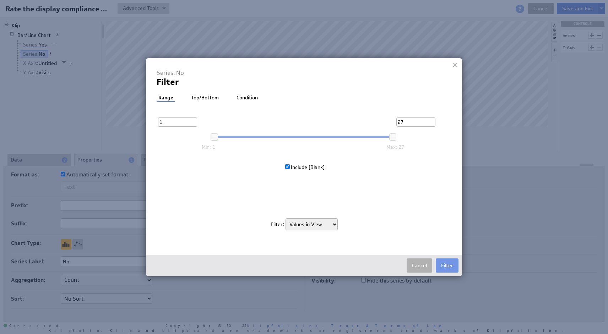
click at [201, 97] on li "Top/Bottom" at bounding box center [204, 98] width 31 height 7
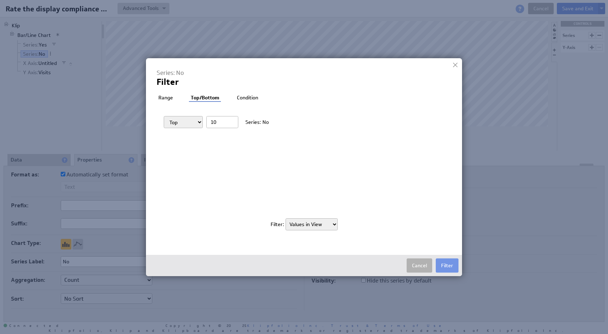
click at [160, 98] on li "Range" at bounding box center [166, 98] width 18 height 7
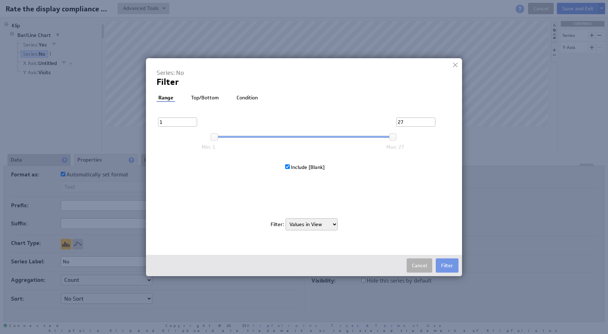
select select "source"
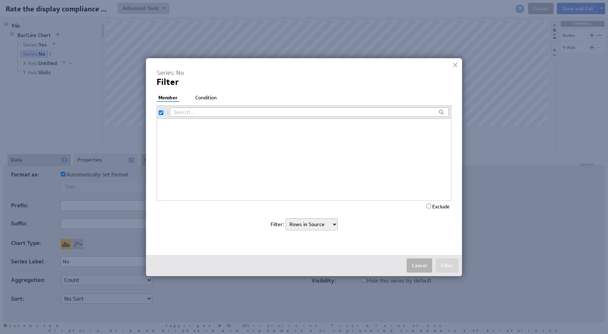
checkbox input "true"
click at [163, 123] on input "Yes" at bounding box center [161, 124] width 5 height 5
checkbox input "false"
click at [180, 114] on input "text" at bounding box center [309, 112] width 279 height 9
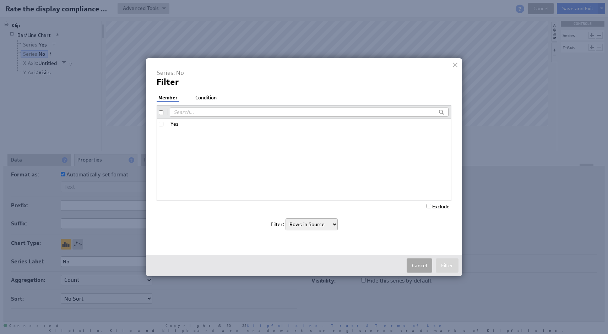
click at [419, 267] on button "Cancel" at bounding box center [420, 266] width 26 height 14
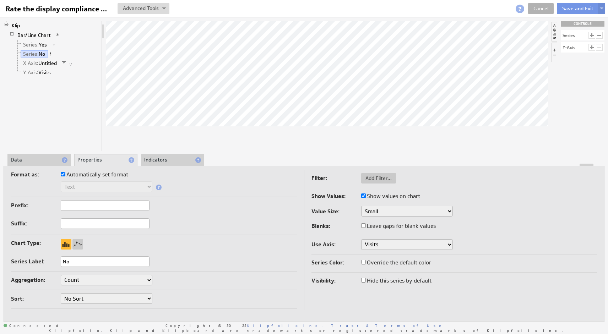
click at [33, 158] on li "Data" at bounding box center [38, 160] width 63 height 12
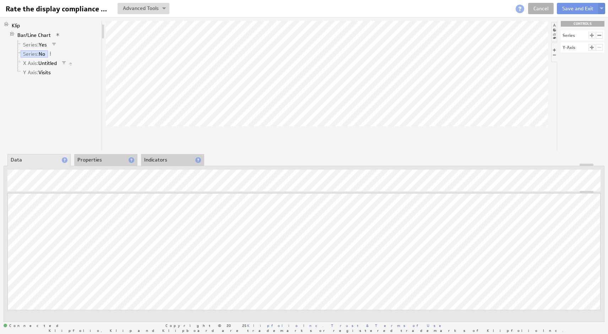
click at [101, 160] on li "Properties" at bounding box center [105, 160] width 63 height 12
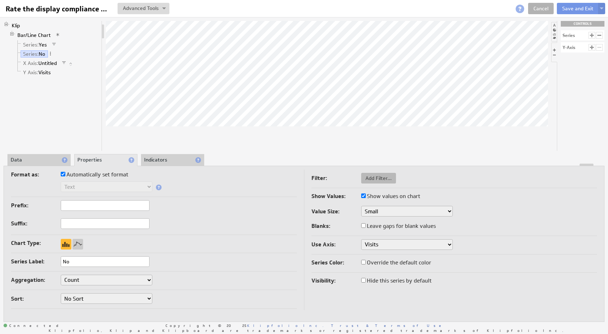
click at [371, 176] on span "Add Filter..." at bounding box center [378, 178] width 35 height 6
select select "view"
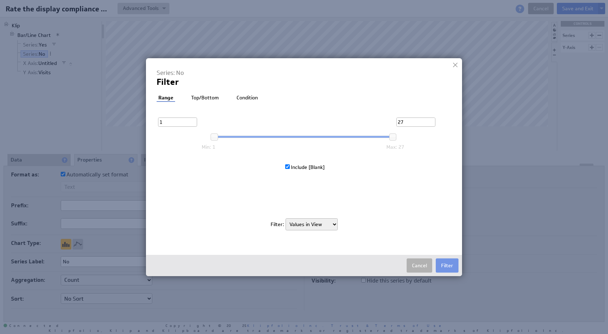
select select "source"
checkbox input "true"
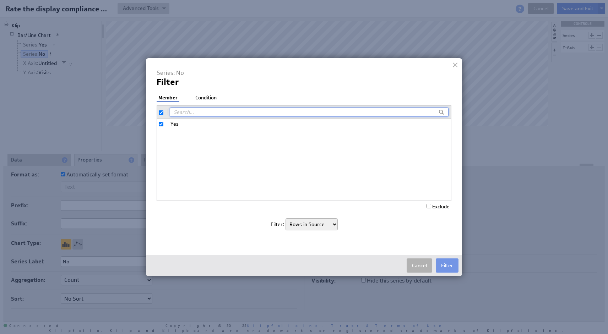
click at [162, 123] on input "Yes" at bounding box center [161, 124] width 5 height 5
checkbox input "false"
click at [162, 123] on input "Yes" at bounding box center [161, 124] width 5 height 5
checkbox input "true"
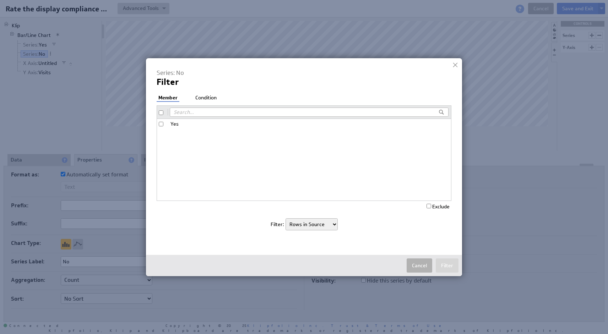
checkbox input "true"
click at [430, 205] on input "Exclude" at bounding box center [429, 206] width 5 height 5
checkbox input "true"
click at [447, 267] on button "Filter" at bounding box center [447, 266] width 23 height 14
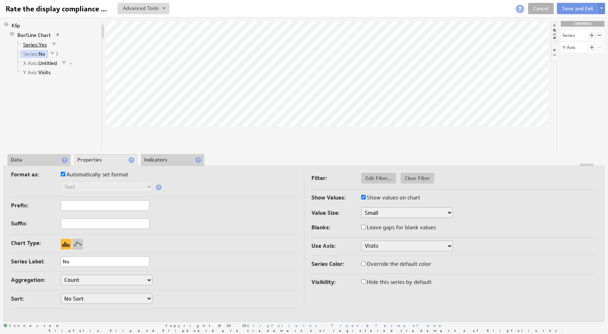
click at [31, 45] on span "Series:" at bounding box center [31, 45] width 16 height 6
click at [32, 53] on span "Series:" at bounding box center [31, 54] width 16 height 6
click at [29, 43] on span "Series:" at bounding box center [31, 45] width 16 height 6
click at [368, 179] on span "Edit Filter..." at bounding box center [378, 178] width 35 height 6
checkbox input "false"
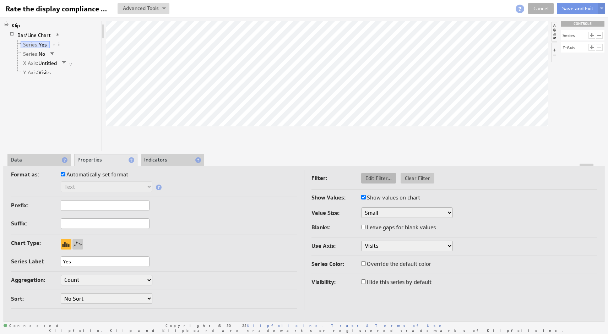
select select "source"
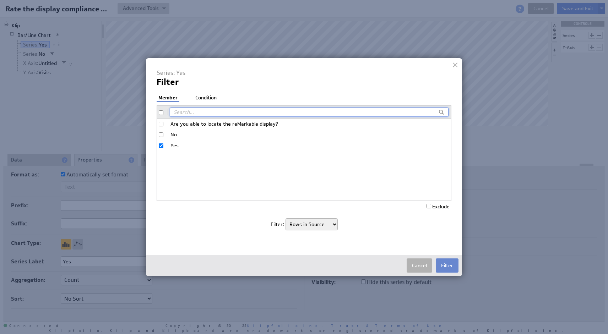
click at [447, 265] on button "Filter" at bounding box center [447, 266] width 23 height 14
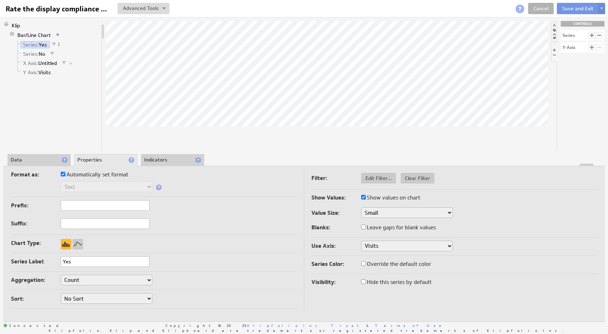
click at [36, 161] on li "Data" at bounding box center [38, 160] width 63 height 12
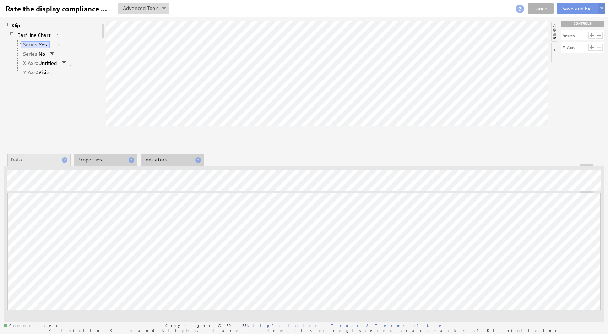
click at [90, 162] on li "Properties" at bounding box center [105, 160] width 63 height 12
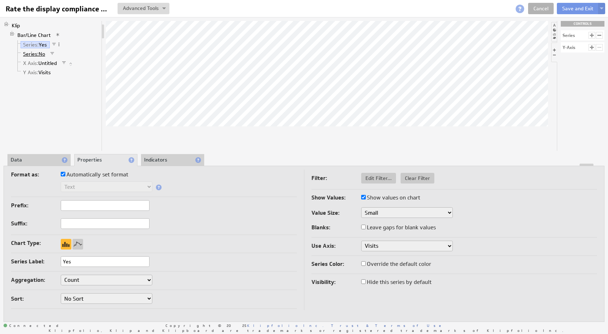
click at [38, 53] on span "Series:" at bounding box center [31, 54] width 16 height 6
click at [38, 34] on link "Bar/Line Chart" at bounding box center [34, 35] width 39 height 7
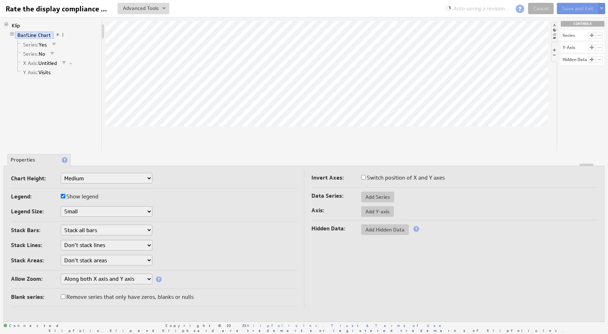
click at [132, 295] on label "Remove series that only have zeros, blanks or nulls" at bounding box center [127, 297] width 133 height 10
click at [65, 295] on input "Remove series that only have zeros, blanks or nulls" at bounding box center [63, 297] width 5 height 5
checkbox input "true"
click at [132, 295] on label "Remove series that only have zeros, blanks or nulls" at bounding box center [127, 297] width 133 height 10
click at [65, 295] on input "Remove series that only have zeros, blanks or nulls" at bounding box center [63, 297] width 5 height 5
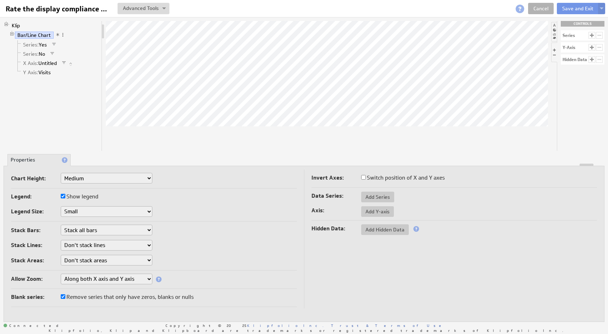
checkbox input "false"
click at [131, 295] on label "Remove series that only have zeros, blanks or nulls" at bounding box center [127, 297] width 133 height 10
click at [65, 295] on input "Remove series that only have zeros, blanks or nulls" at bounding box center [63, 297] width 5 height 5
checkbox input "true"
click at [131, 295] on label "Remove series that only have zeros, blanks or nulls" at bounding box center [127, 297] width 133 height 10
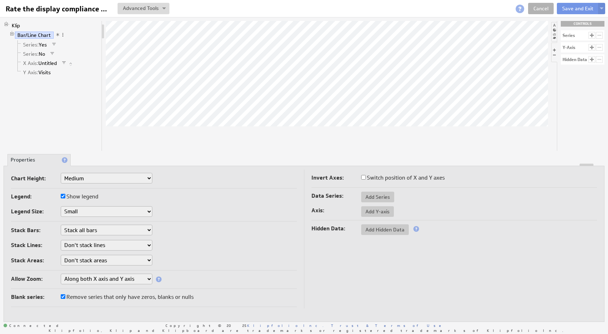
click at [65, 295] on input "Remove series that only have zeros, blanks or nulls" at bounding box center [63, 297] width 5 height 5
checkbox input "false"
click at [536, 10] on link "Cancel" at bounding box center [541, 8] width 26 height 11
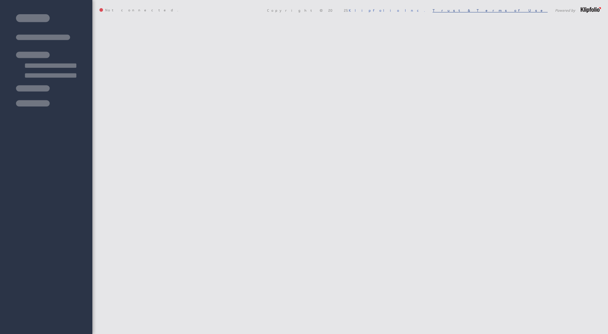
click at [542, 9] on div "Kevin Dashboard Library Show:" at bounding box center [350, 167] width 516 height 334
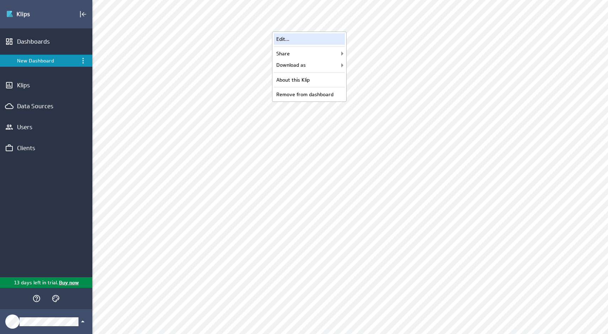
click at [308, 38] on div "Edit..." at bounding box center [309, 38] width 71 height 11
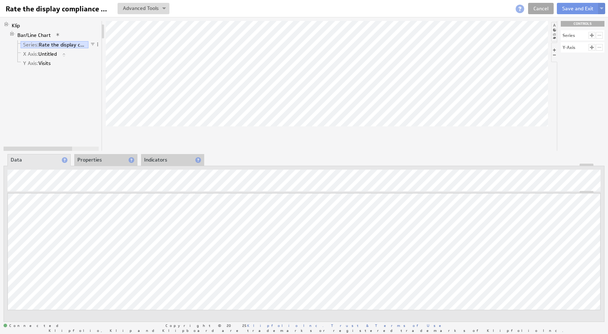
click at [542, 10] on link "Cancel" at bounding box center [541, 8] width 26 height 11
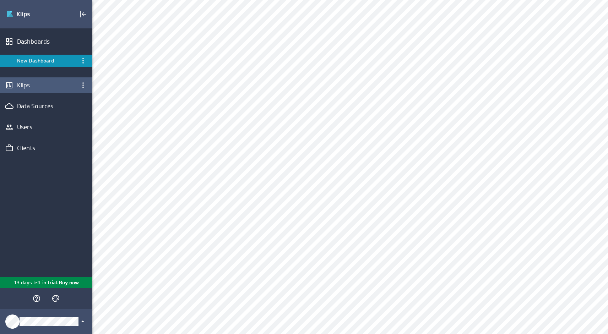
click at [28, 86] on div "Klips" at bounding box center [46, 85] width 58 height 8
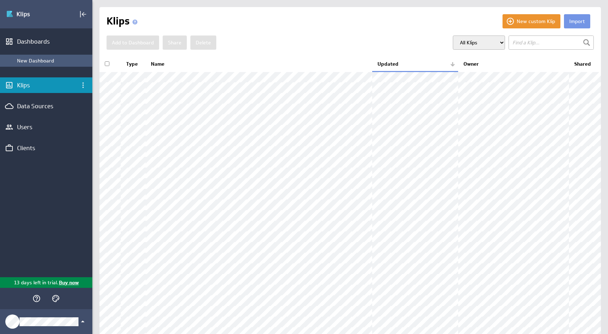
click at [39, 59] on div "New Dashboard" at bounding box center [53, 61] width 72 height 6
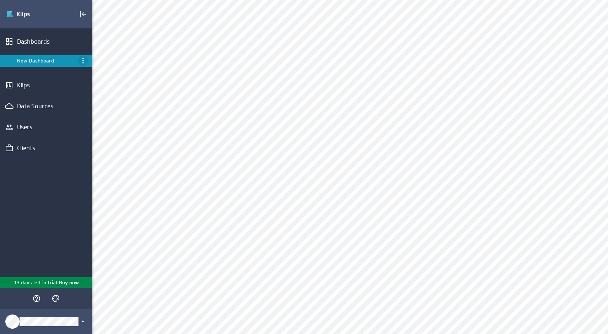
click at [83, 62] on icon "Menu" at bounding box center [83, 60] width 9 height 9
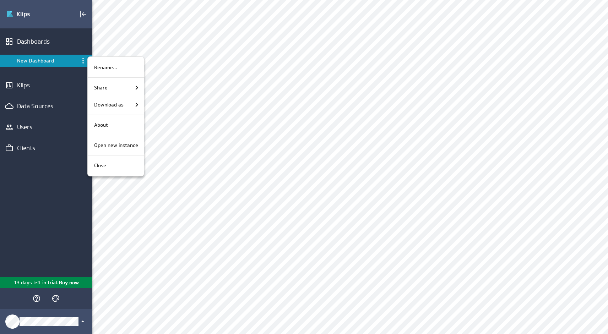
click at [76, 93] on div at bounding box center [304, 167] width 608 height 334
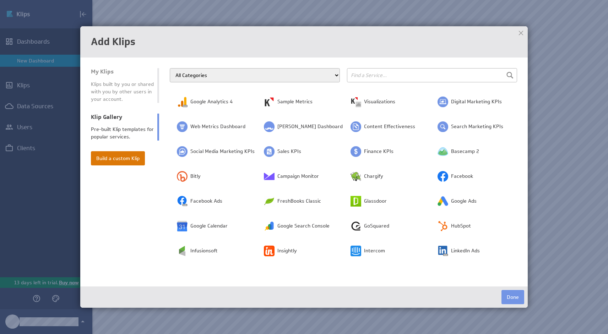
click at [112, 162] on button "Build a custom Klip" at bounding box center [118, 158] width 54 height 14
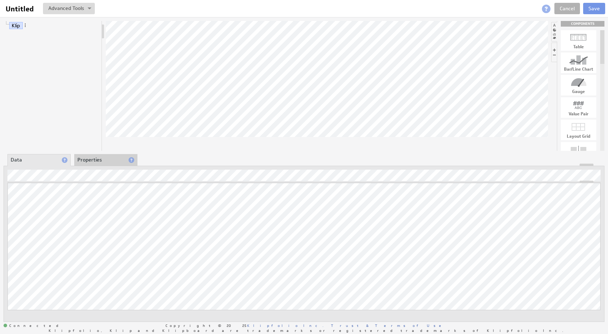
click at [579, 68] on div "Bar/Line Chart" at bounding box center [579, 69] width 36 height 4
drag, startPoint x: 578, startPoint y: 62, endPoint x: 389, endPoint y: 65, distance: 189.4
click at [27, 159] on li "Data" at bounding box center [38, 160] width 63 height 12
click at [25, 54] on span "X Axis:" at bounding box center [30, 54] width 15 height 6
click at [98, 159] on li "Properties" at bounding box center [105, 160] width 63 height 12
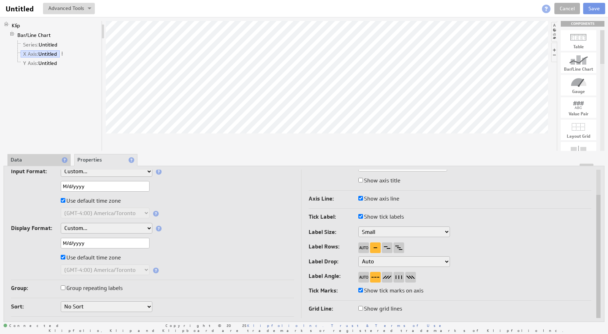
click at [113, 286] on label "Group repeating labels" at bounding box center [92, 289] width 62 height 10
click at [65, 286] on input "Group repeating labels" at bounding box center [63, 288] width 5 height 5
click at [386, 277] on div at bounding box center [387, 277] width 11 height 11
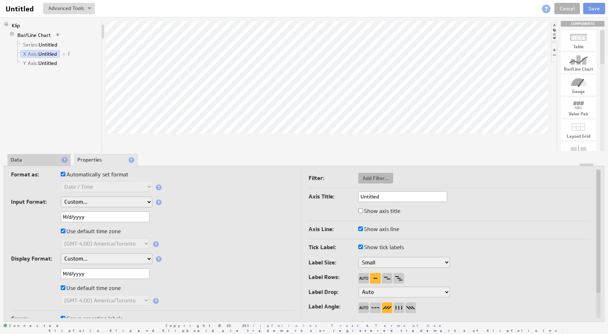
click at [366, 178] on span "Add Filter..." at bounding box center [375, 178] width 35 height 6
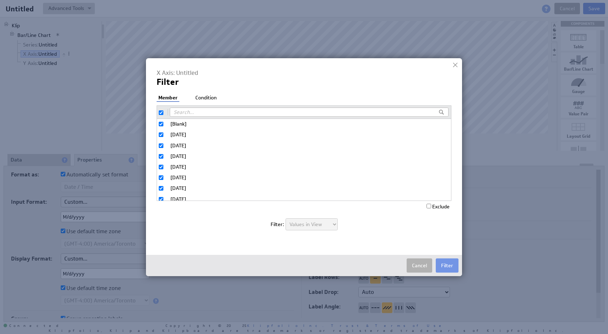
click at [161, 110] on input "checkbox" at bounding box center [161, 112] width 5 height 5
checkbox input "false"
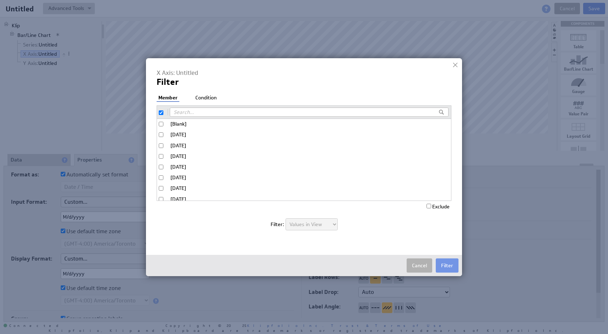
checkbox input "false"
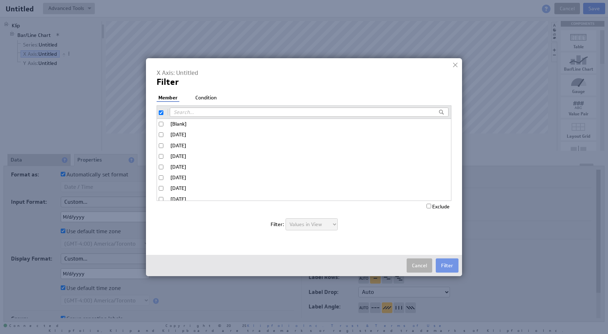
checkbox input "false"
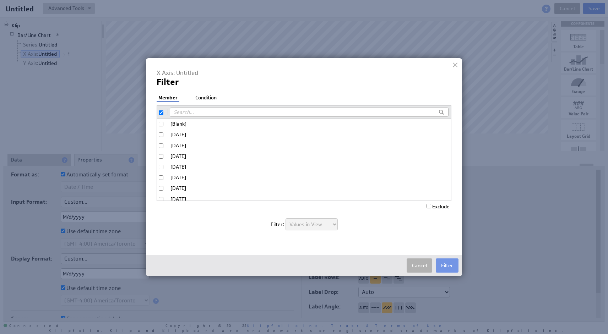
checkbox input "false"
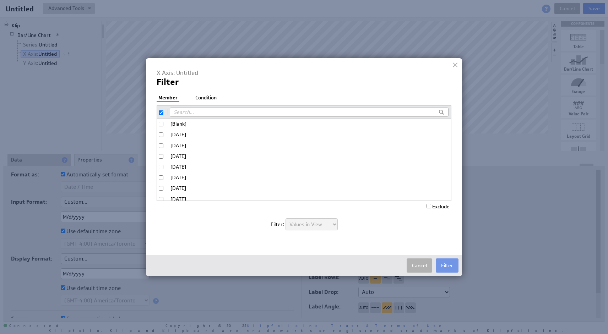
checkbox input "false"
click at [160, 123] on input "[Blank]" at bounding box center [161, 124] width 5 height 5
checkbox input "true"
click at [427, 207] on input "Exclude" at bounding box center [429, 206] width 5 height 5
checkbox input "true"
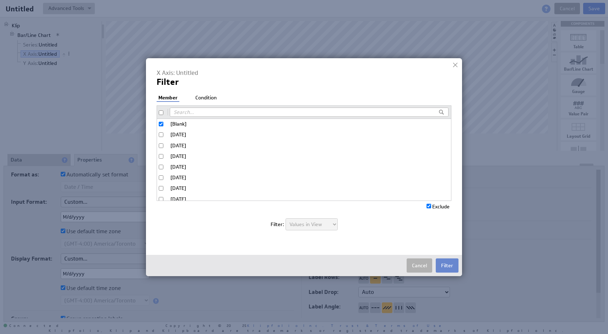
click at [443, 268] on button "Filter" at bounding box center [447, 266] width 23 height 14
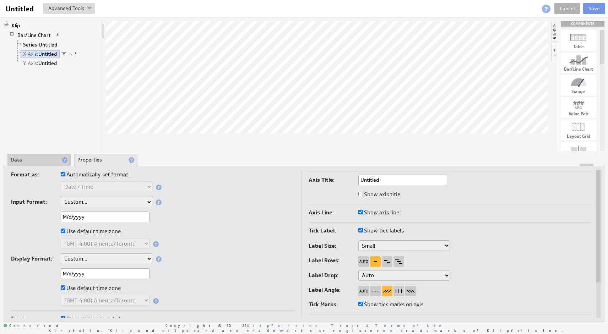
click at [34, 45] on span "Series:" at bounding box center [31, 45] width 16 height 6
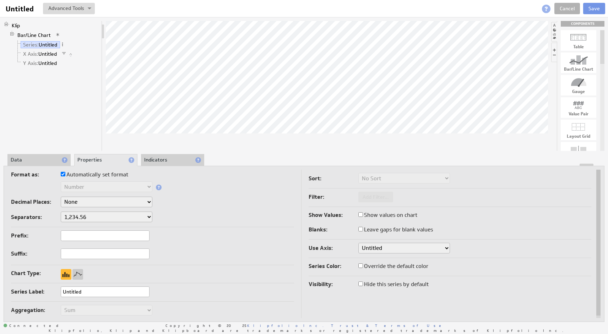
click at [42, 159] on li "Data" at bounding box center [38, 160] width 63 height 12
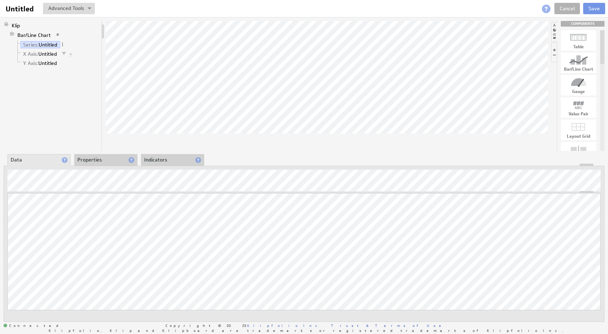
click at [107, 157] on li "Properties" at bounding box center [105, 160] width 63 height 12
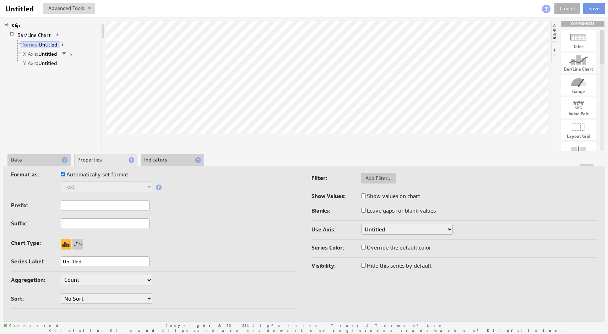
click at [83, 261] on input "Untitled" at bounding box center [105, 262] width 89 height 11
type input "Yes"
click at [177, 243] on div "Chart Type:" at bounding box center [154, 243] width 286 height 11
click at [368, 177] on span "Add Filter..." at bounding box center [378, 178] width 35 height 6
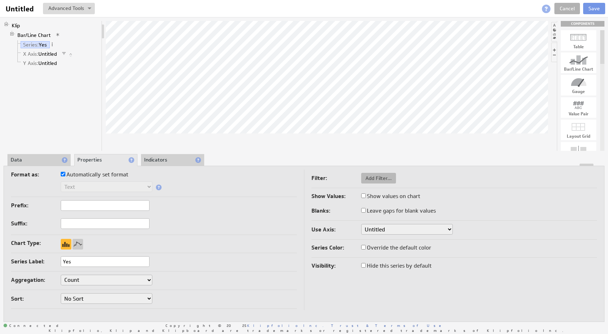
type input "1"
type input "28"
checkbox input "true"
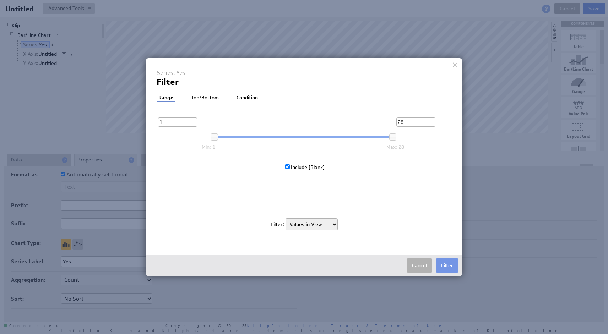
select select "source"
checkbox input "false"
checkbox input "true"
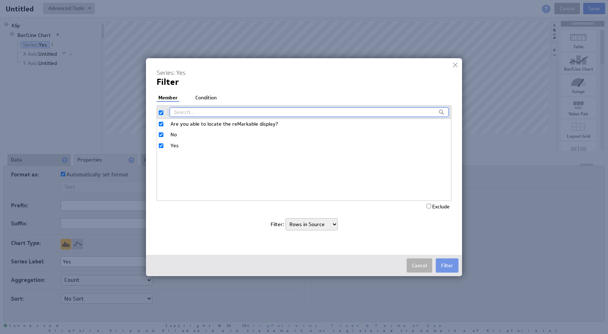
click at [217, 123] on span "Are you able to locate the reMarkable display?" at bounding box center [308, 124] width 274 height 7
click at [163, 123] on input "Are you able to locate the reMarkable display?" at bounding box center [161, 124] width 5 height 5
checkbox input "false"
click at [175, 132] on span "No" at bounding box center [308, 134] width 274 height 7
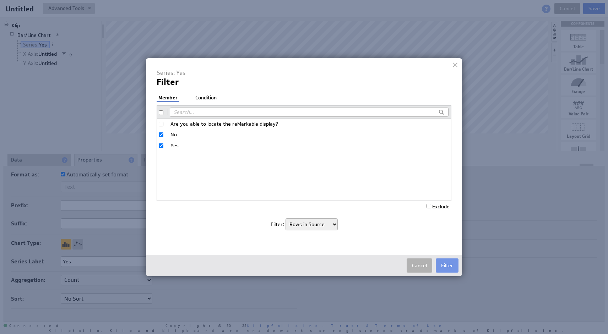
click at [163, 133] on input "No" at bounding box center [161, 135] width 5 height 5
checkbox input "false"
click at [163, 141] on label "Yes" at bounding box center [304, 146] width 294 height 10
click at [163, 144] on input "Yes" at bounding box center [161, 146] width 5 height 5
checkbox input "false"
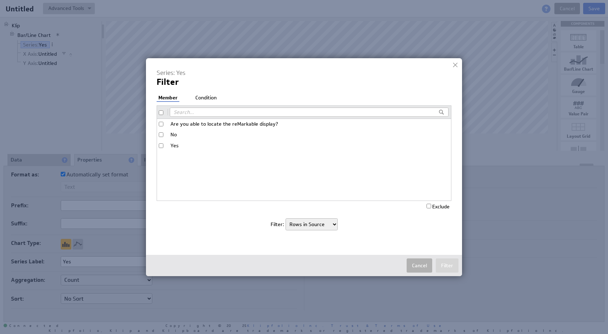
click at [162, 123] on input "Are you able to locate the reMarkable display?" at bounding box center [161, 124] width 5 height 5
checkbox input "true"
click at [161, 134] on input "No" at bounding box center [161, 135] width 5 height 5
checkbox input "true"
click at [430, 208] on input "Exclude" at bounding box center [429, 206] width 5 height 5
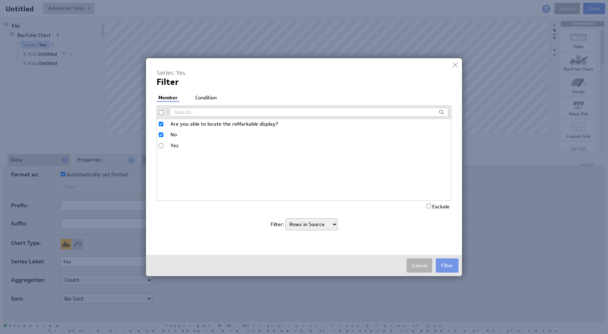
checkbox input "true"
click at [455, 268] on button "Filter" at bounding box center [447, 266] width 23 height 14
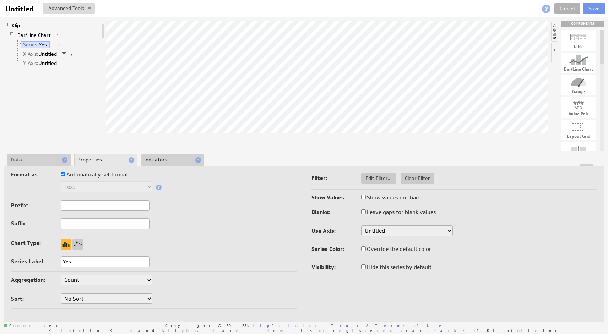
click at [363, 199] on input "Show values on chart" at bounding box center [363, 197] width 5 height 5
checkbox input "true"
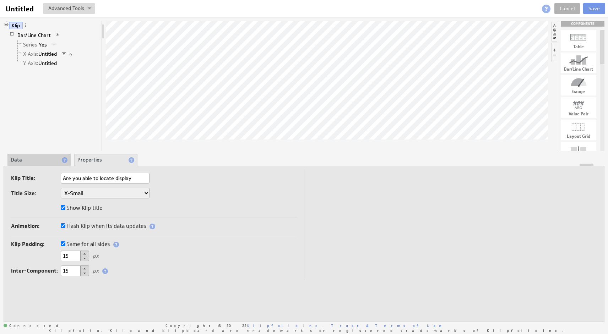
type input "Are you able to locate display"
click at [245, 223] on div "Animation: Flash Klip when its data updates" at bounding box center [154, 226] width 286 height 11
click at [34, 44] on span "Series:" at bounding box center [31, 45] width 16 height 6
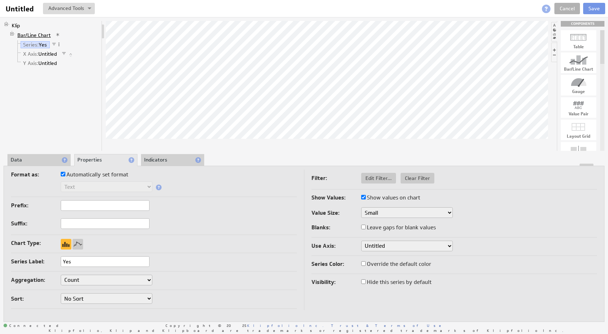
click at [39, 32] on link "Bar/Line Chart" at bounding box center [34, 35] width 39 height 7
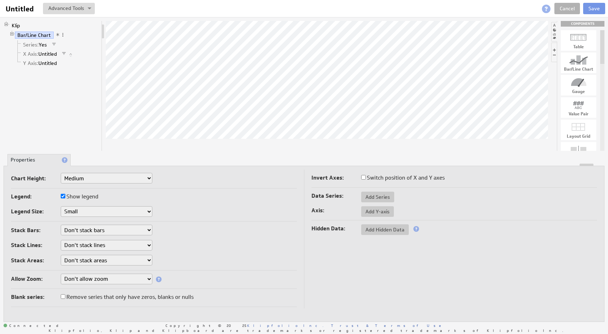
click at [39, 32] on link "Bar/Line Chart" at bounding box center [34, 35] width 39 height 7
click at [384, 197] on span "Add Series" at bounding box center [377, 197] width 33 height 6
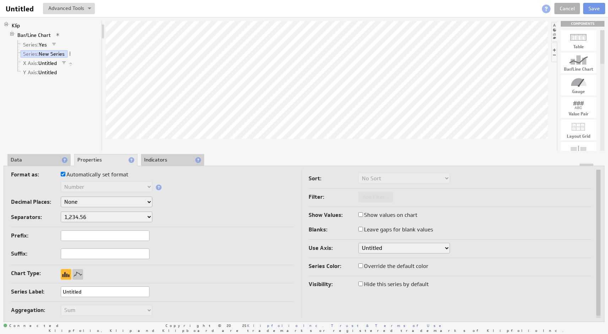
click at [43, 160] on li "Data" at bounding box center [38, 160] width 63 height 12
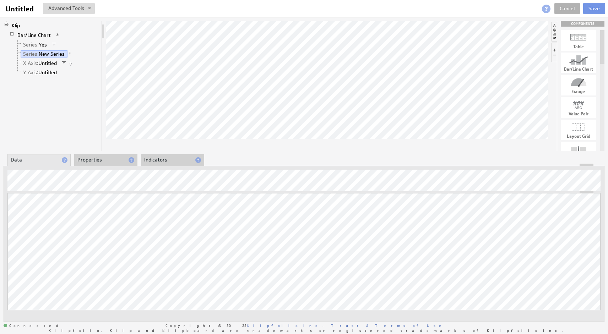
click at [98, 158] on li "Properties" at bounding box center [105, 160] width 63 height 12
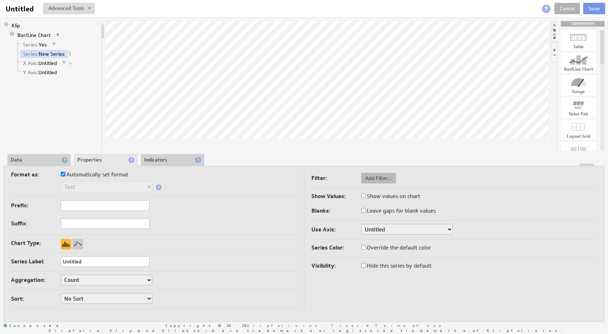
click at [378, 177] on span "Add Filter..." at bounding box center [378, 178] width 35 height 6
select select "view"
type input "27"
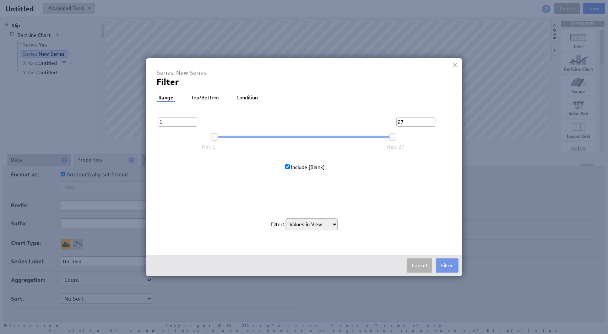
select select "source"
checkbox input "false"
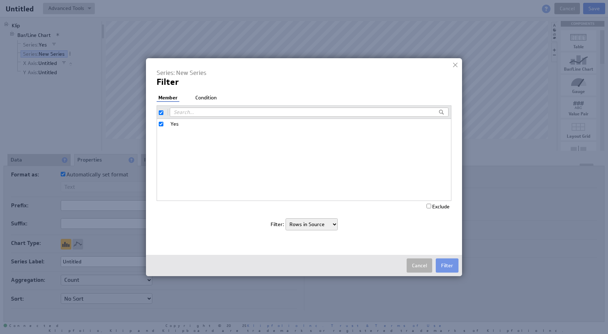
click at [162, 113] on input "checkbox" at bounding box center [161, 112] width 5 height 5
checkbox input "false"
click at [162, 122] on input "Yes" at bounding box center [161, 124] width 5 height 5
checkbox input "true"
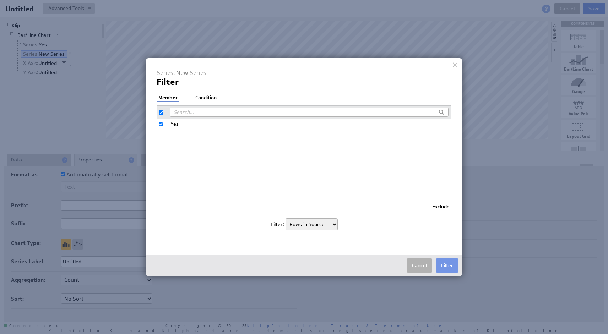
click at [160, 122] on input "Yes" at bounding box center [161, 124] width 5 height 5
checkbox input "false"
click at [420, 268] on button "Cancel" at bounding box center [420, 266] width 26 height 14
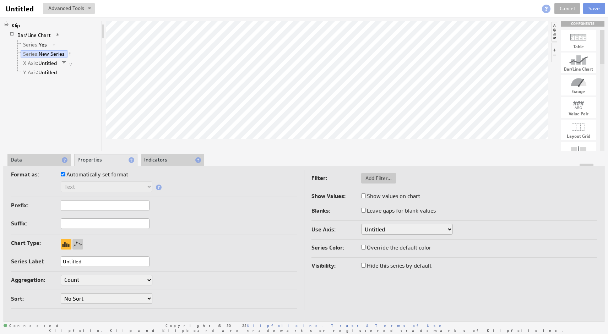
click at [32, 156] on li "Data" at bounding box center [38, 160] width 63 height 12
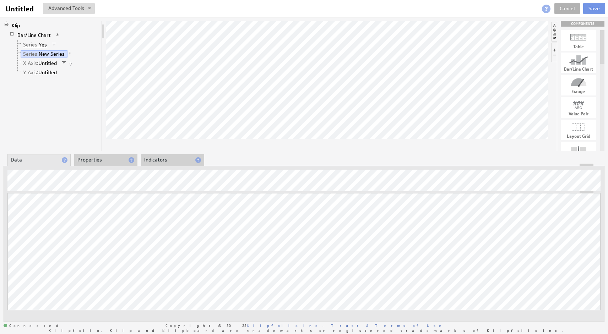
click at [42, 45] on link "Series: Yes" at bounding box center [35, 44] width 29 height 7
click at [37, 36] on link "Bar/Line Chart" at bounding box center [34, 35] width 39 height 7
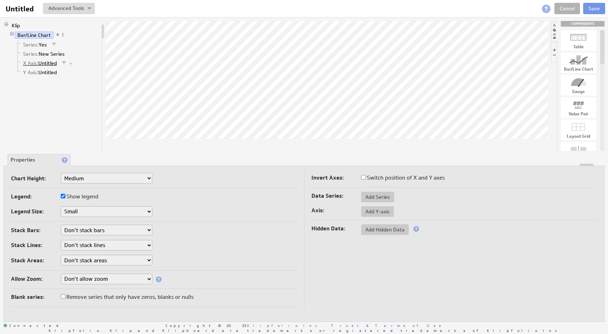
click at [40, 63] on link "X Axis: Untitled" at bounding box center [40, 63] width 39 height 7
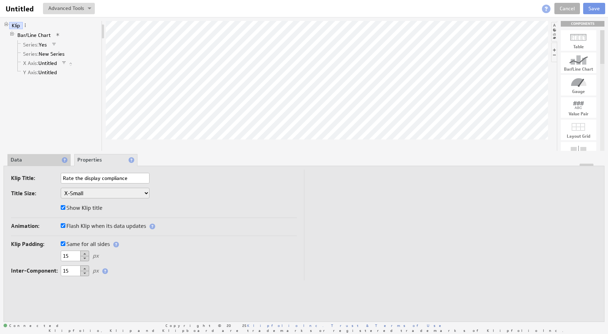
type input "Rate the display compliance"
click at [189, 190] on div "Title Size: XX-Small X-Small Small Medium Large X-Large XX-Large" at bounding box center [154, 194] width 286 height 12
click at [33, 44] on span "Series:" at bounding box center [31, 45] width 16 height 6
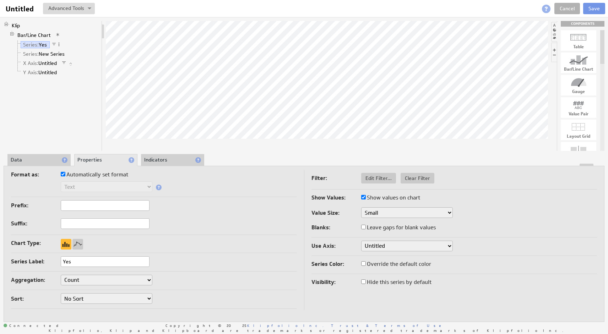
click at [89, 263] on input "Yes" at bounding box center [105, 262] width 89 height 11
type input "1"
type input "3."
click at [239, 243] on div "Chart Type:" at bounding box center [154, 243] width 286 height 11
click at [42, 156] on li "Data" at bounding box center [38, 160] width 63 height 12
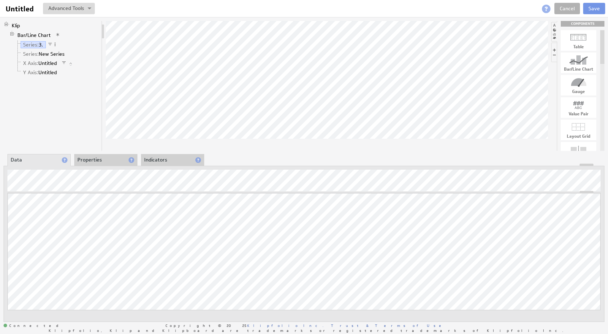
click at [114, 158] on li "Properties" at bounding box center [105, 160] width 63 height 12
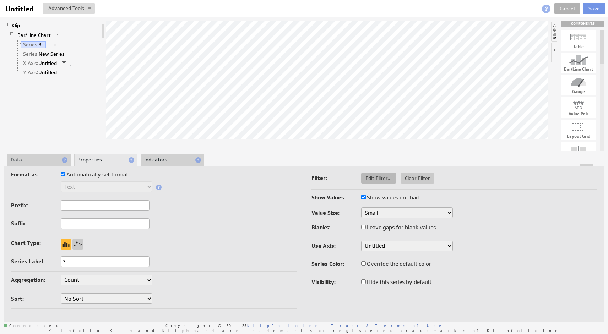
click at [372, 179] on span "Edit Filter..." at bounding box center [378, 178] width 35 height 6
checkbox input "true"
select select "source"
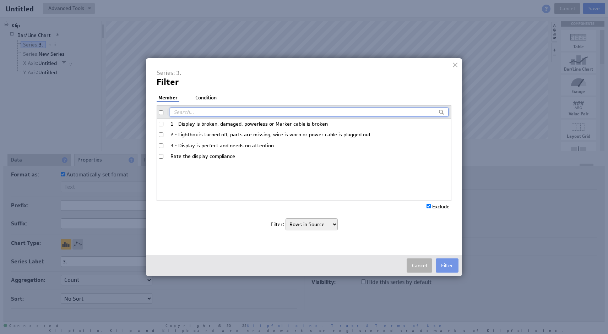
click at [160, 144] on input "3 - Display is perfect and needs no attention" at bounding box center [161, 146] width 5 height 5
click at [161, 145] on input "3 - Display is perfect and needs no attention" at bounding box center [161, 146] width 5 height 5
click at [161, 148] on label "3 - Display is perfect and needs no attention" at bounding box center [304, 146] width 294 height 10
click at [161, 148] on input "3 - Display is perfect and needs no attention" at bounding box center [161, 146] width 5 height 5
checkbox input "true"
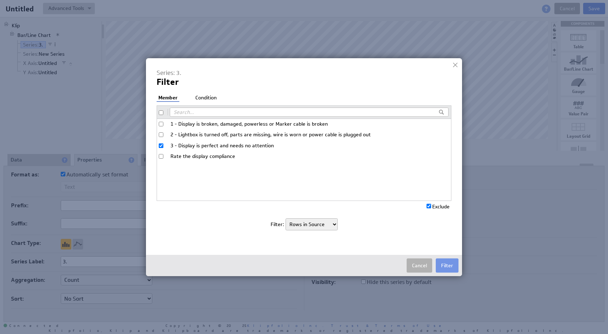
click at [428, 206] on input "Exclude" at bounding box center [429, 206] width 5 height 5
checkbox input "false"
click at [448, 264] on button "Filter" at bounding box center [447, 266] width 23 height 14
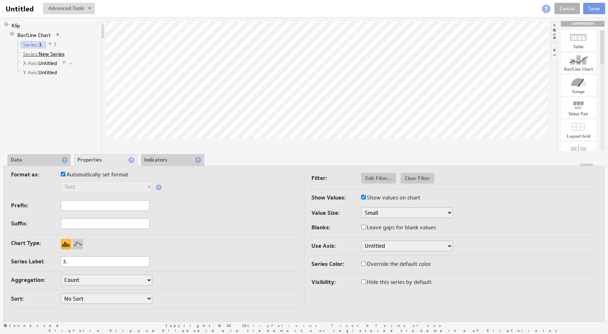
click at [50, 53] on link "Series: New Series" at bounding box center [44, 53] width 47 height 7
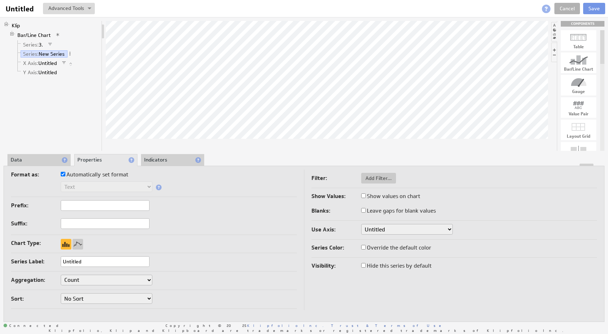
click at [90, 264] on input "Untitled" at bounding box center [105, 262] width 89 height 11
click at [216, 278] on div "Aggregation: Count Count Distinct" at bounding box center [154, 281] width 286 height 12
click at [132, 260] on input "2." at bounding box center [105, 262] width 89 height 11
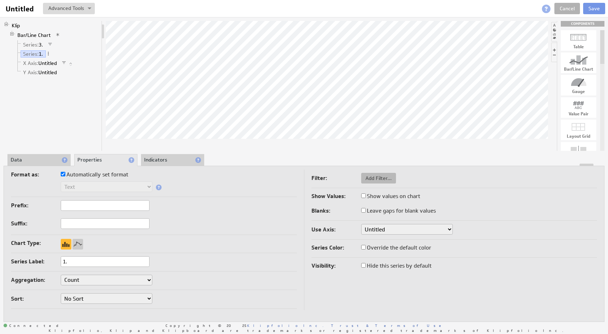
type input "1."
click at [371, 180] on span "Add Filter..." at bounding box center [378, 178] width 35 height 6
select select "view"
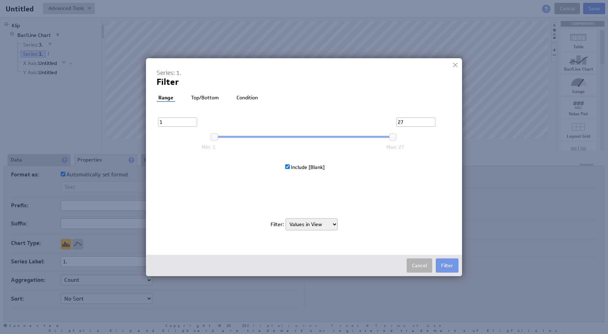
select select "source"
checkbox input "true"
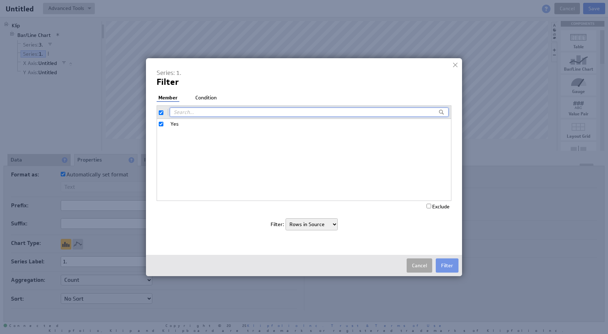
click at [421, 265] on button "Cancel" at bounding box center [420, 266] width 26 height 14
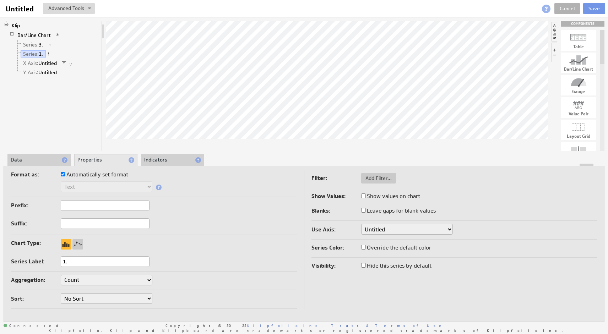
click at [29, 160] on li "Data" at bounding box center [38, 160] width 63 height 12
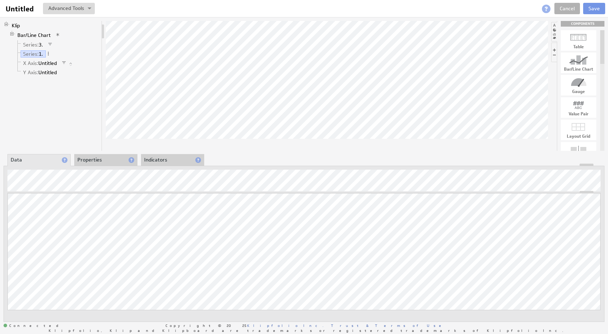
click at [109, 159] on li "Properties" at bounding box center [105, 160] width 63 height 12
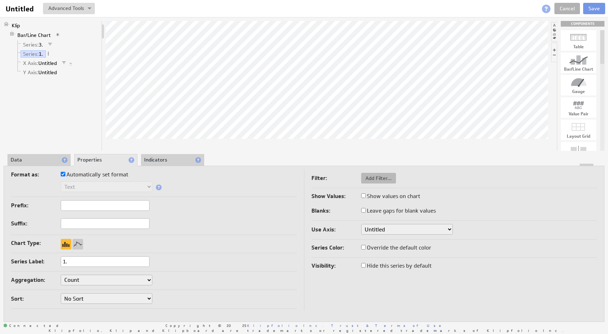
click at [379, 178] on span "Add Filter..." at bounding box center [378, 178] width 35 height 6
select select "view"
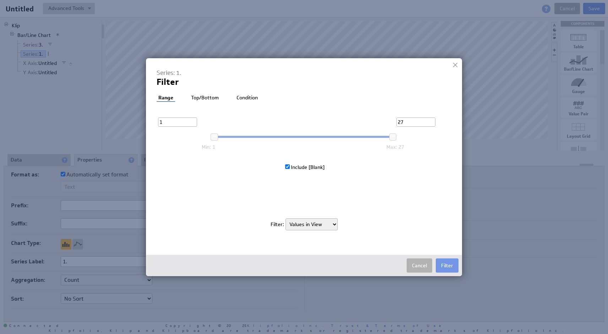
select select "source"
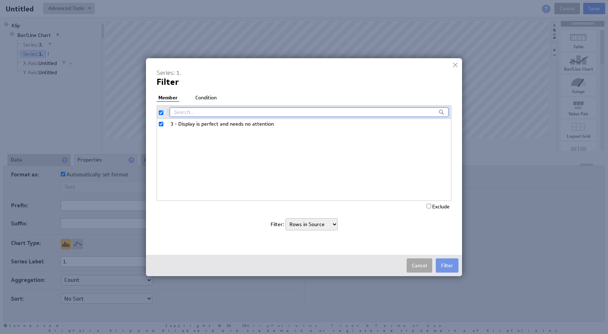
click at [416, 265] on button "Cancel" at bounding box center [420, 266] width 26 height 14
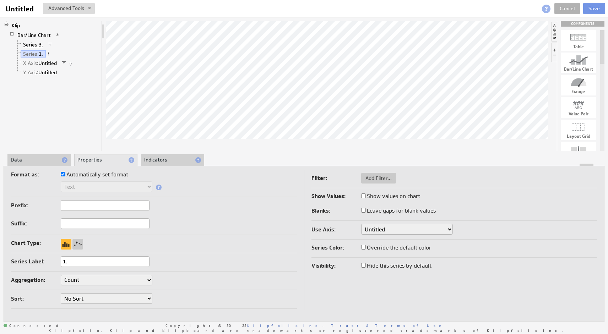
click at [33, 44] on span "Series:" at bounding box center [31, 45] width 16 height 6
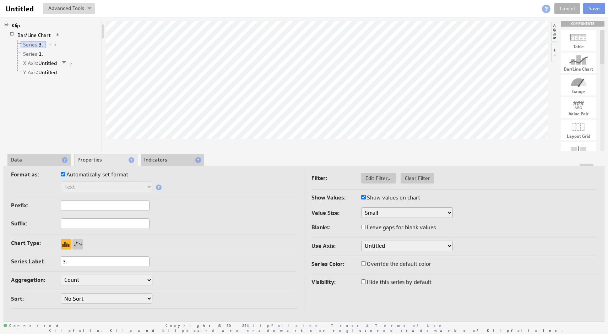
click at [57, 44] on span at bounding box center [55, 44] width 5 height 5
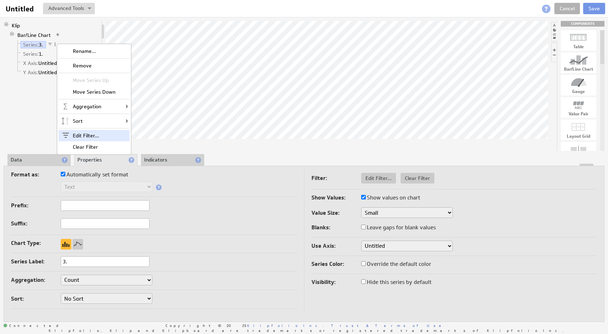
click at [82, 133] on div "Edit Filter..." at bounding box center [94, 135] width 71 height 11
select select "source"
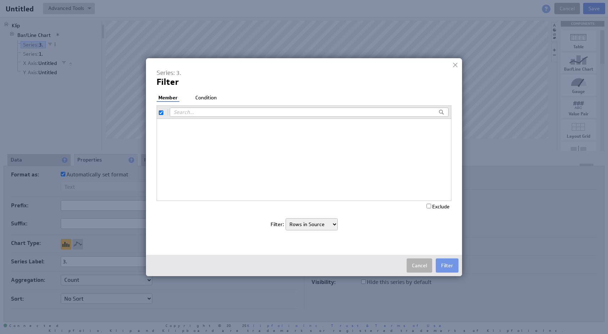
checkbox input "false"
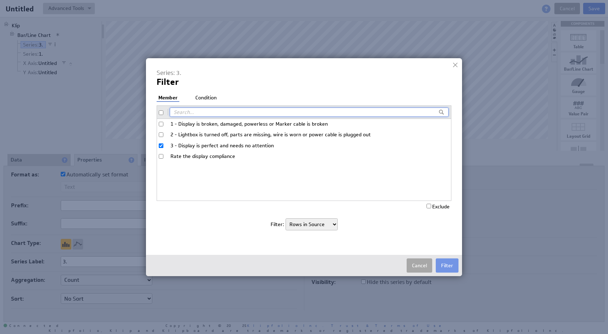
click at [416, 265] on button "Cancel" at bounding box center [420, 266] width 26 height 14
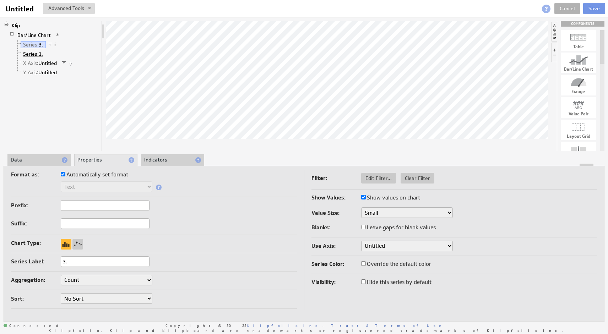
click at [37, 54] on span "Series:" at bounding box center [31, 54] width 16 height 6
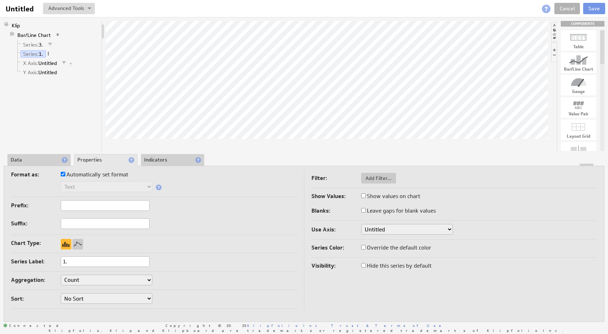
click at [50, 53] on span at bounding box center [48, 53] width 5 height 5
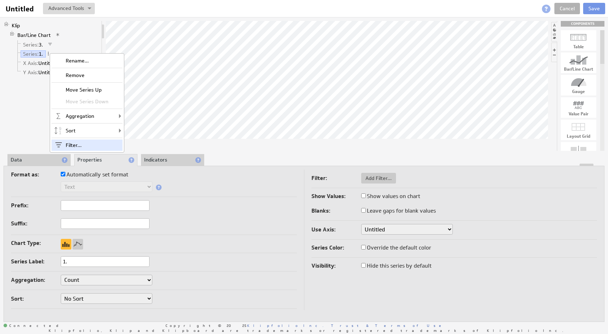
click at [80, 143] on div "Filter..." at bounding box center [87, 145] width 71 height 11
select select "view"
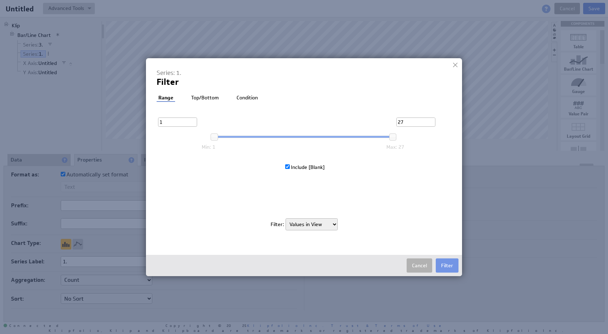
select select "source"
checkbox input "true"
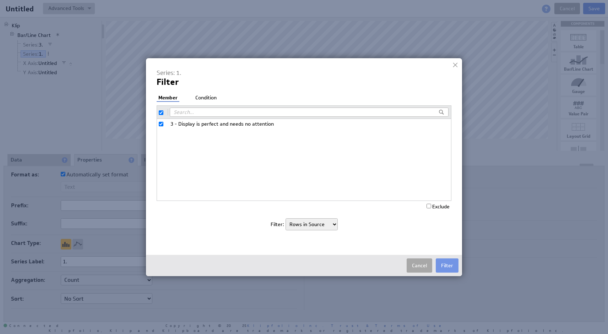
click at [420, 267] on button "Cancel" at bounding box center [420, 266] width 26 height 14
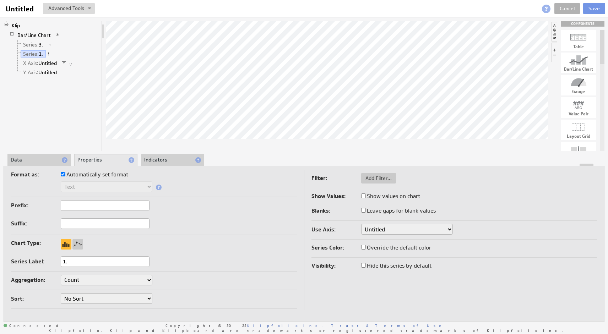
click at [34, 163] on li "Data" at bounding box center [38, 160] width 63 height 12
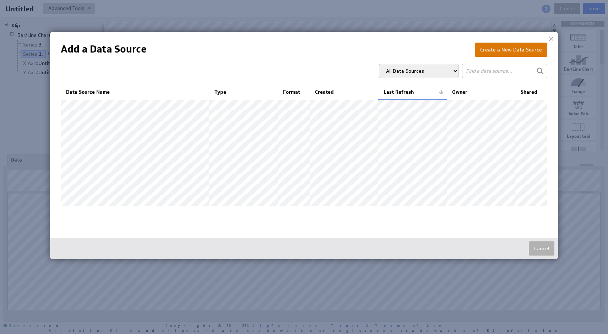
click at [508, 47] on button "Create a New Data Source" at bounding box center [511, 50] width 72 height 14
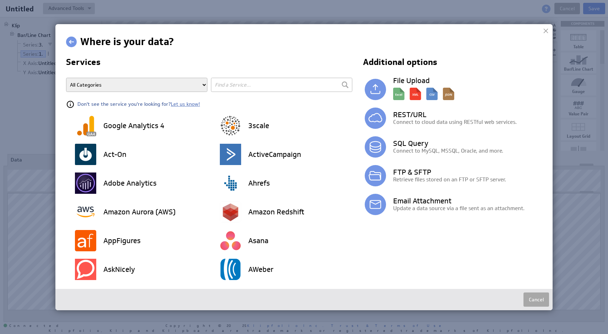
click at [538, 301] on button "Cancel" at bounding box center [537, 300] width 26 height 14
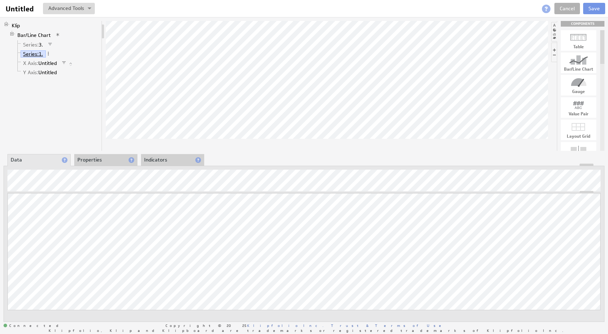
click at [34, 54] on span "Series:" at bounding box center [31, 54] width 16 height 6
click at [50, 53] on span at bounding box center [48, 53] width 5 height 5
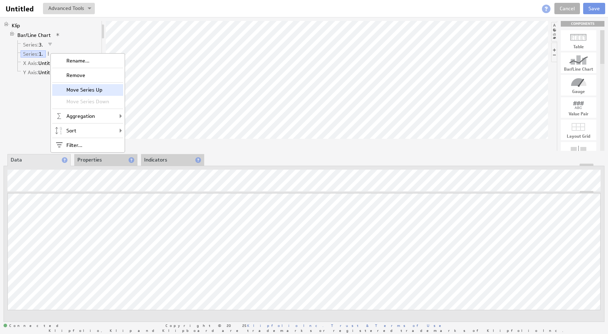
click at [63, 88] on div "Move Series Up" at bounding box center [87, 89] width 71 height 11
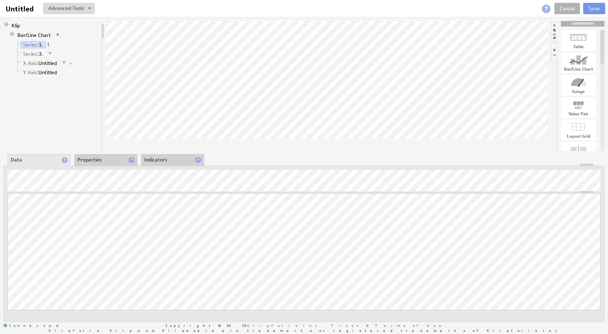
click at [51, 44] on span at bounding box center [48, 44] width 5 height 5
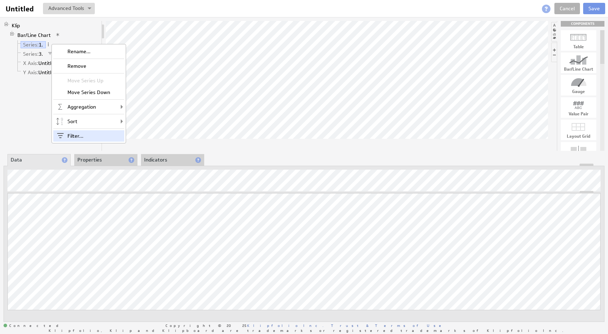
click at [77, 136] on div "Filter..." at bounding box center [88, 135] width 71 height 11
select select "view"
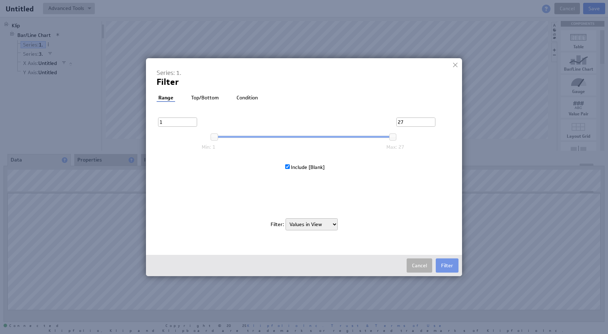
select select "source"
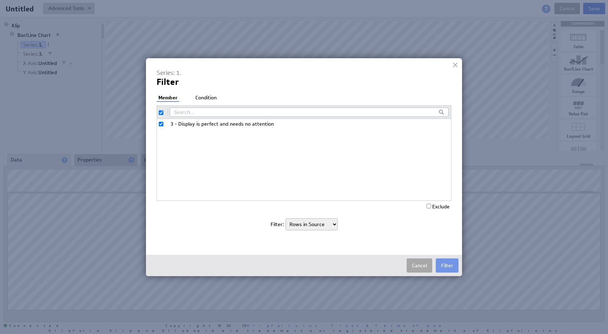
click at [422, 266] on button "Cancel" at bounding box center [420, 266] width 26 height 14
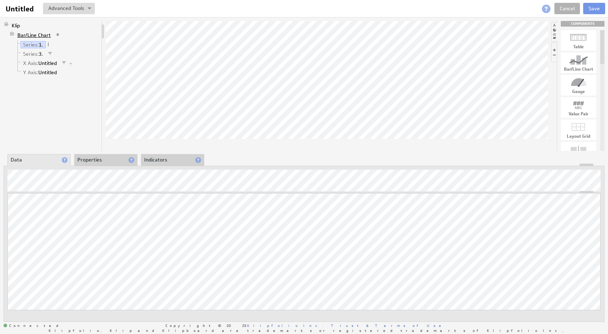
click at [26, 36] on link "Bar/Line Chart" at bounding box center [34, 35] width 39 height 7
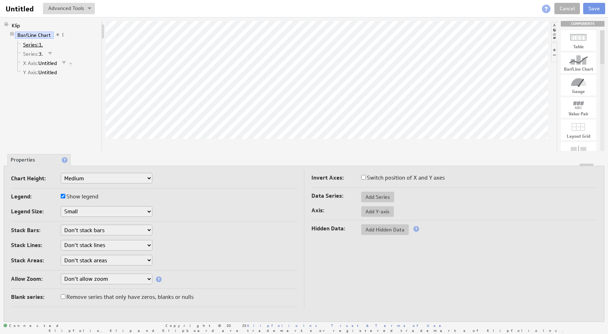
click at [31, 44] on span "Series:" at bounding box center [31, 45] width 16 height 6
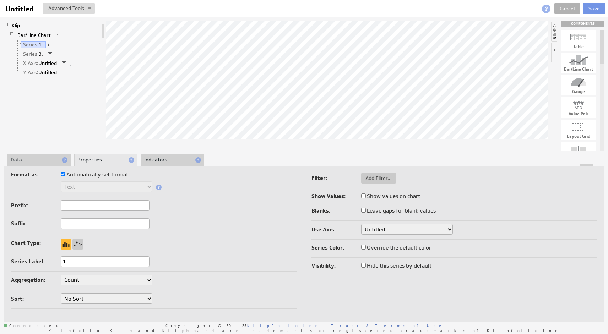
click at [159, 163] on li "Indicators" at bounding box center [172, 160] width 63 height 12
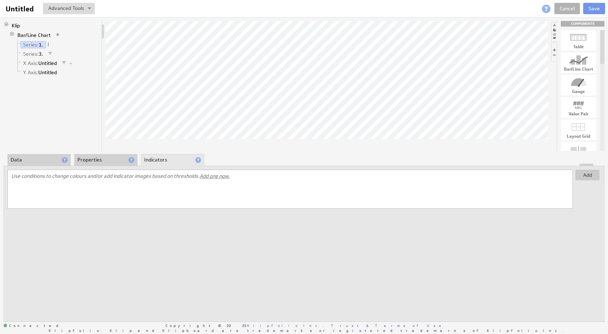
click at [111, 162] on li "Properties" at bounding box center [105, 160] width 63 height 12
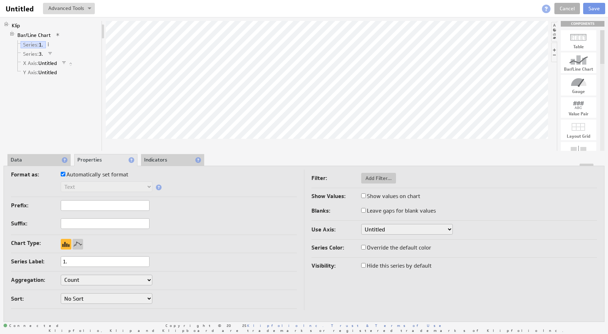
click at [362, 196] on input "Show values on chart" at bounding box center [363, 196] width 5 height 5
checkbox input "true"
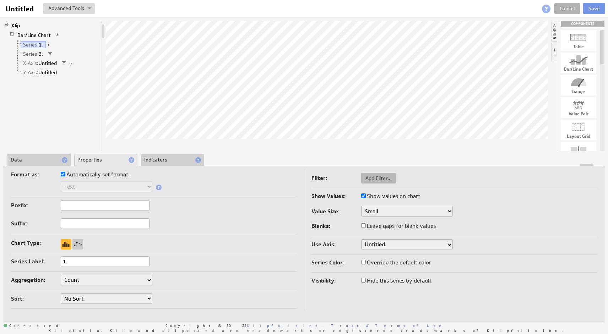
click at [374, 179] on span "Add Filter..." at bounding box center [378, 178] width 35 height 6
select select "view"
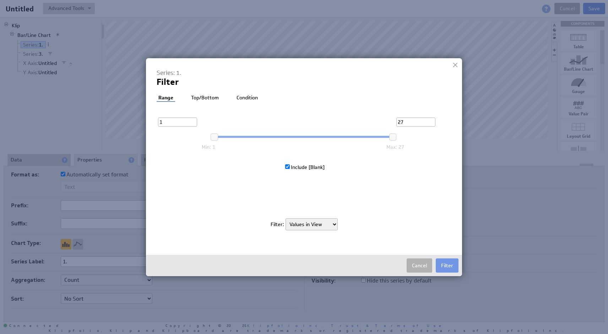
click at [298, 167] on label "Include [Blank]" at bounding box center [304, 167] width 39 height 6
click at [290, 167] on input "Include [Blank]" at bounding box center [287, 166] width 5 height 5
click at [298, 166] on label "Include [Blank]" at bounding box center [304, 167] width 39 height 6
click at [290, 166] on input "Include [Blank]" at bounding box center [287, 166] width 5 height 5
checkbox input "true"
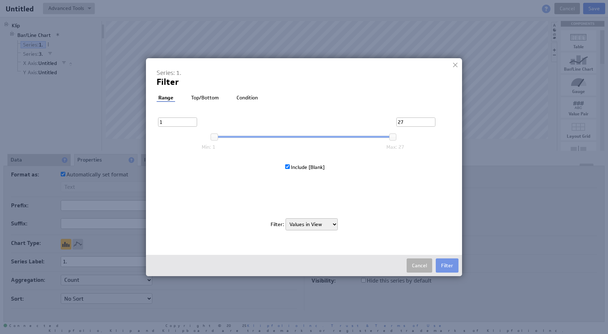
click at [214, 97] on li "Top/Bottom" at bounding box center [204, 98] width 31 height 7
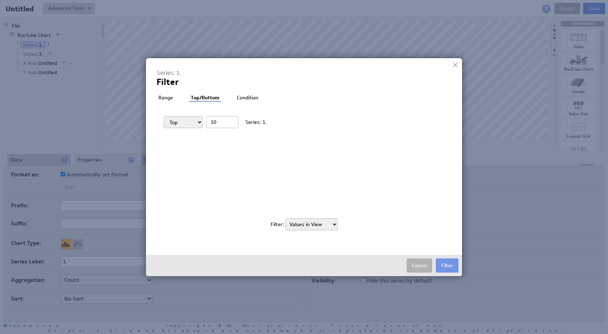
click at [242, 97] on li "Condition" at bounding box center [247, 98] width 25 height 7
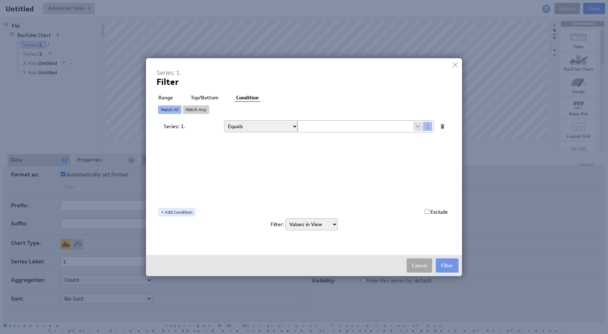
click at [419, 266] on button "Cancel" at bounding box center [420, 266] width 26 height 14
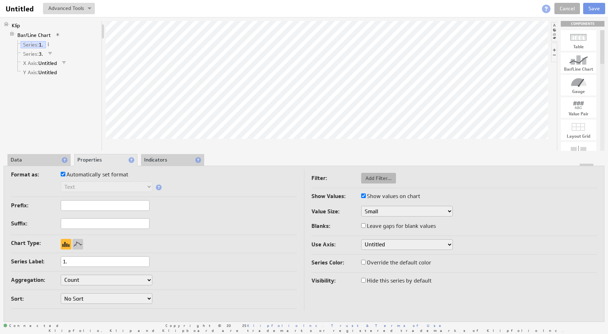
click at [369, 178] on span "Add Filter..." at bounding box center [378, 178] width 35 height 6
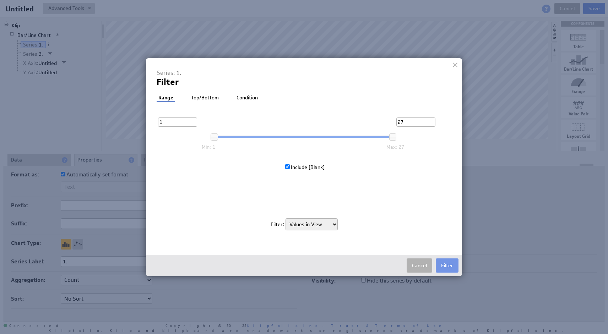
click at [209, 96] on li "Top/Bottom" at bounding box center [204, 98] width 31 height 7
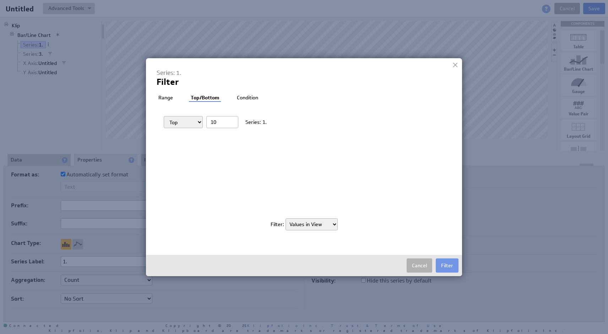
click at [170, 96] on li "Range" at bounding box center [166, 98] width 18 height 7
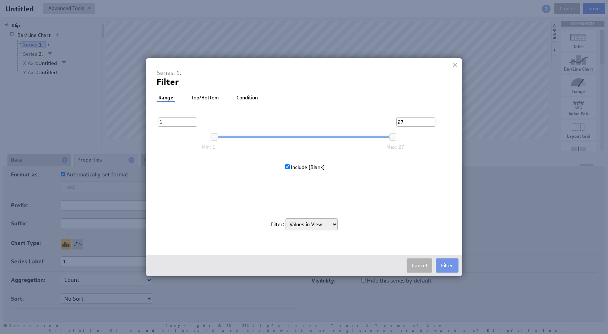
select select "source"
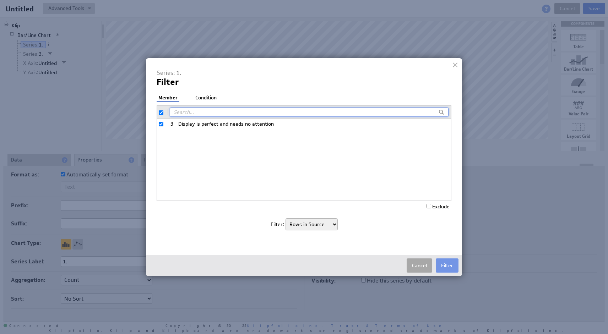
click at [418, 266] on button "Cancel" at bounding box center [420, 266] width 26 height 14
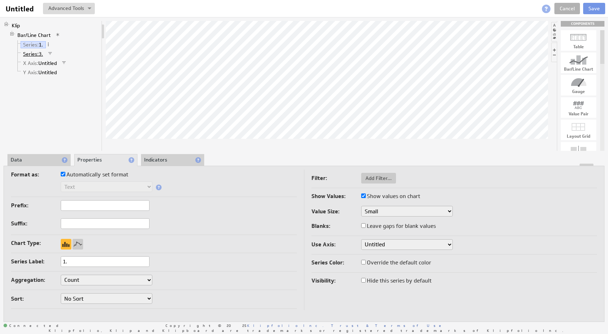
click at [32, 55] on span "Series:" at bounding box center [31, 54] width 16 height 6
click at [36, 45] on span "Series:" at bounding box center [31, 45] width 16 height 6
click at [33, 156] on li "Data" at bounding box center [38, 160] width 63 height 12
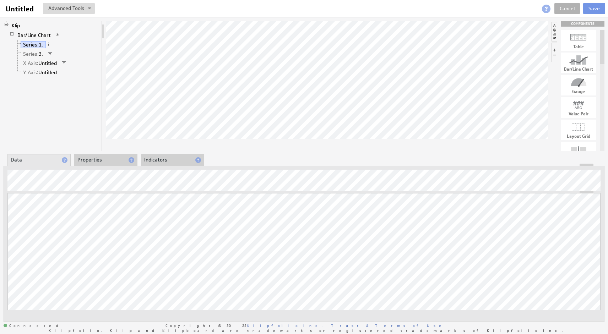
click at [34, 44] on span "Series:" at bounding box center [31, 45] width 16 height 6
click at [101, 168] on div "Updating... Select a Function ARRAY DATE SELECT SLICE SUM Data Manipulation Log…" at bounding box center [304, 244] width 601 height 156
click at [100, 161] on li "Properties" at bounding box center [105, 160] width 63 height 12
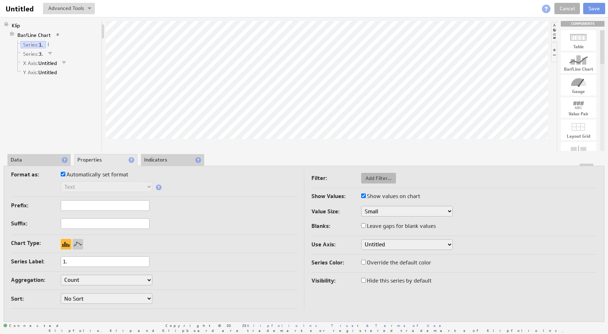
click at [374, 177] on span "Add Filter..." at bounding box center [378, 178] width 35 height 6
select select "view"
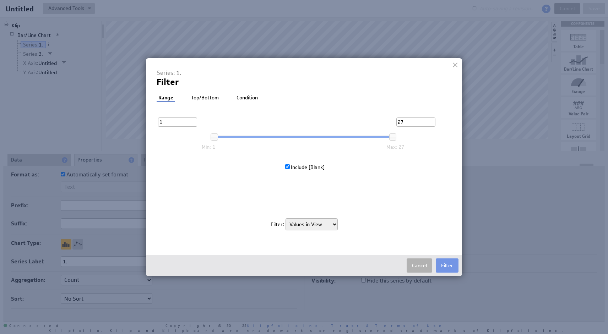
select select "source"
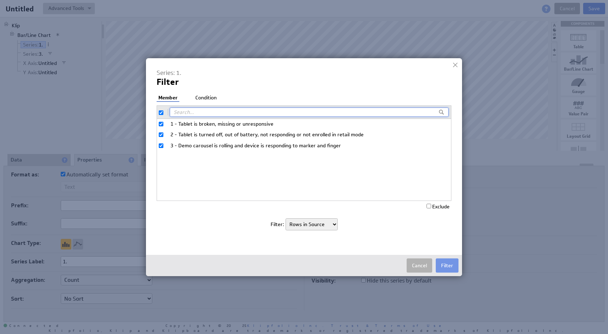
click at [161, 135] on input "2 - Tablet is turned off, out of battery, not responding or not enrolled in ret…" at bounding box center [161, 135] width 5 height 5
checkbox input "false"
click at [160, 144] on input "3 - Demo carousel is rolling and device is responding to marker and finger" at bounding box center [161, 146] width 5 height 5
checkbox input "false"
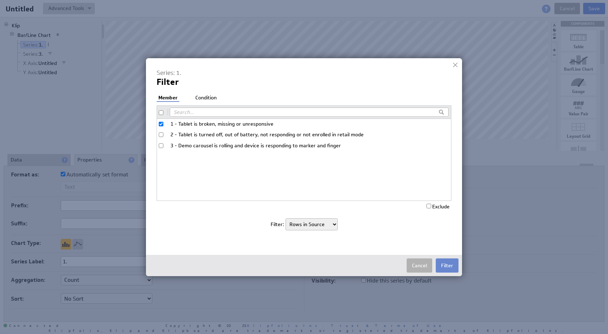
click at [446, 265] on button "Filter" at bounding box center [447, 266] width 23 height 14
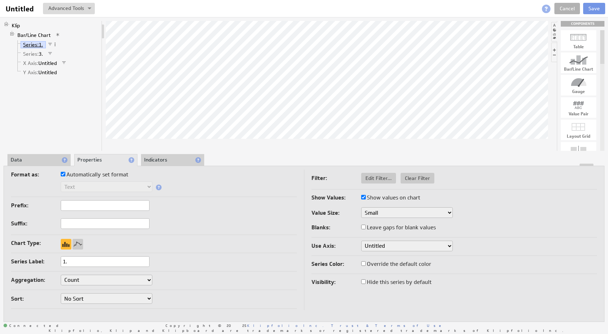
click at [30, 44] on span "Series:" at bounding box center [31, 45] width 16 height 6
click at [371, 179] on span "Edit Filter..." at bounding box center [378, 178] width 35 height 6
select select "source"
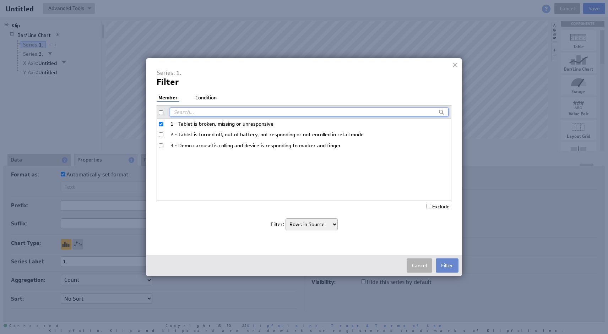
click at [443, 265] on button "Filter" at bounding box center [447, 266] width 23 height 14
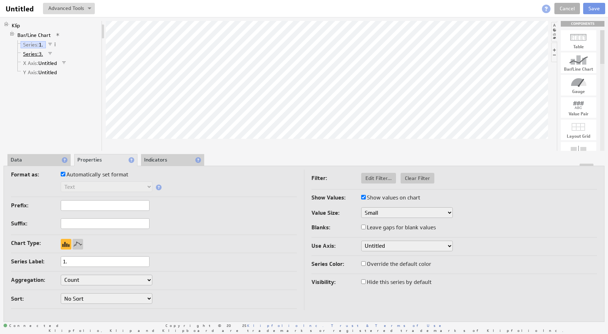
click at [32, 54] on span "Series:" at bounding box center [31, 54] width 16 height 6
click at [30, 42] on span "Series:" at bounding box center [31, 45] width 16 height 6
click at [31, 53] on span "Series:" at bounding box center [31, 54] width 16 height 6
click at [42, 160] on li "Data" at bounding box center [38, 160] width 63 height 12
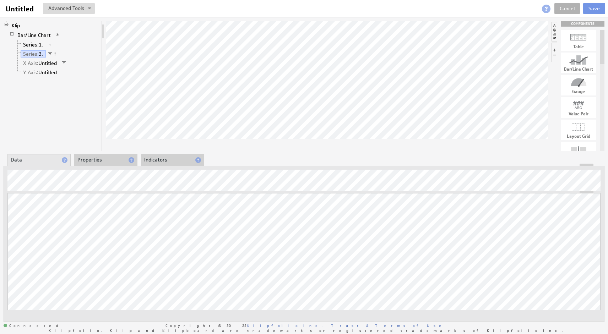
click at [34, 45] on span "Series:" at bounding box center [31, 45] width 16 height 6
click at [571, 8] on link "Cancel" at bounding box center [568, 8] width 26 height 11
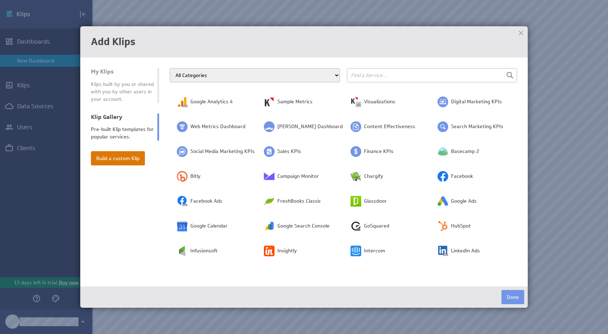
click at [124, 157] on button "Build a custom Klip" at bounding box center [118, 158] width 54 height 14
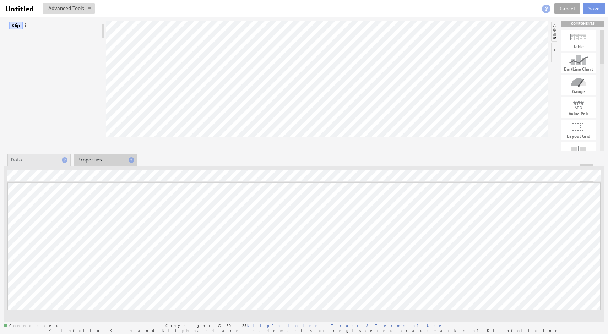
click at [562, 11] on link "Cancel" at bounding box center [568, 8] width 26 height 11
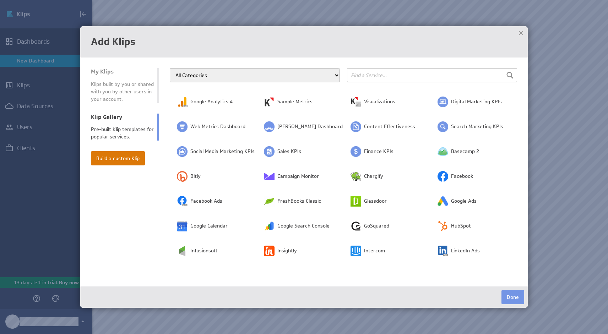
click at [119, 156] on button "Build a custom Klip" at bounding box center [118, 158] width 54 height 14
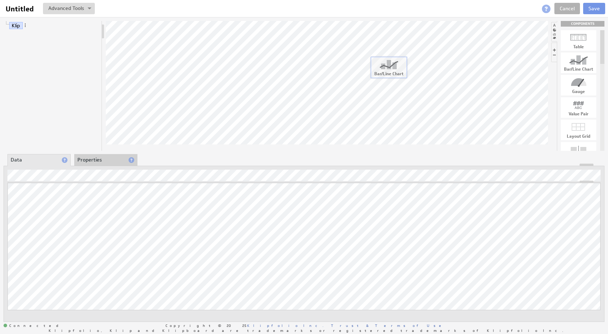
drag, startPoint x: 578, startPoint y: 63, endPoint x: 388, endPoint y: 68, distance: 190.5
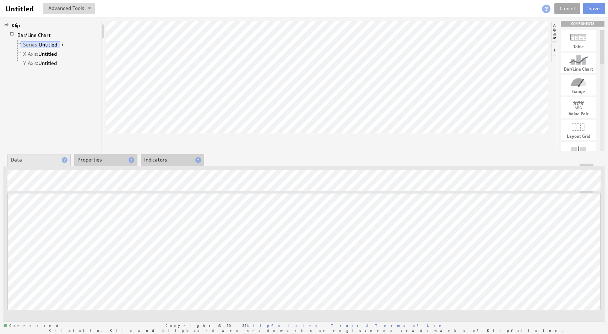
click at [563, 9] on link "Cancel" at bounding box center [568, 8] width 26 height 11
